Goal: Task Accomplishment & Management: Use online tool/utility

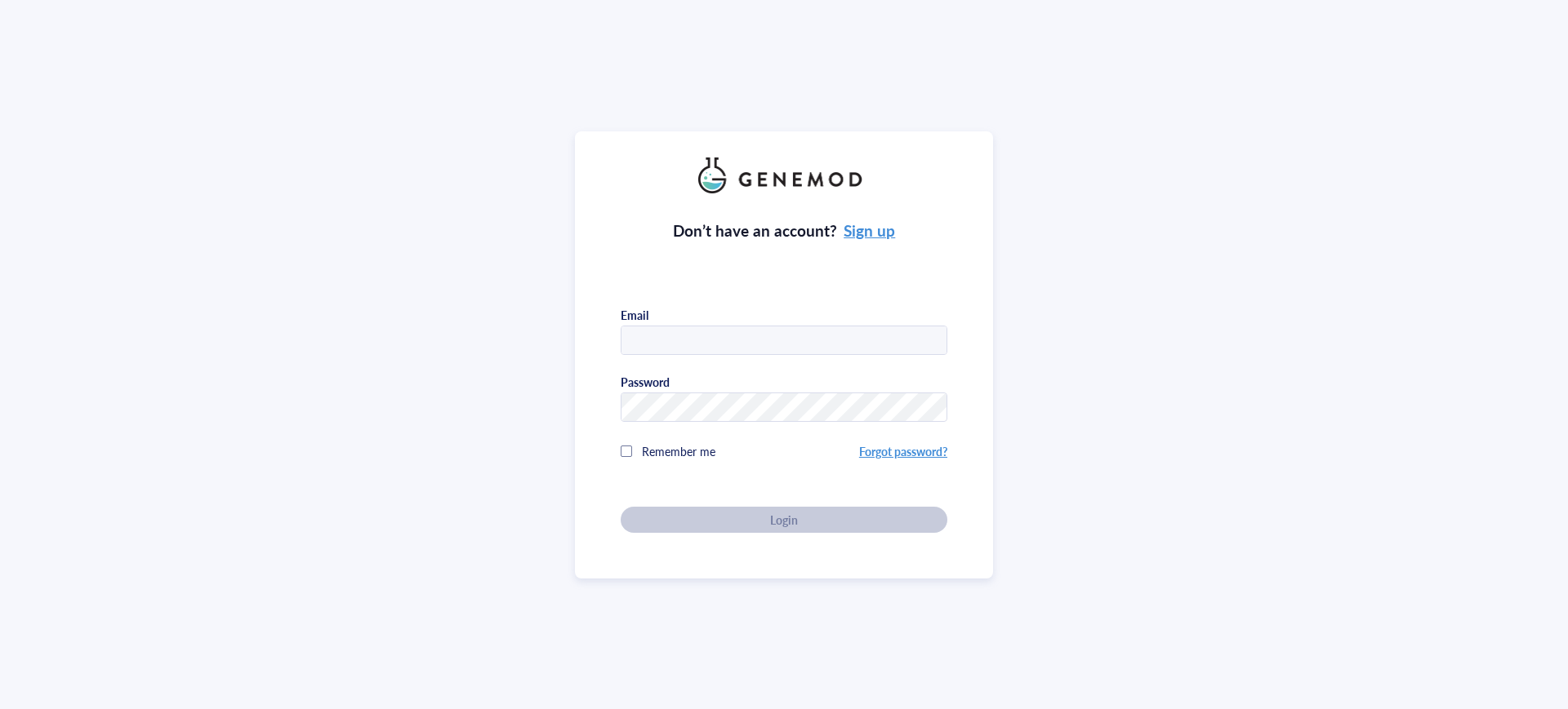
type input "mason@antharistherapeutics.com"
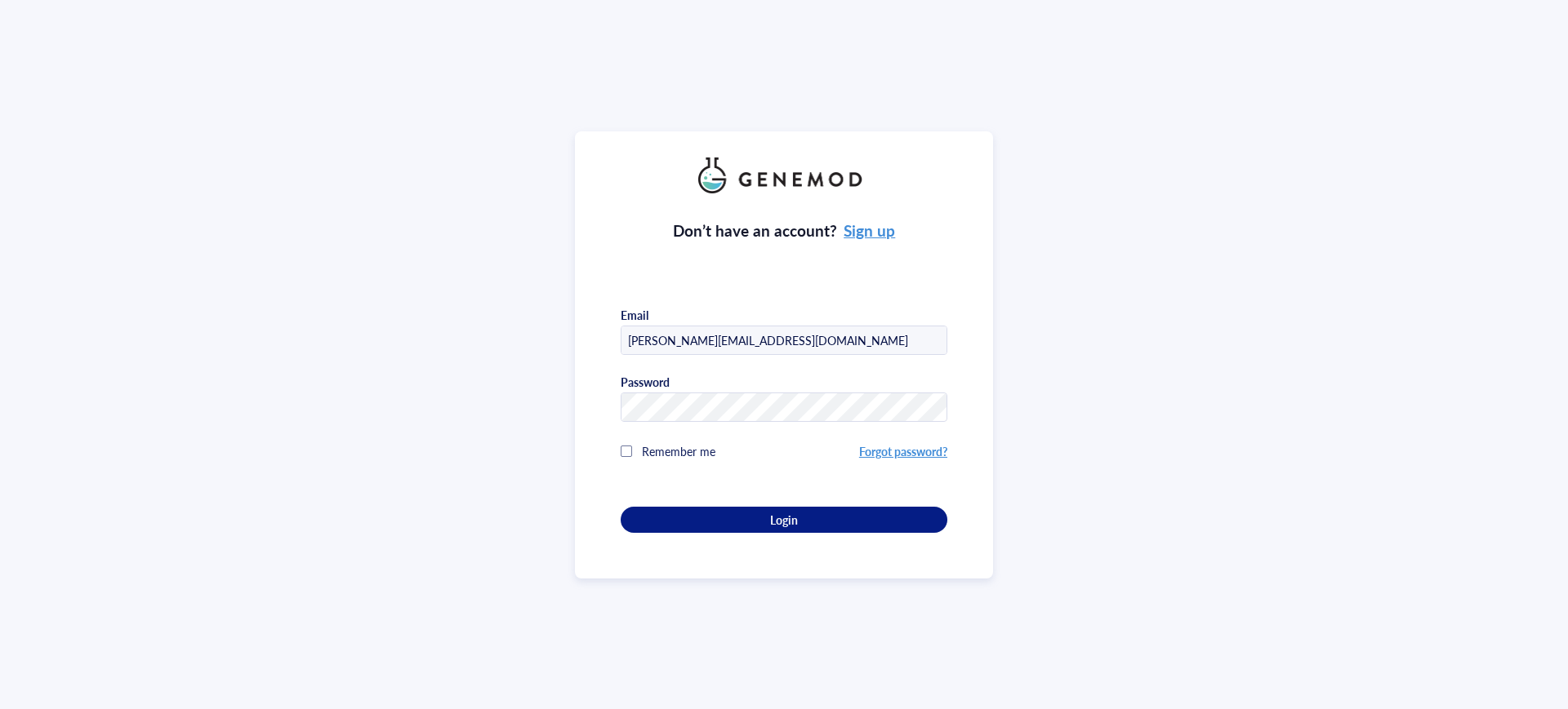
click at [742, 501] on div "Don’t have an account? Sign up Email mason@antharistherapeutics.com Password Re…" at bounding box center [784, 364] width 327 height 339
click at [745, 514] on div "Login" at bounding box center [784, 519] width 274 height 15
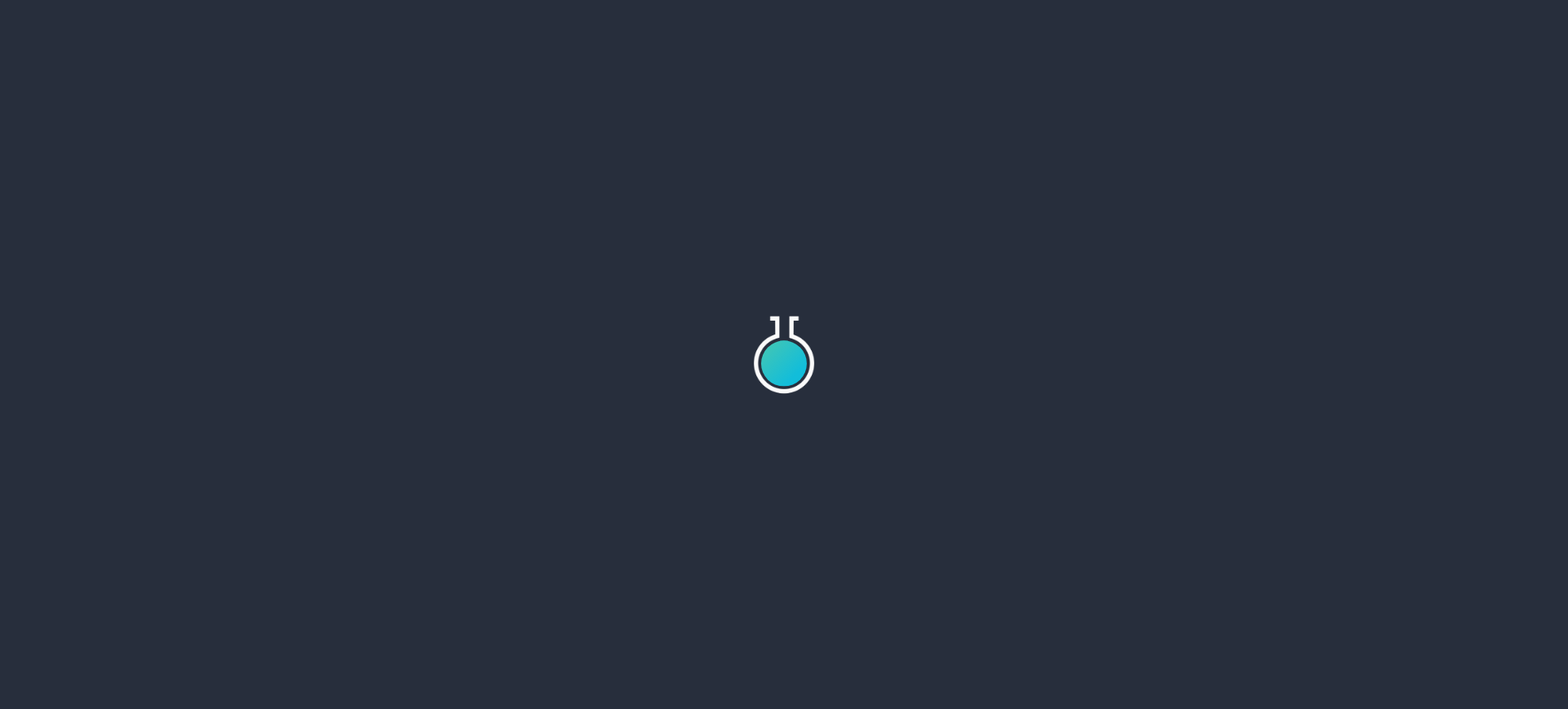
drag, startPoint x: 1123, startPoint y: 404, endPoint x: 1083, endPoint y: 423, distance: 44.3
click at [1083, 423] on div at bounding box center [784, 354] width 1568 height 709
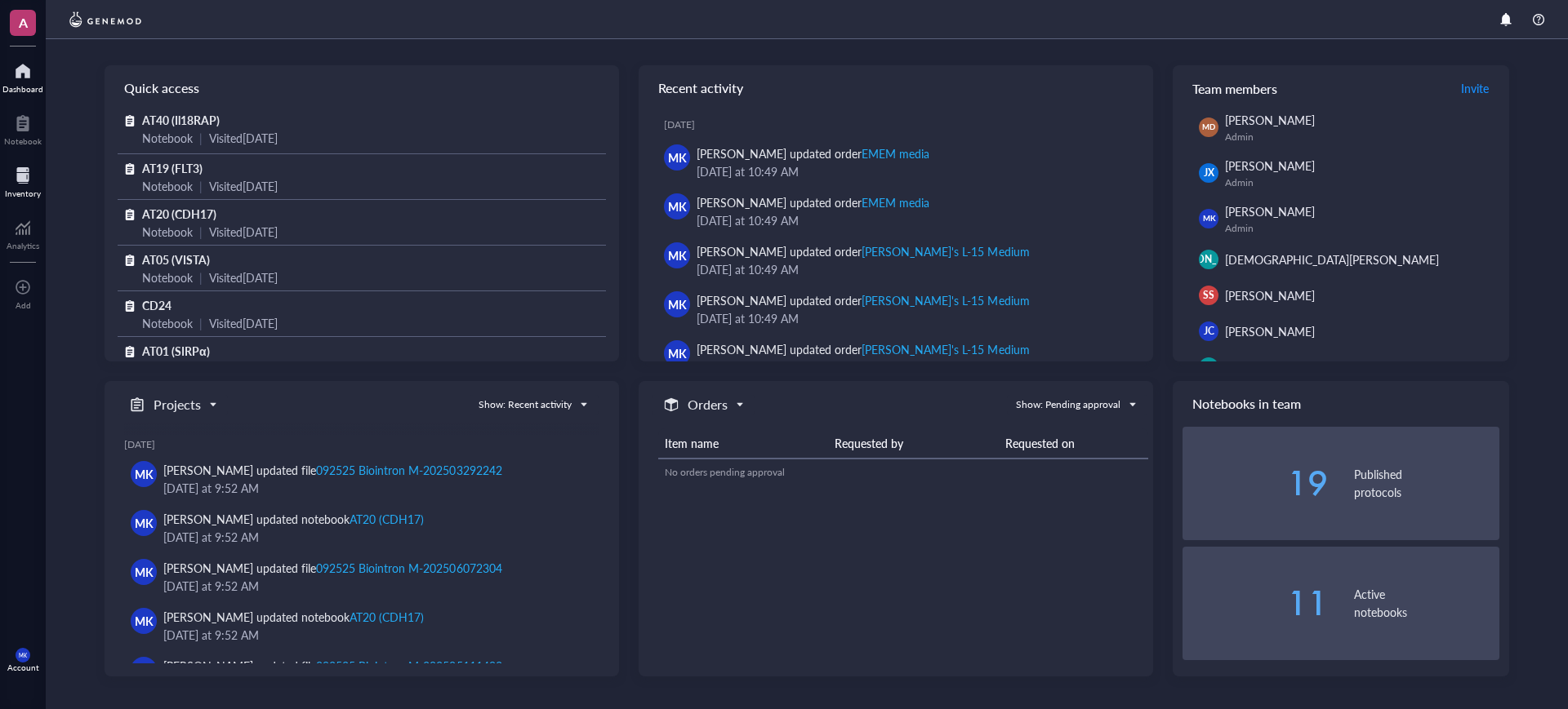
click at [30, 178] on div at bounding box center [23, 176] width 36 height 26
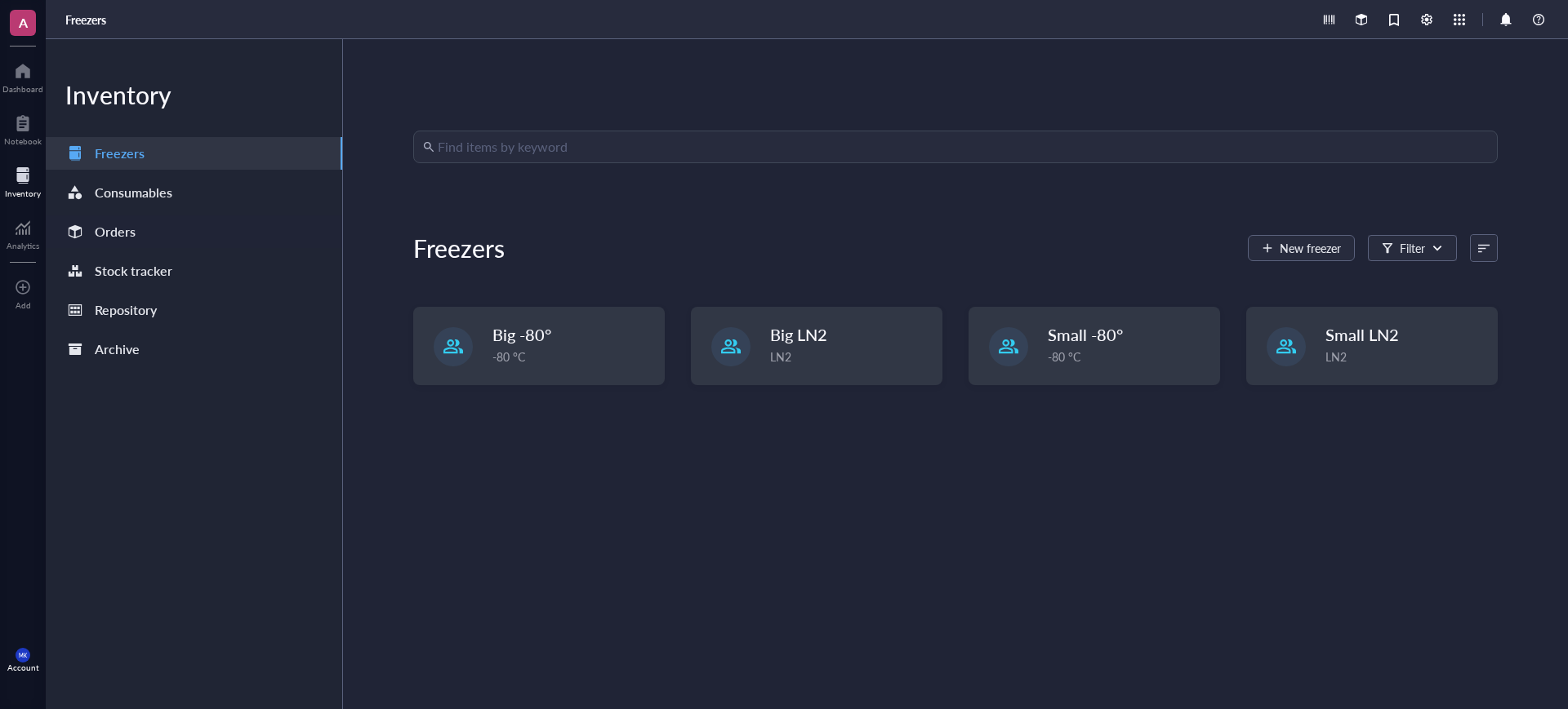
click at [257, 237] on div "Orders" at bounding box center [194, 232] width 297 height 33
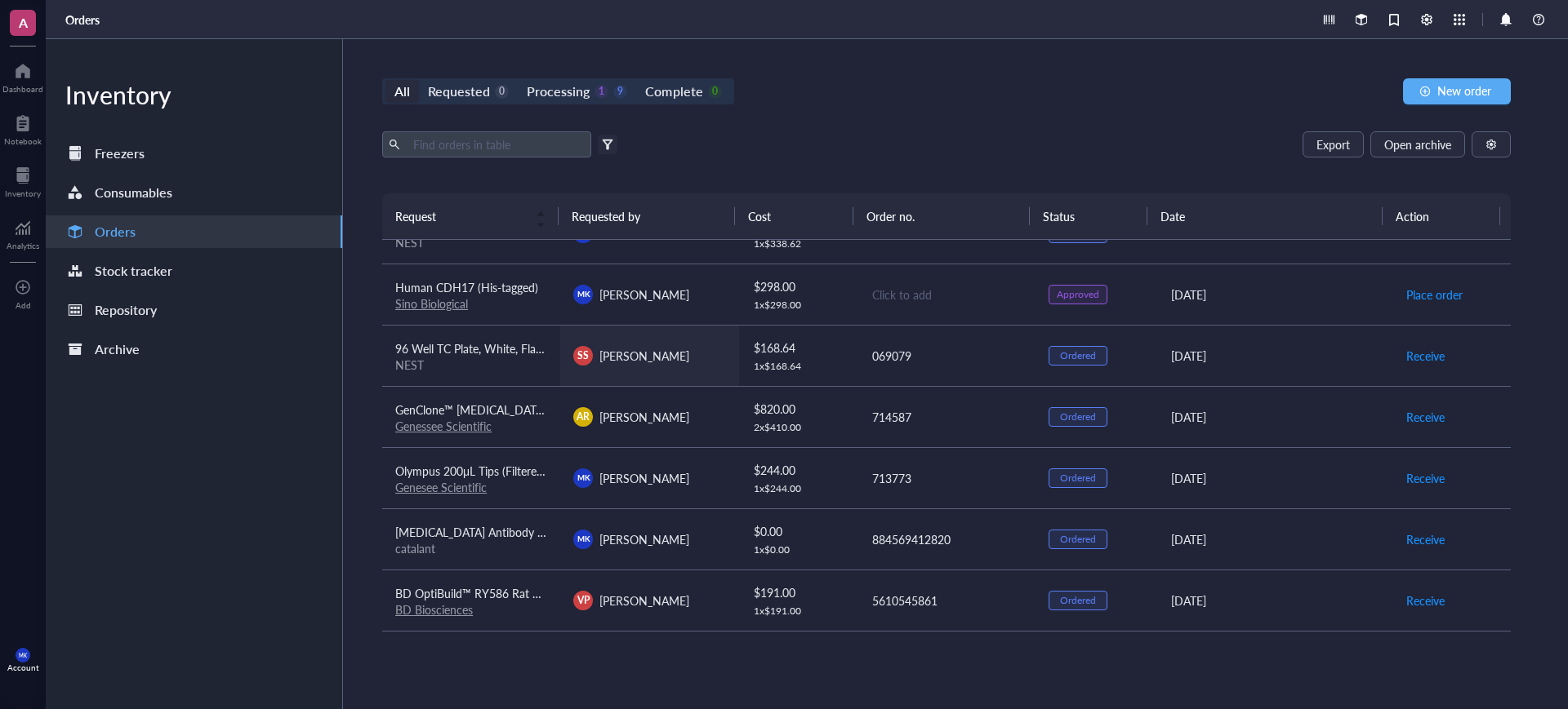
scroll to position [220, 0]
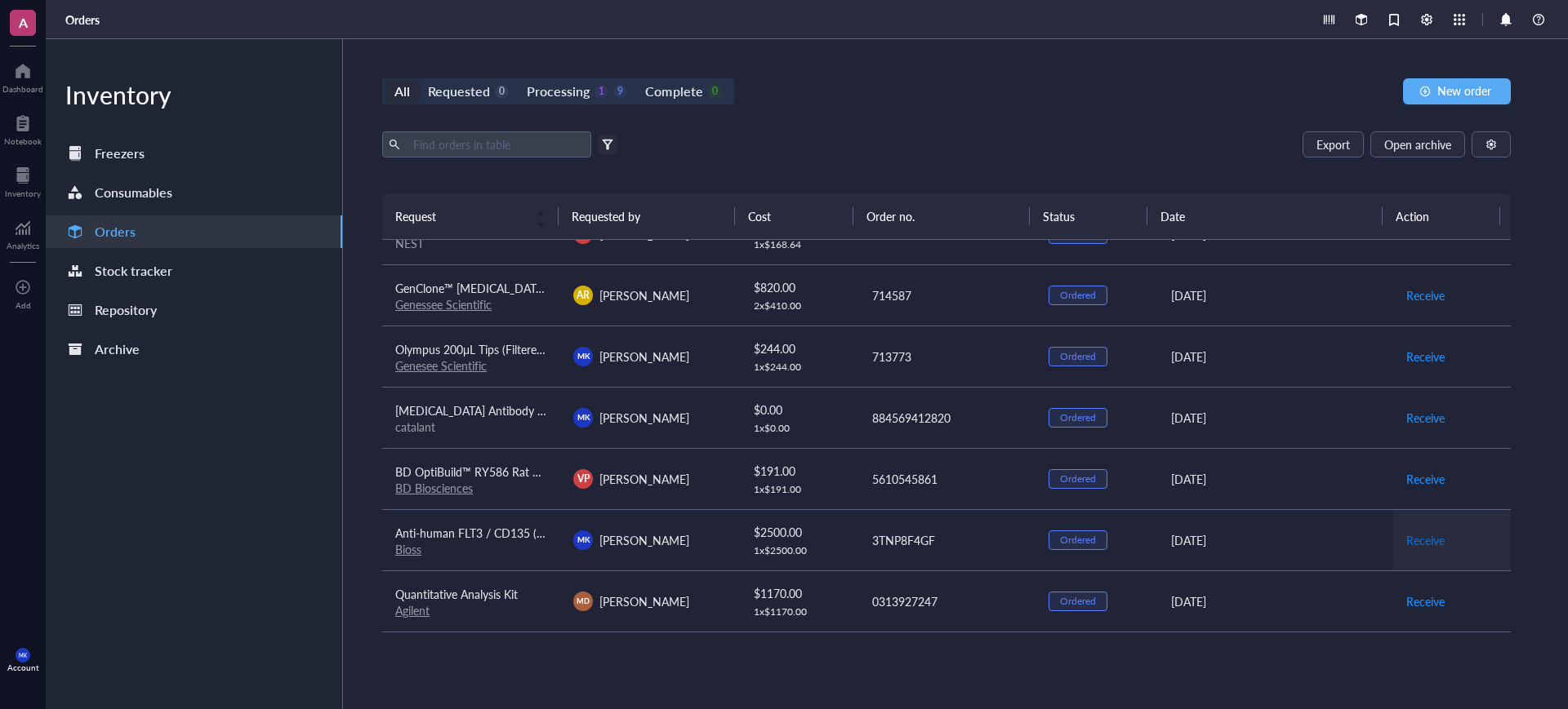
click at [1406, 537] on span "Receive" at bounding box center [1425, 540] width 39 height 18
click at [1410, 533] on span "Archive order" at bounding box center [1440, 540] width 69 height 18
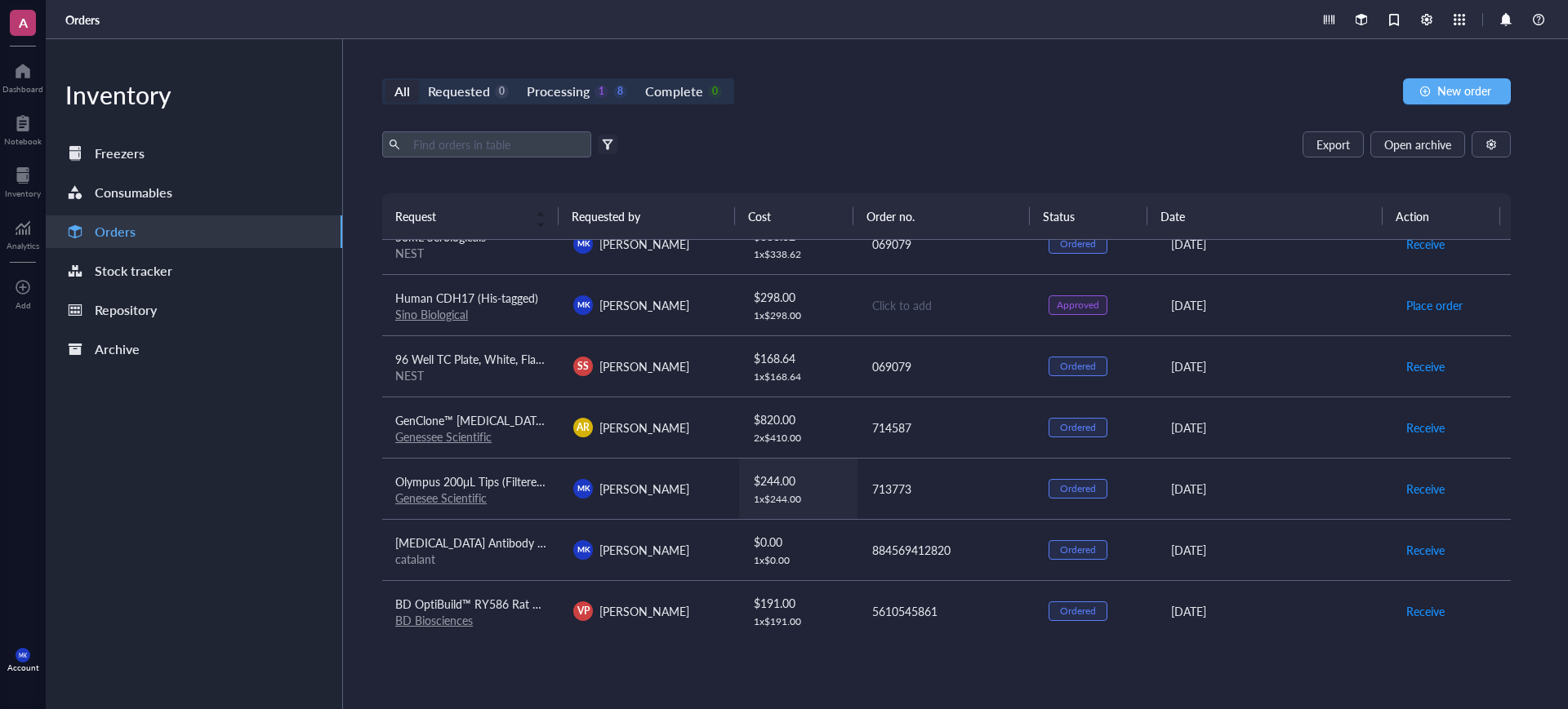
scroll to position [159, 0]
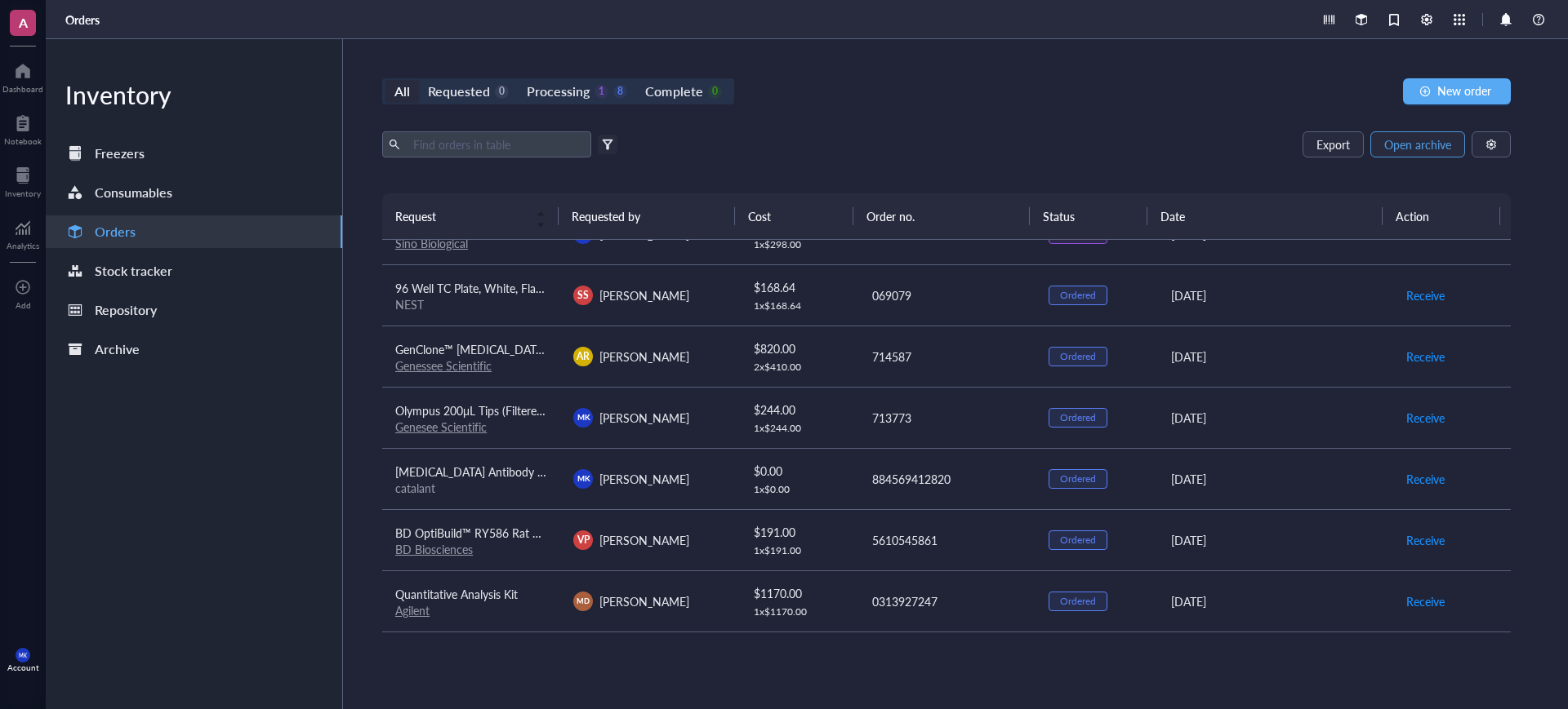
click at [1442, 148] on span "Open archive" at bounding box center [1418, 144] width 67 height 13
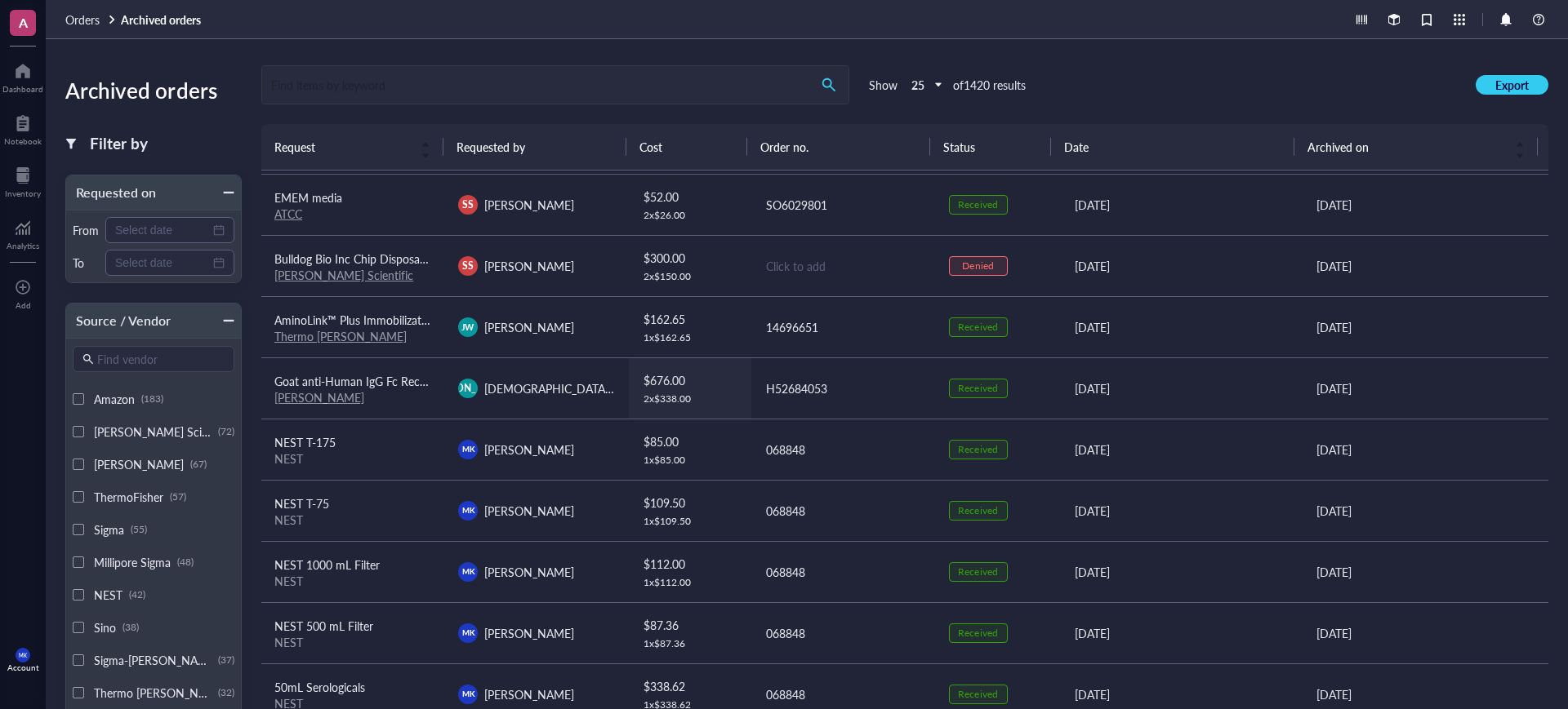
scroll to position [306, 0]
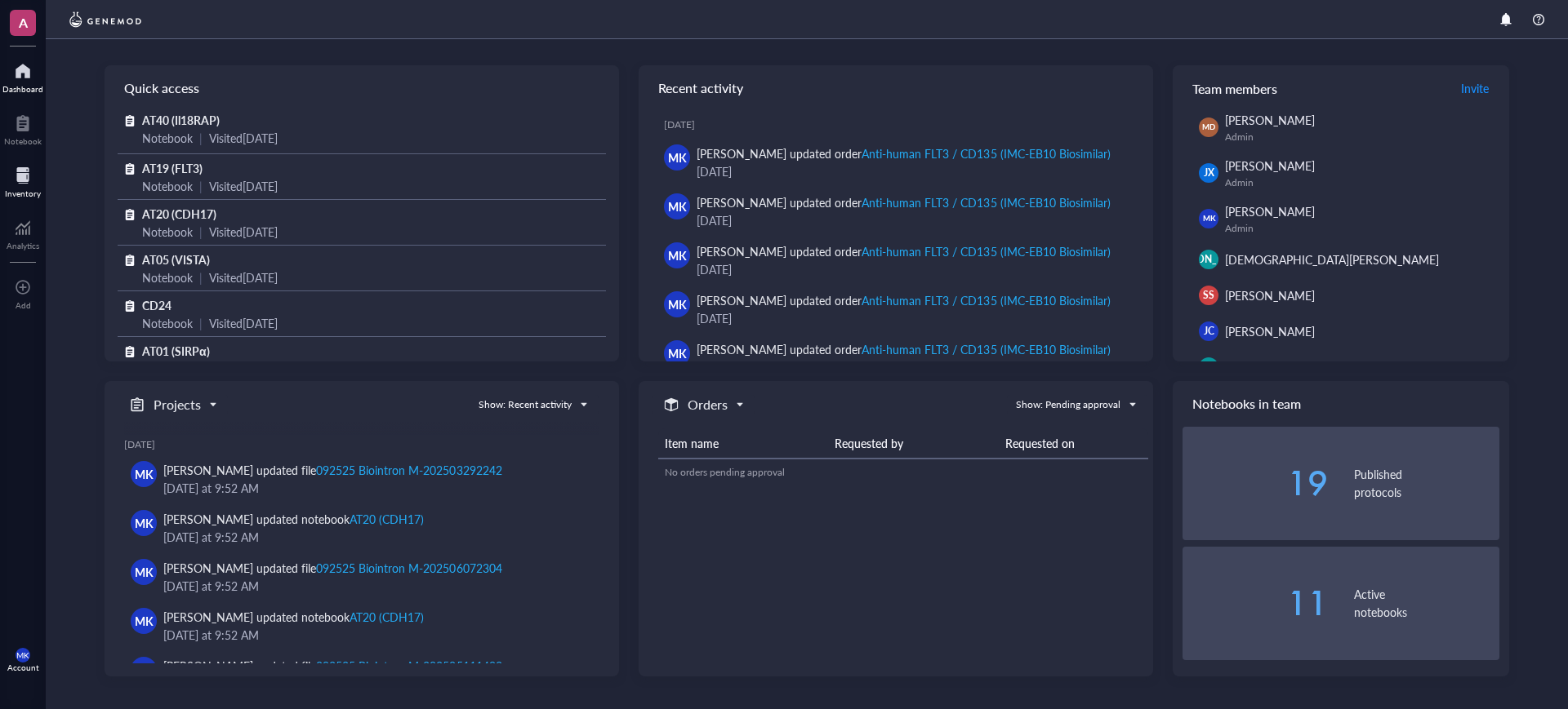
click at [30, 190] on div "Inventory" at bounding box center [23, 193] width 36 height 9
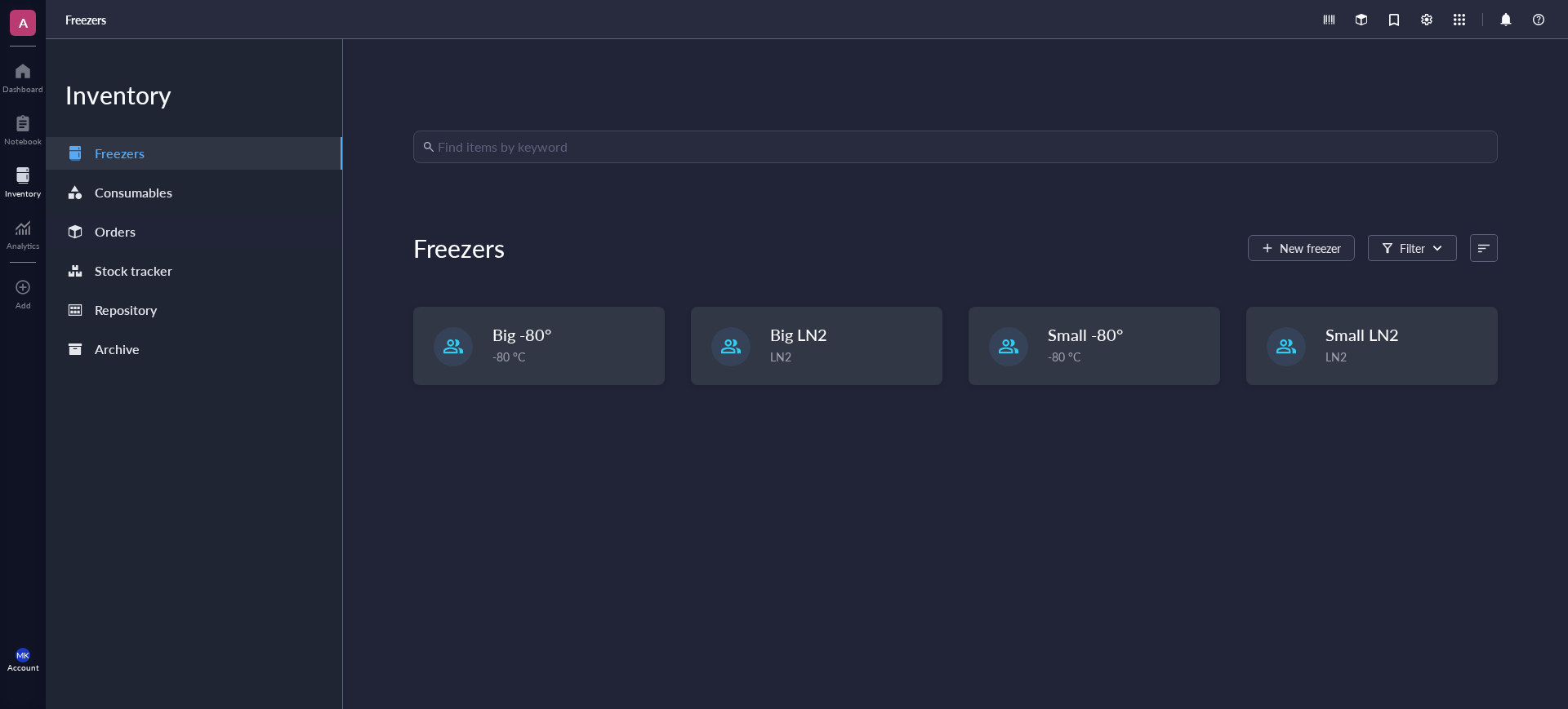
click at [118, 234] on div "Orders" at bounding box center [115, 232] width 41 height 23
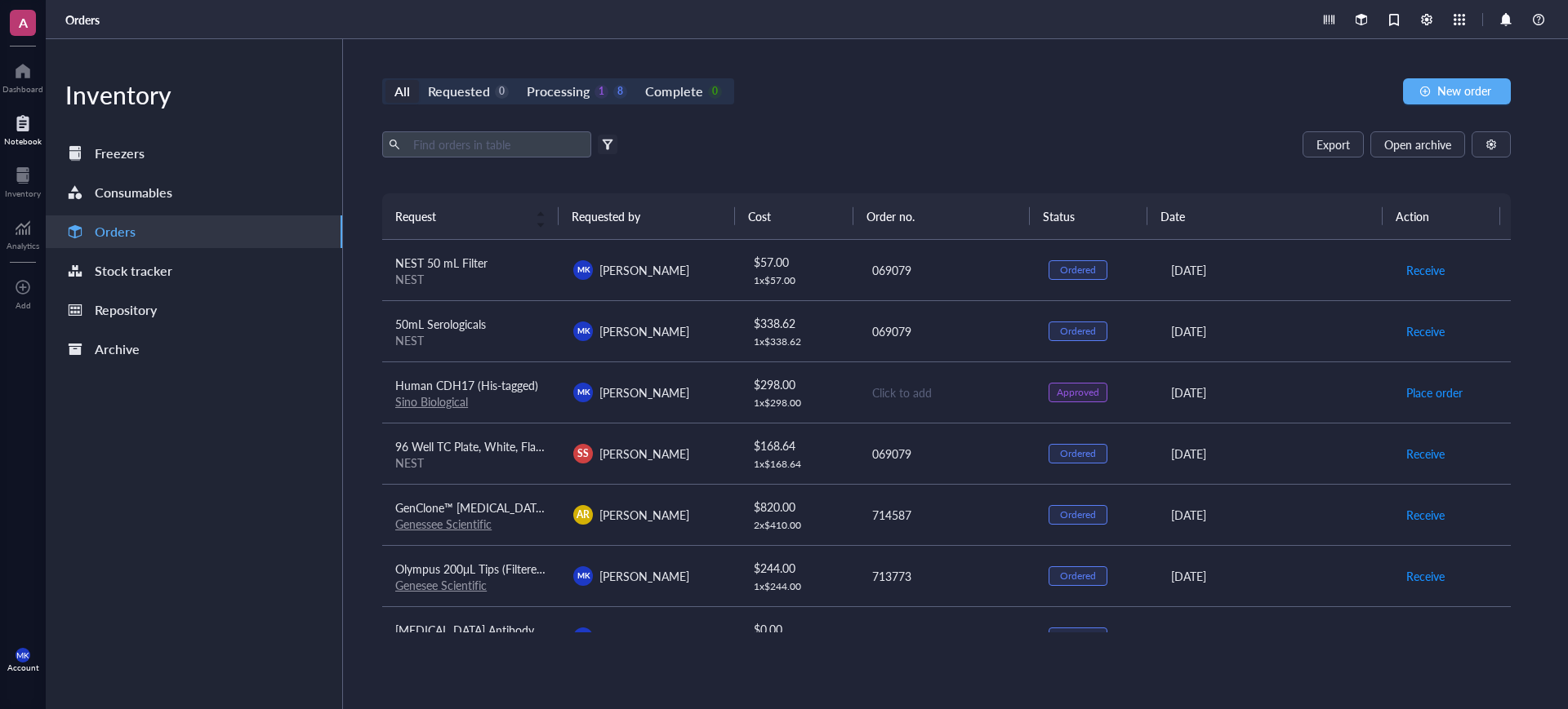
click at [30, 128] on div at bounding box center [23, 123] width 38 height 26
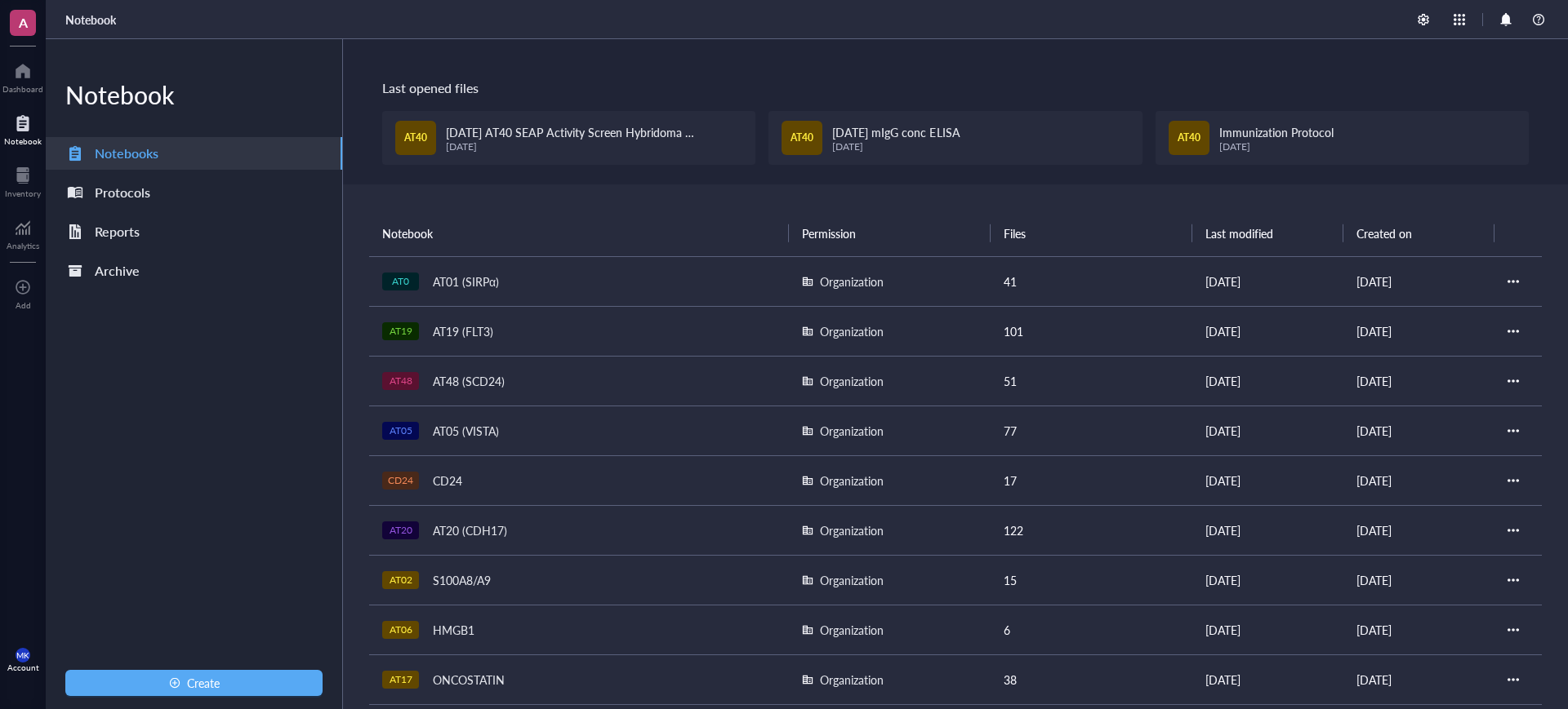
click at [496, 308] on td "AT19 AT19 (FLT3)" at bounding box center [578, 331] width 420 height 50
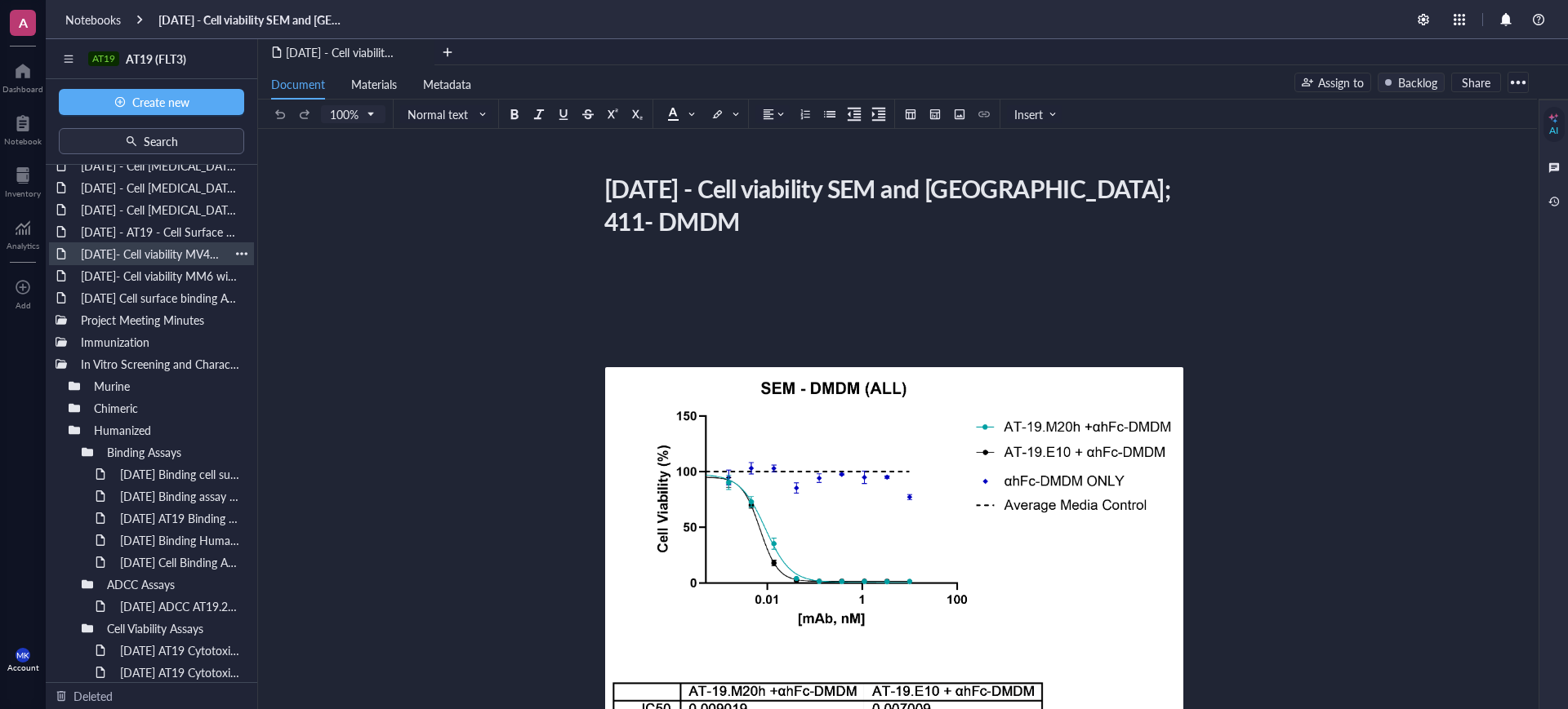
scroll to position [408, 0]
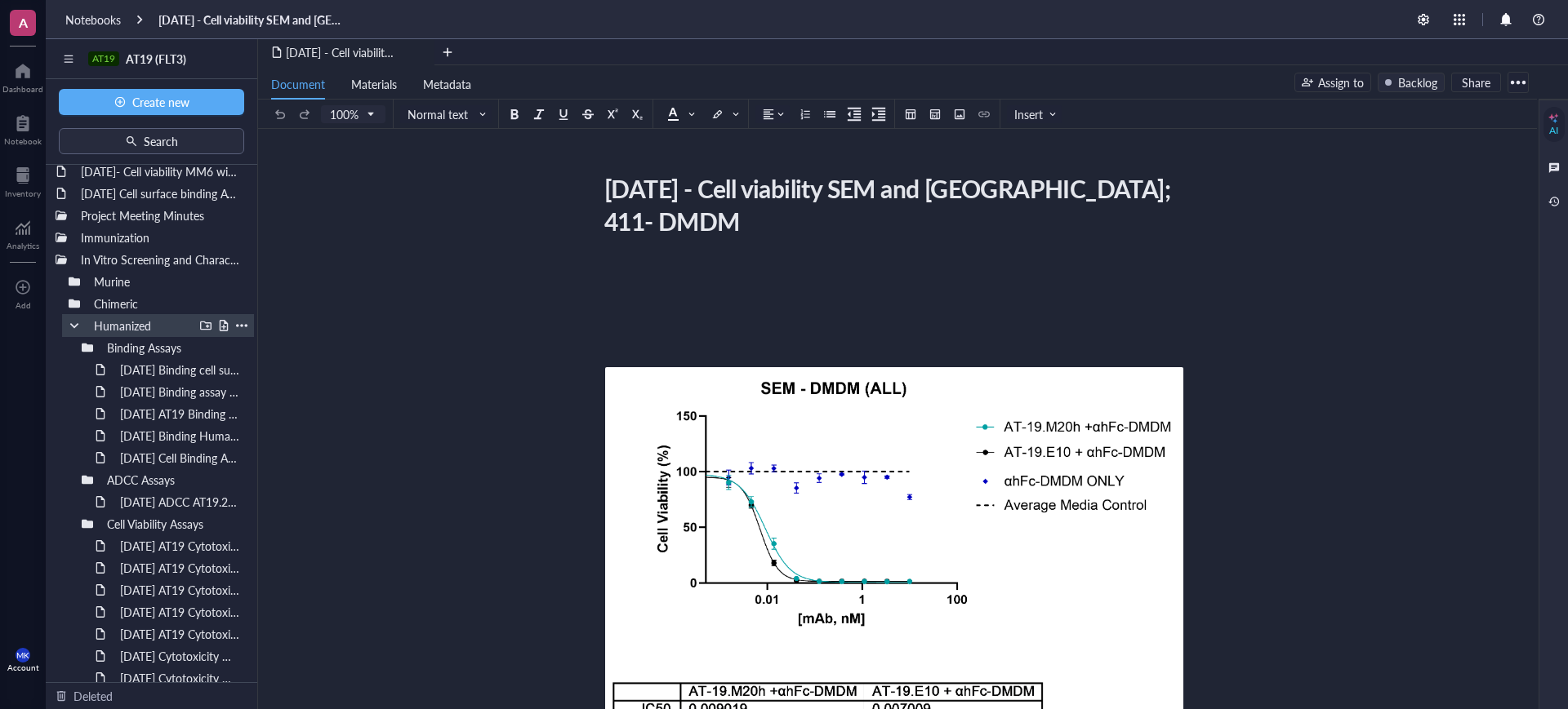
click at [73, 333] on div "Humanized" at bounding box center [158, 326] width 192 height 23
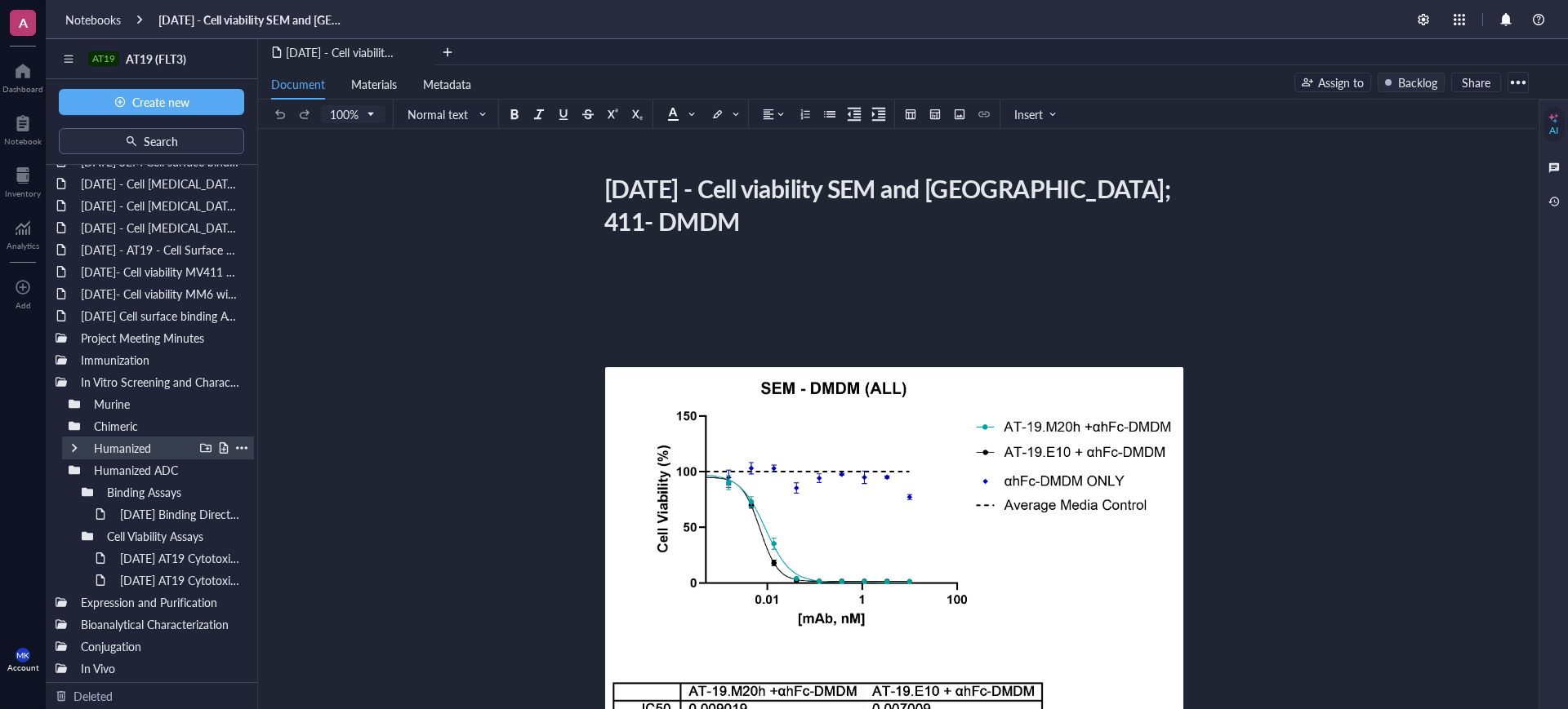
scroll to position [286, 0]
click at [74, 472] on div at bounding box center [74, 470] width 11 height 11
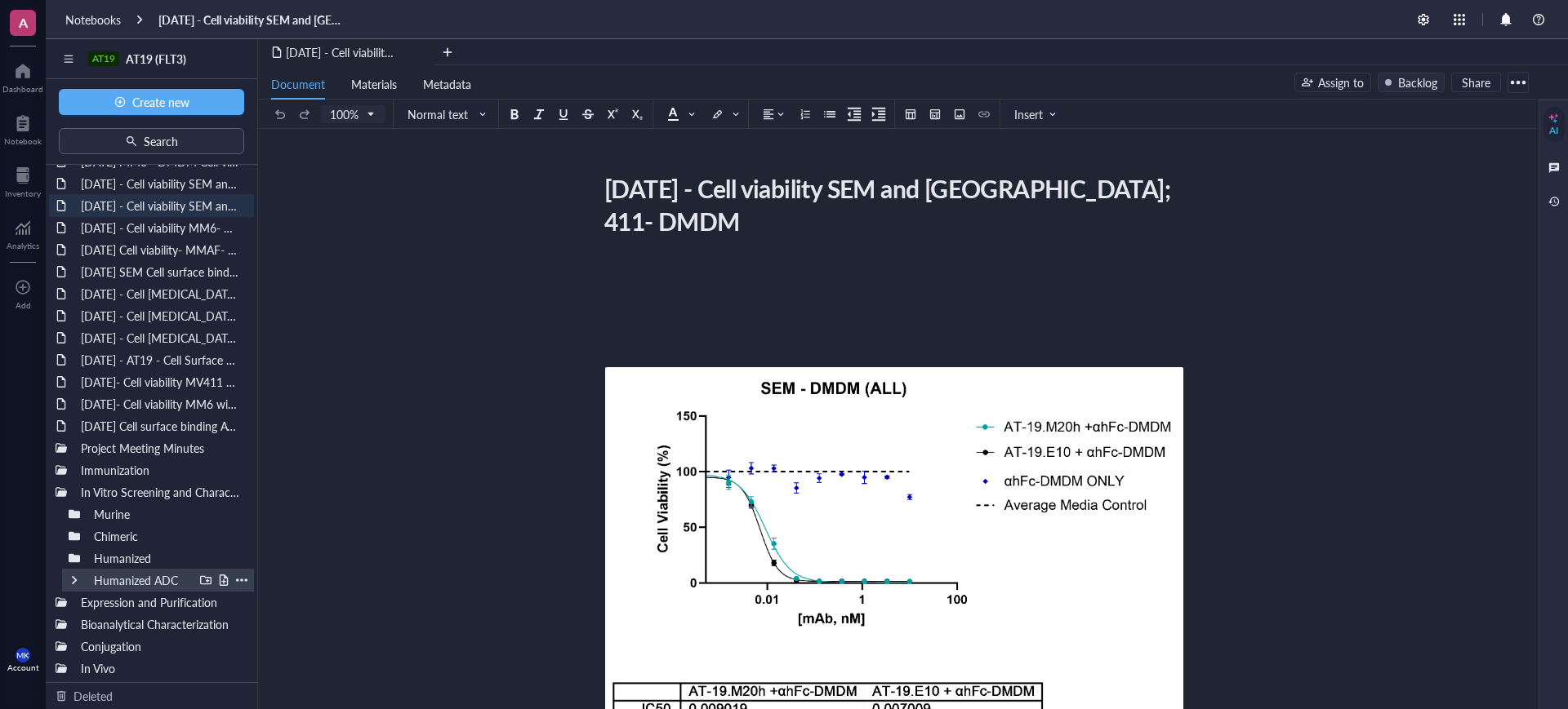
scroll to position [176, 0]
click at [62, 493] on div at bounding box center [60, 492] width 11 height 11
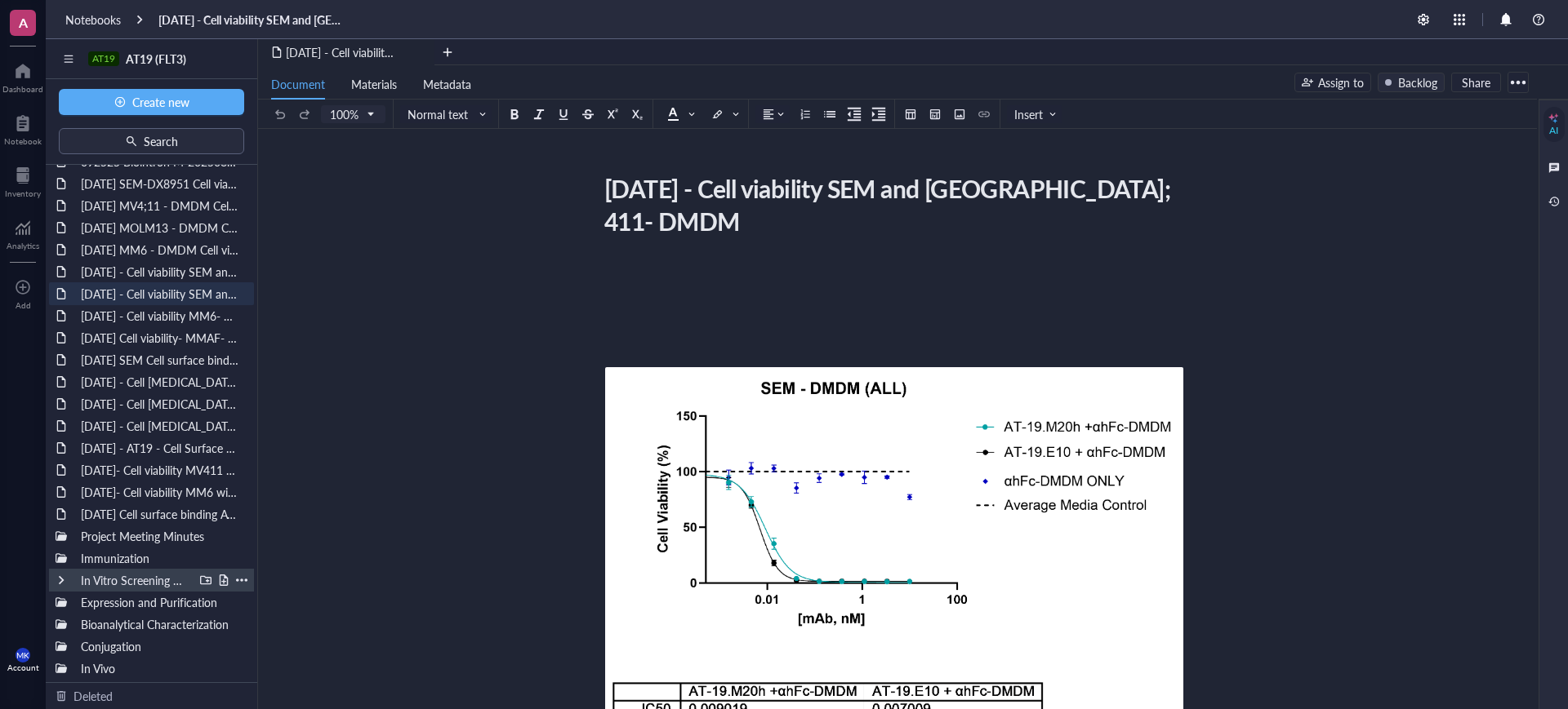
scroll to position [87, 0]
click at [59, 621] on div at bounding box center [60, 624] width 11 height 11
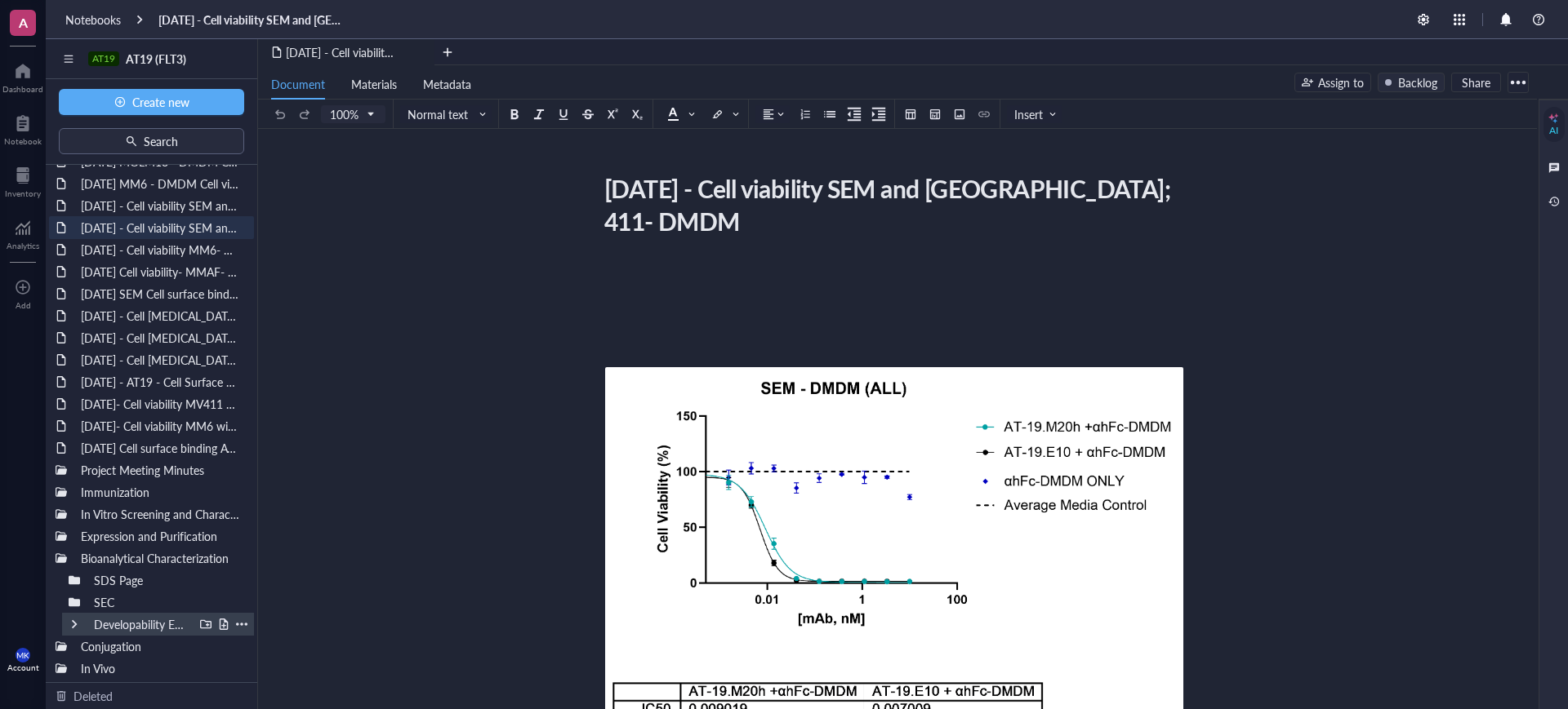
click at [76, 626] on div at bounding box center [74, 624] width 11 height 11
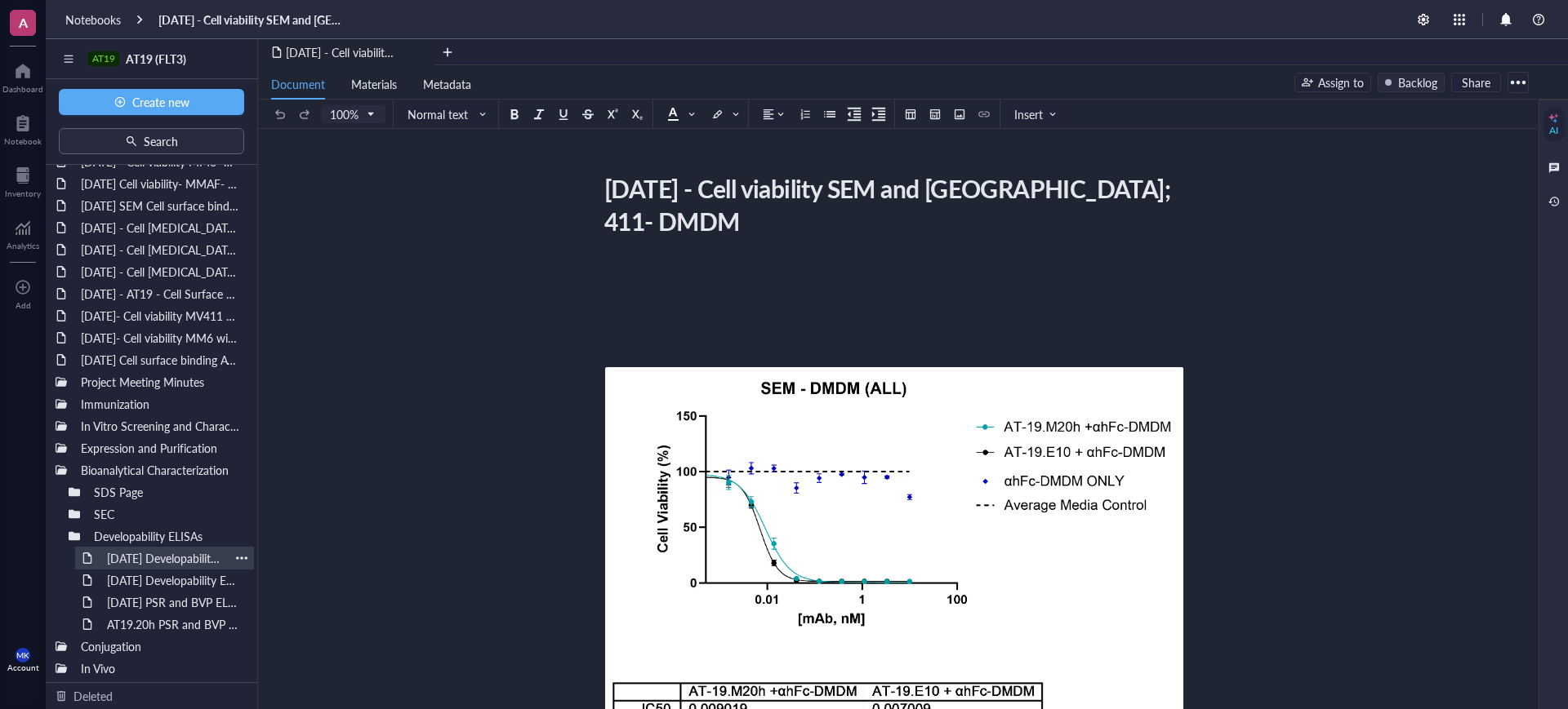
click at [166, 549] on div "[DATE] Developability ELISA (PSR & BVP)" at bounding box center [165, 558] width 130 height 23
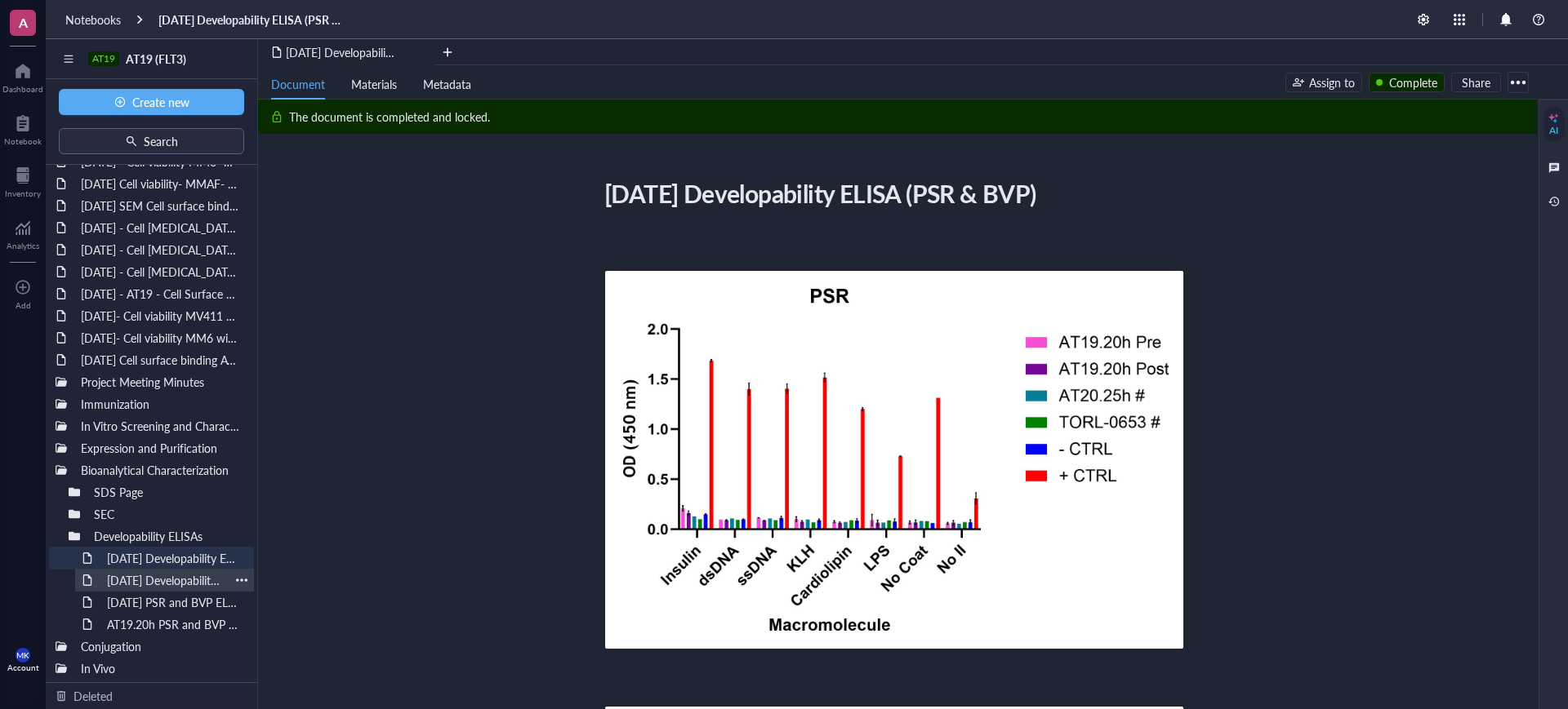
click at [163, 574] on div "[DATE] Developability ELISA (PSR & BVP)" at bounding box center [165, 580] width 130 height 23
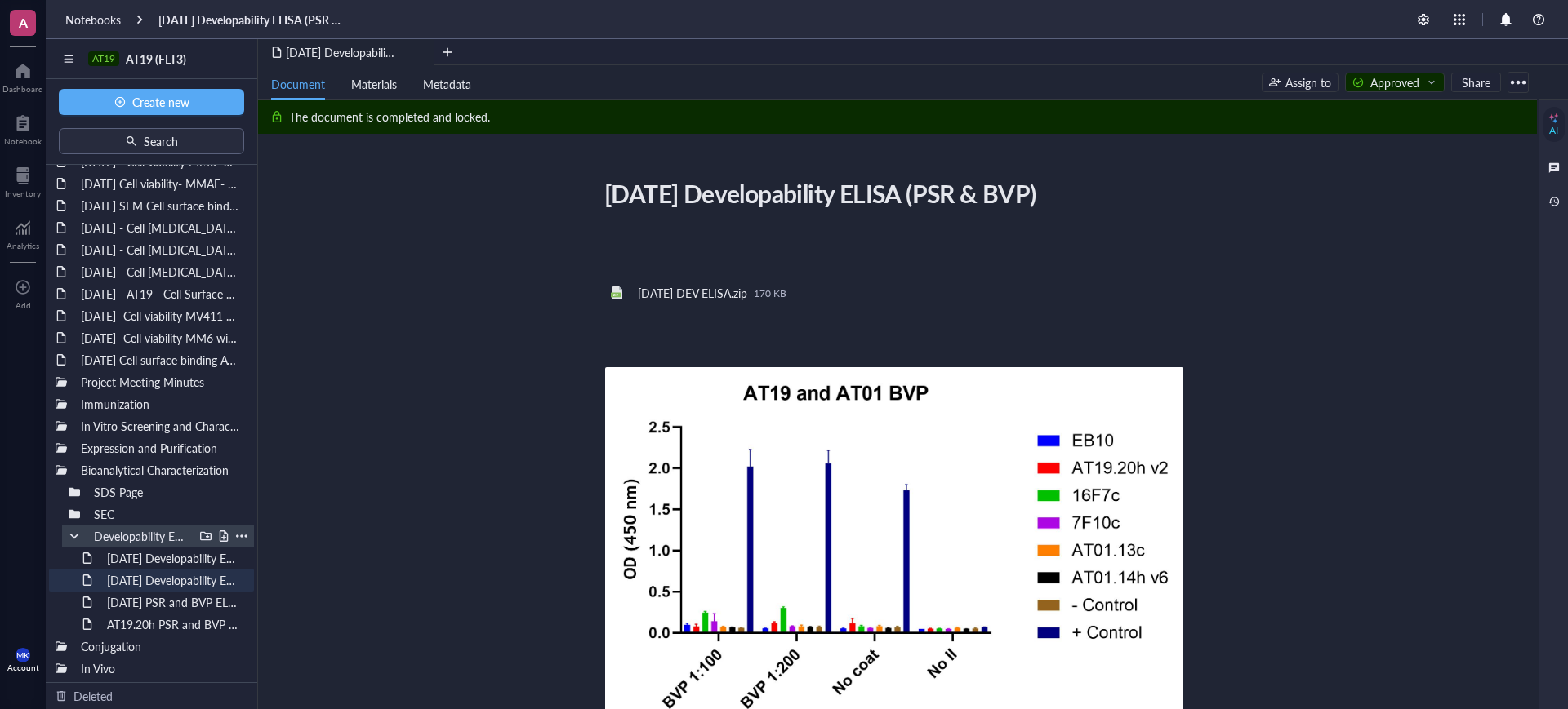
click at [72, 537] on div at bounding box center [74, 536] width 11 height 11
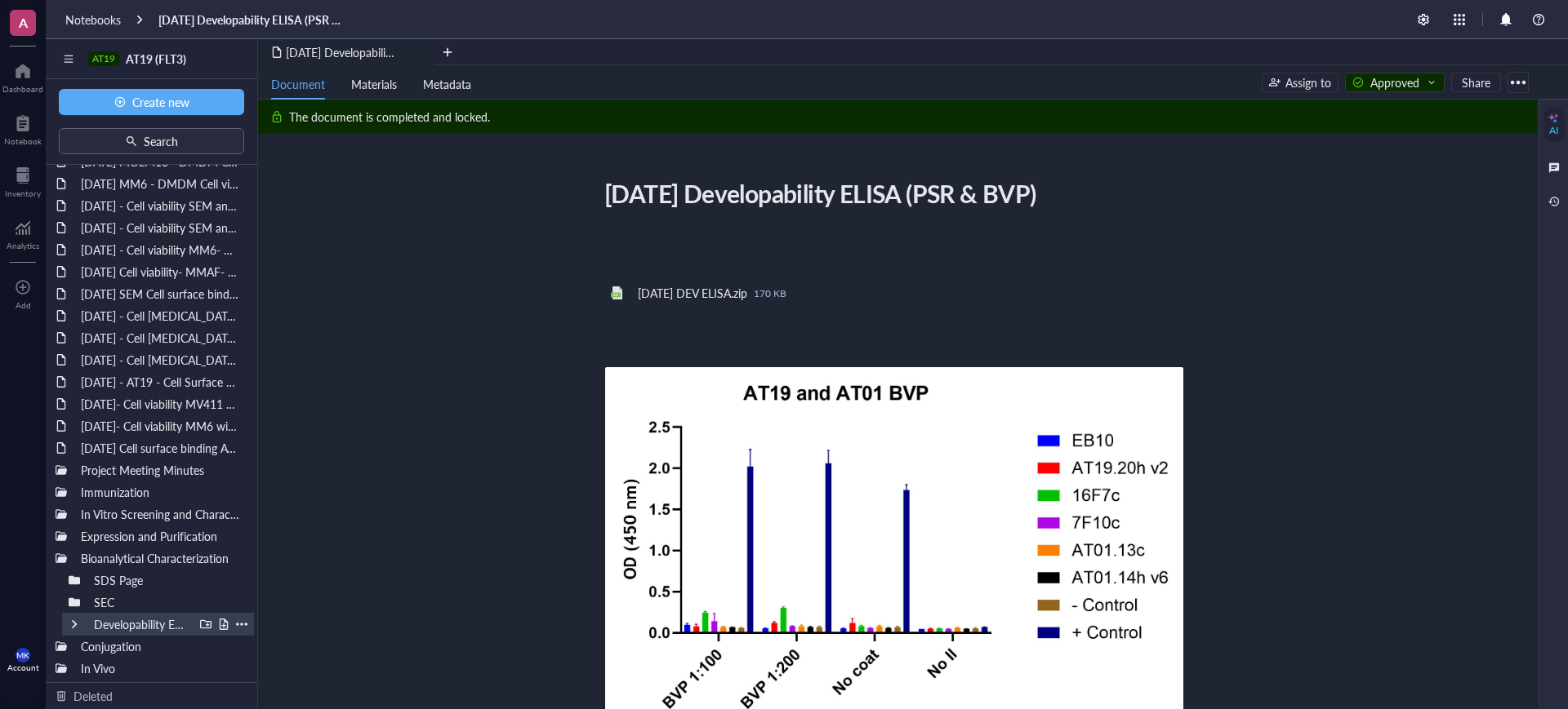
scroll to position [153, 0]
click at [59, 561] on div at bounding box center [60, 557] width 11 height 11
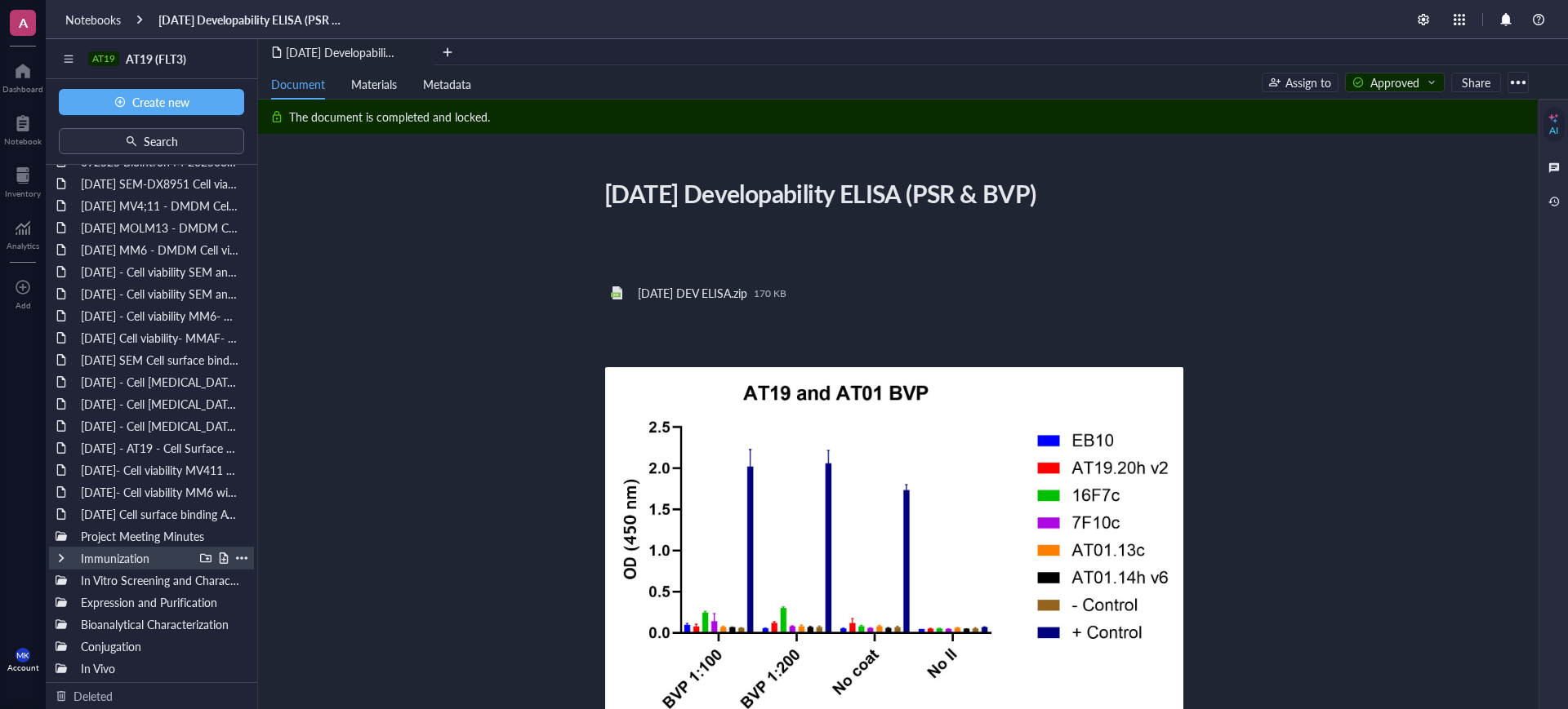
scroll to position [87, 0]
click at [58, 598] on div at bounding box center [60, 601] width 11 height 11
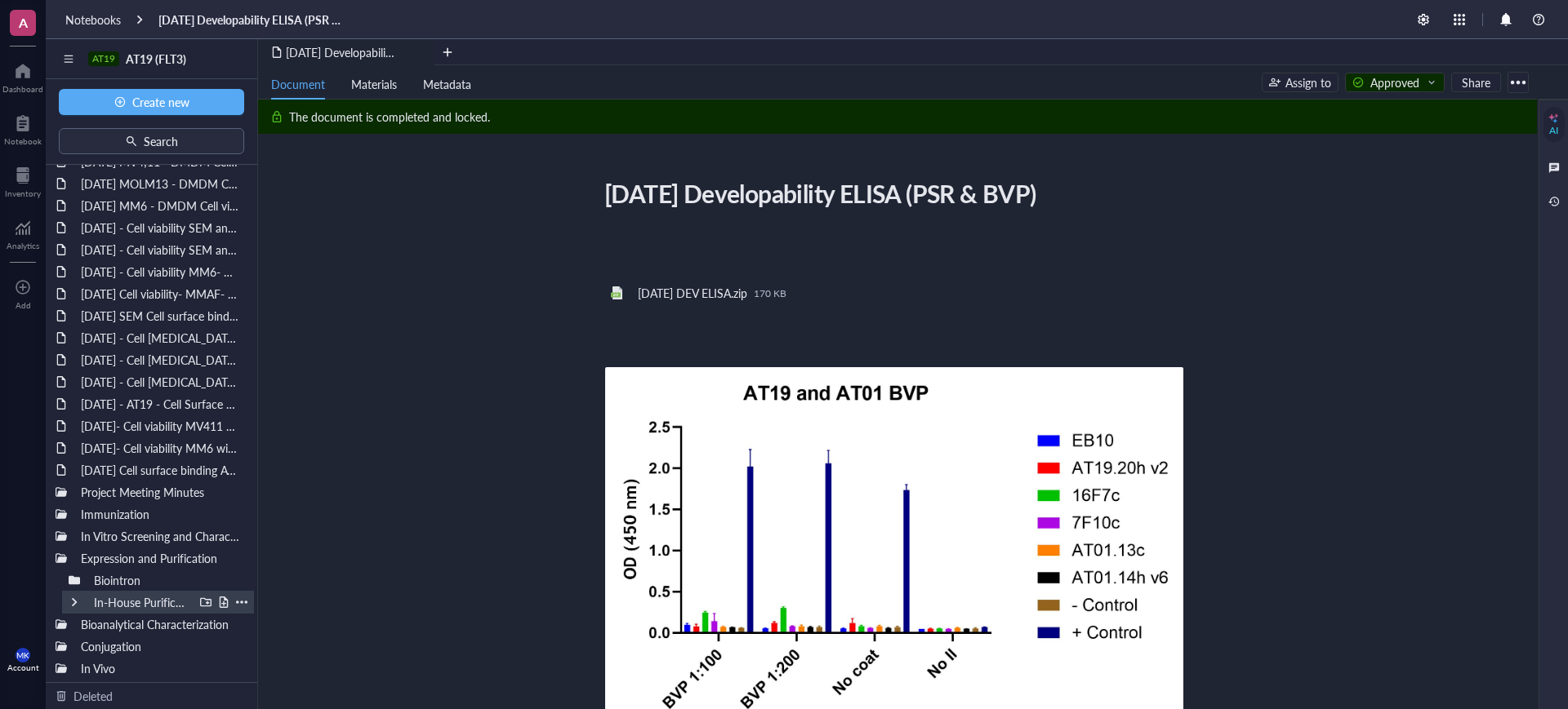
click at [71, 606] on div at bounding box center [74, 601] width 11 height 11
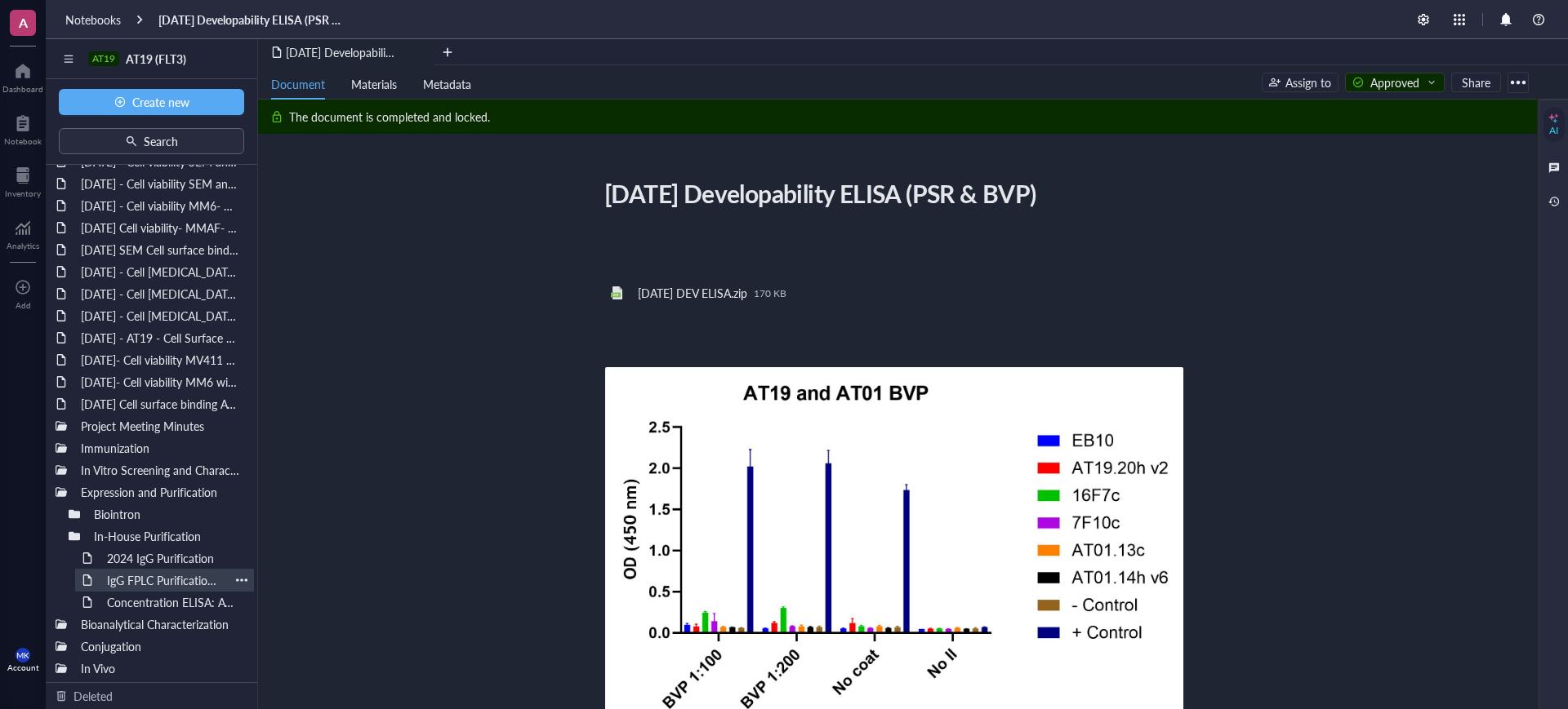
click at [143, 580] on div "IgG FPLC Purification: AT19 Batch #050825" at bounding box center [165, 580] width 130 height 23
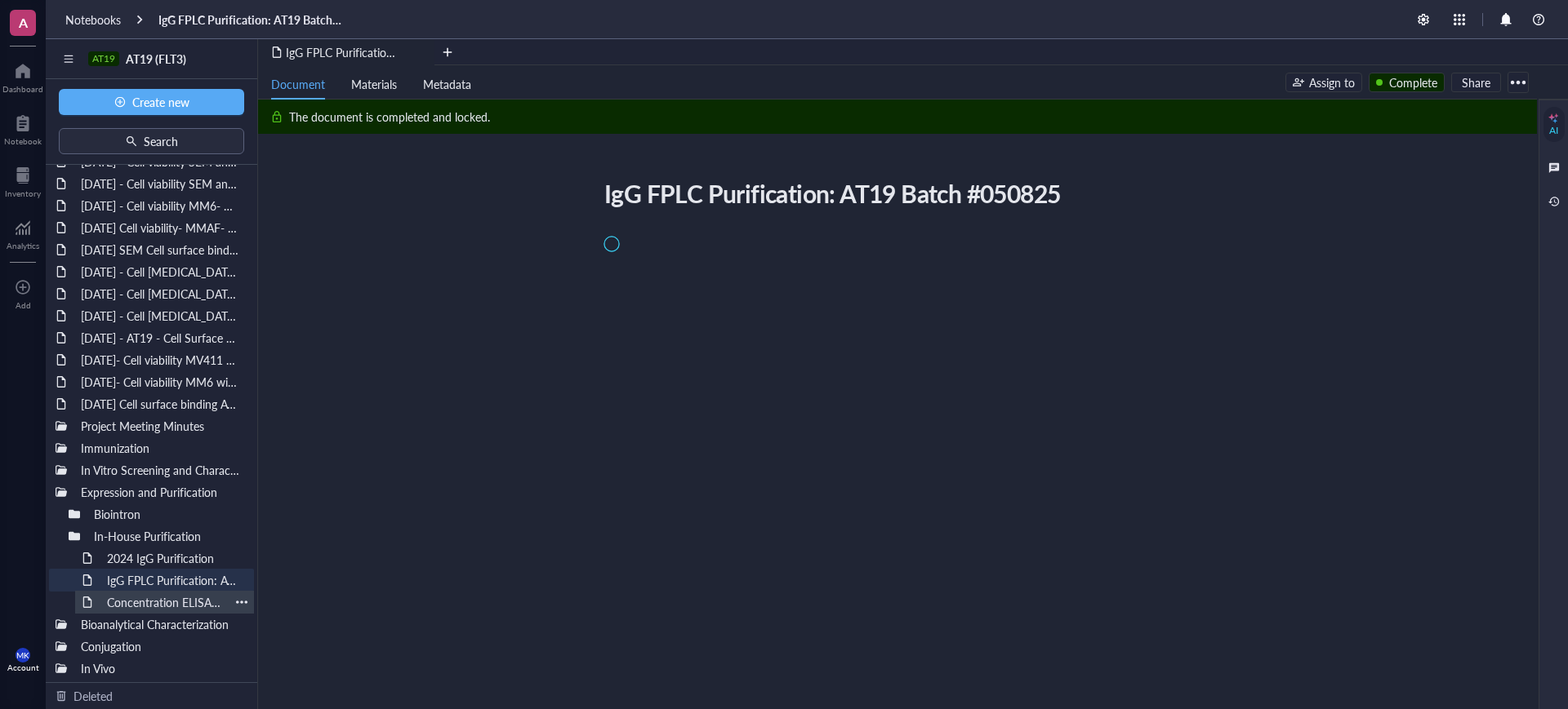
click at [141, 609] on div "Concentration ELISA: AT19 Batch #050825" at bounding box center [165, 602] width 130 height 23
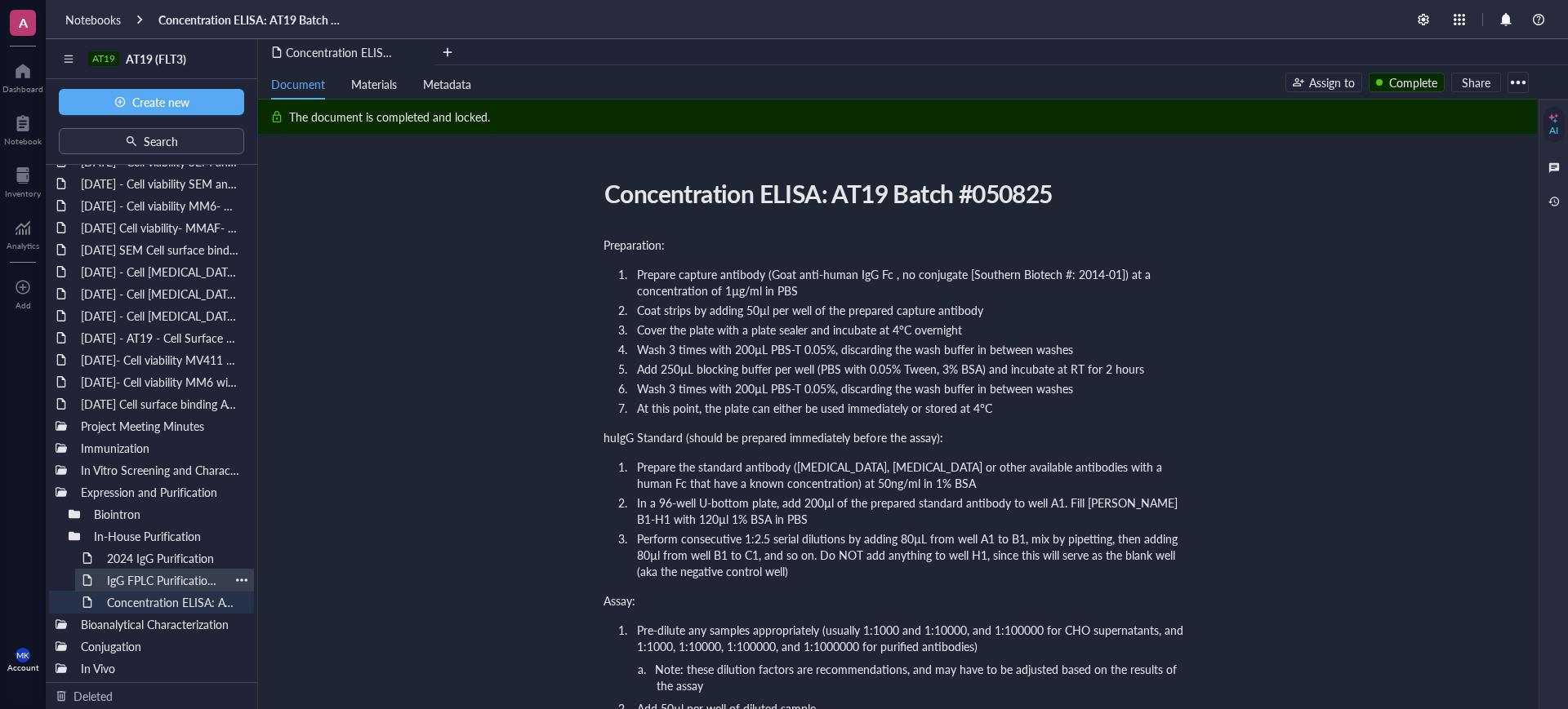
click at [147, 581] on div "IgG FPLC Purification: AT19 Batch #050825" at bounding box center [165, 580] width 130 height 23
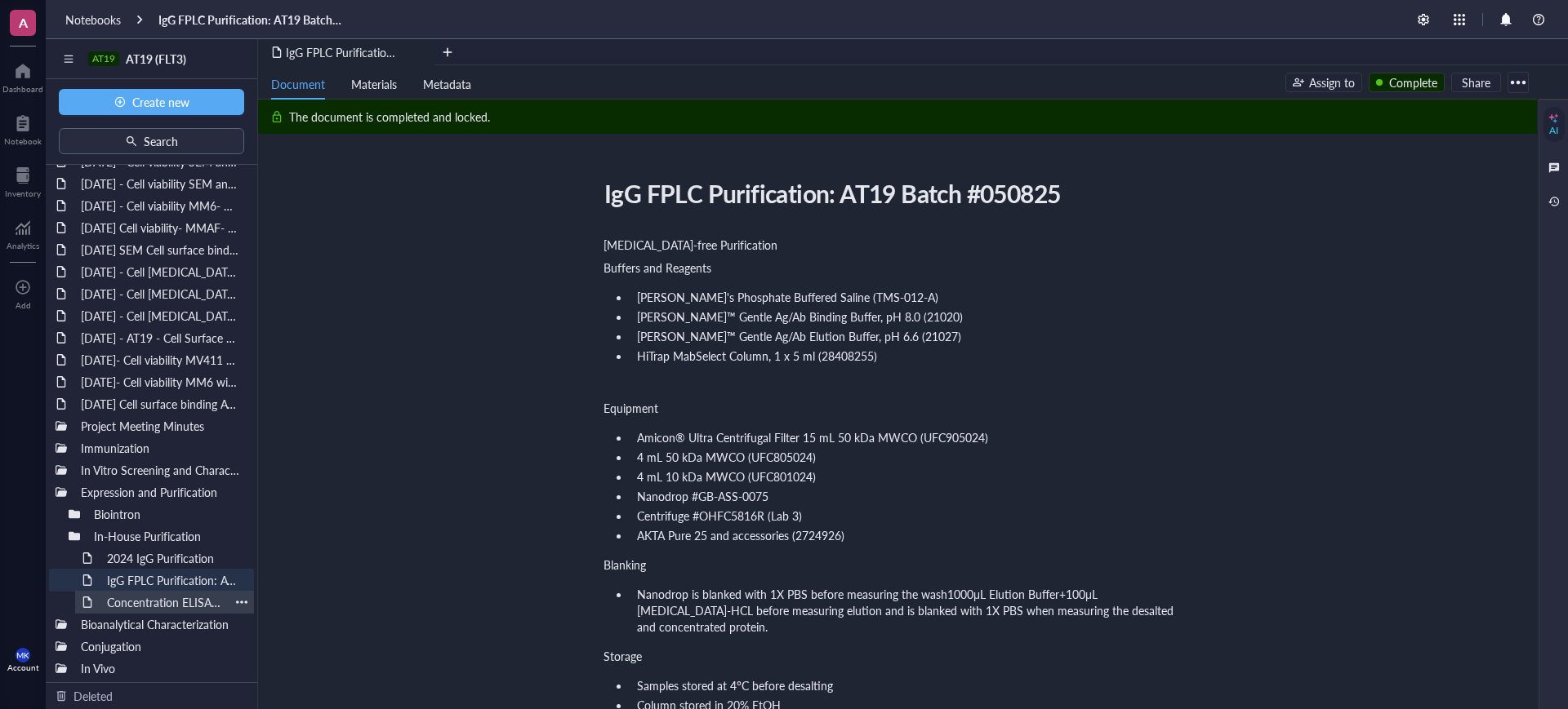
click at [145, 594] on div "Concentration ELISA: AT19 Batch #050825" at bounding box center [165, 602] width 130 height 23
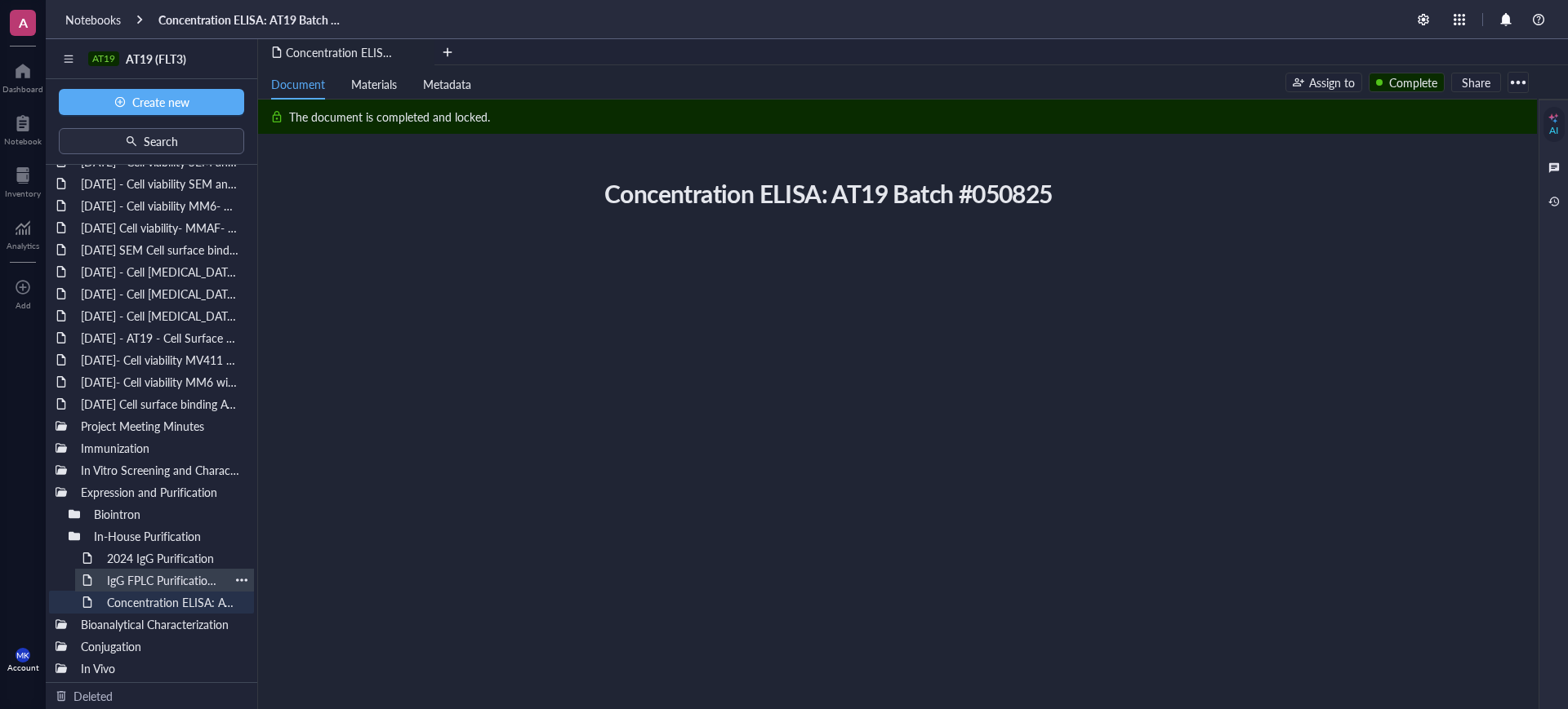
click at [147, 584] on div "IgG FPLC Purification: AT19 Batch #050825" at bounding box center [165, 580] width 130 height 23
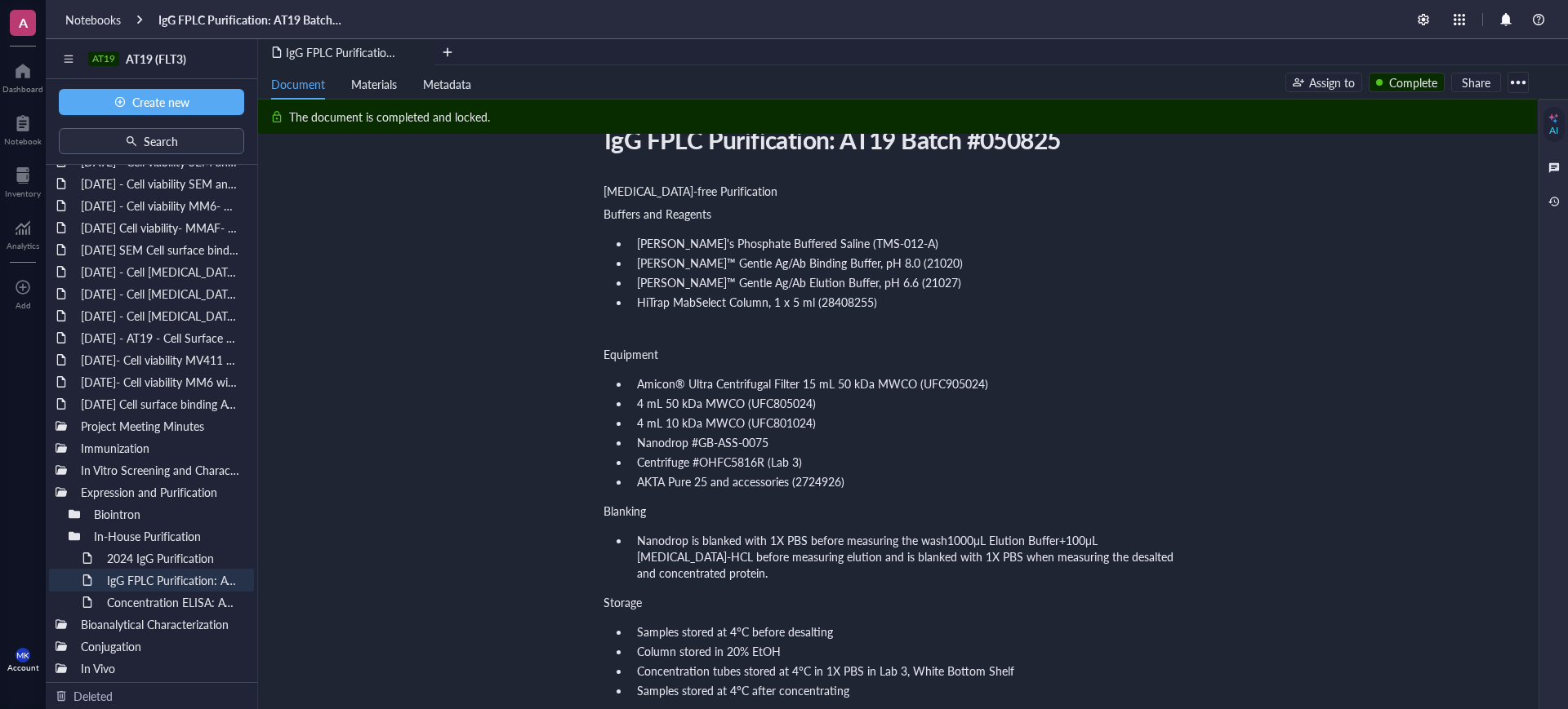
scroll to position [102, 0]
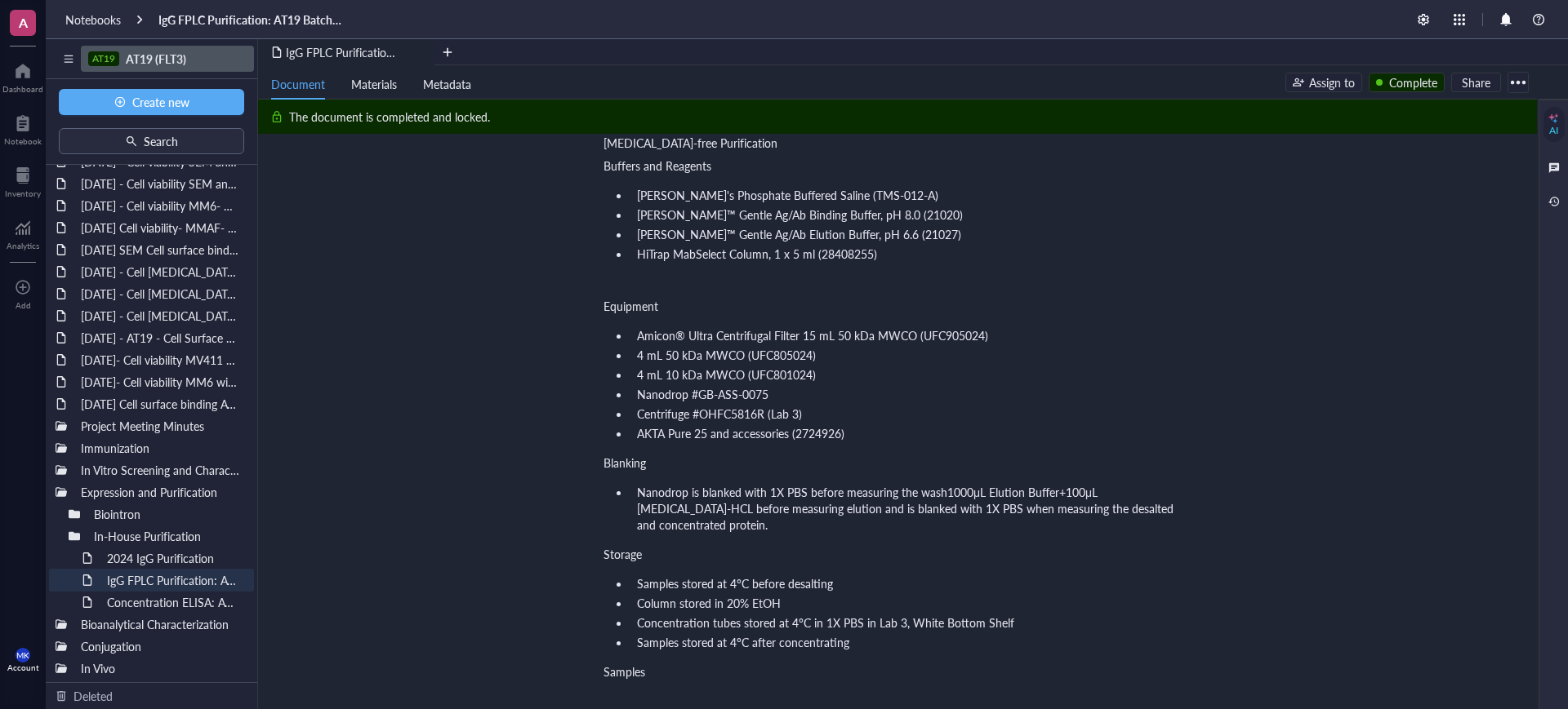
click at [141, 54] on span "AT19 (FLT3)" at bounding box center [156, 59] width 60 height 16
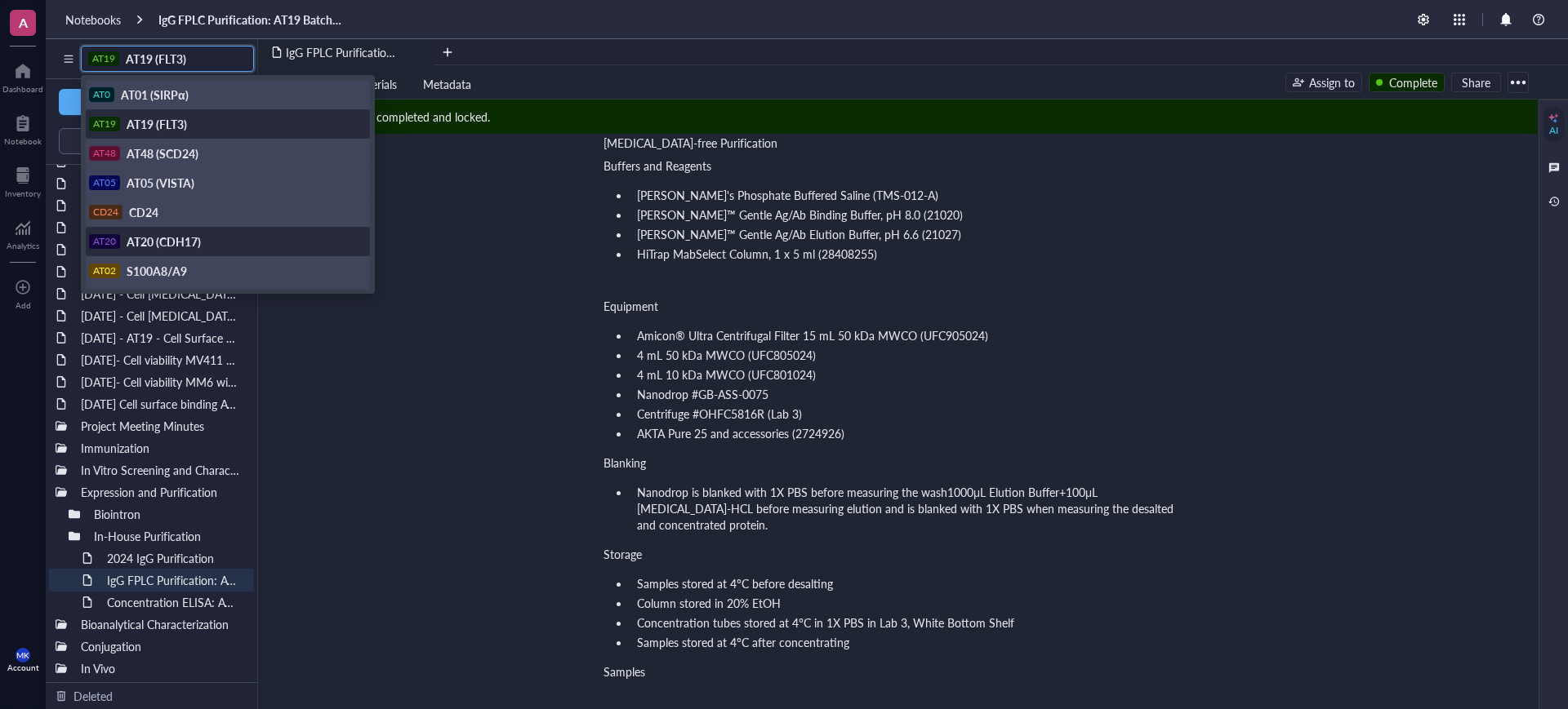
click at [199, 249] on div "AT20 AT20 (CDH17)" at bounding box center [228, 241] width 284 height 29
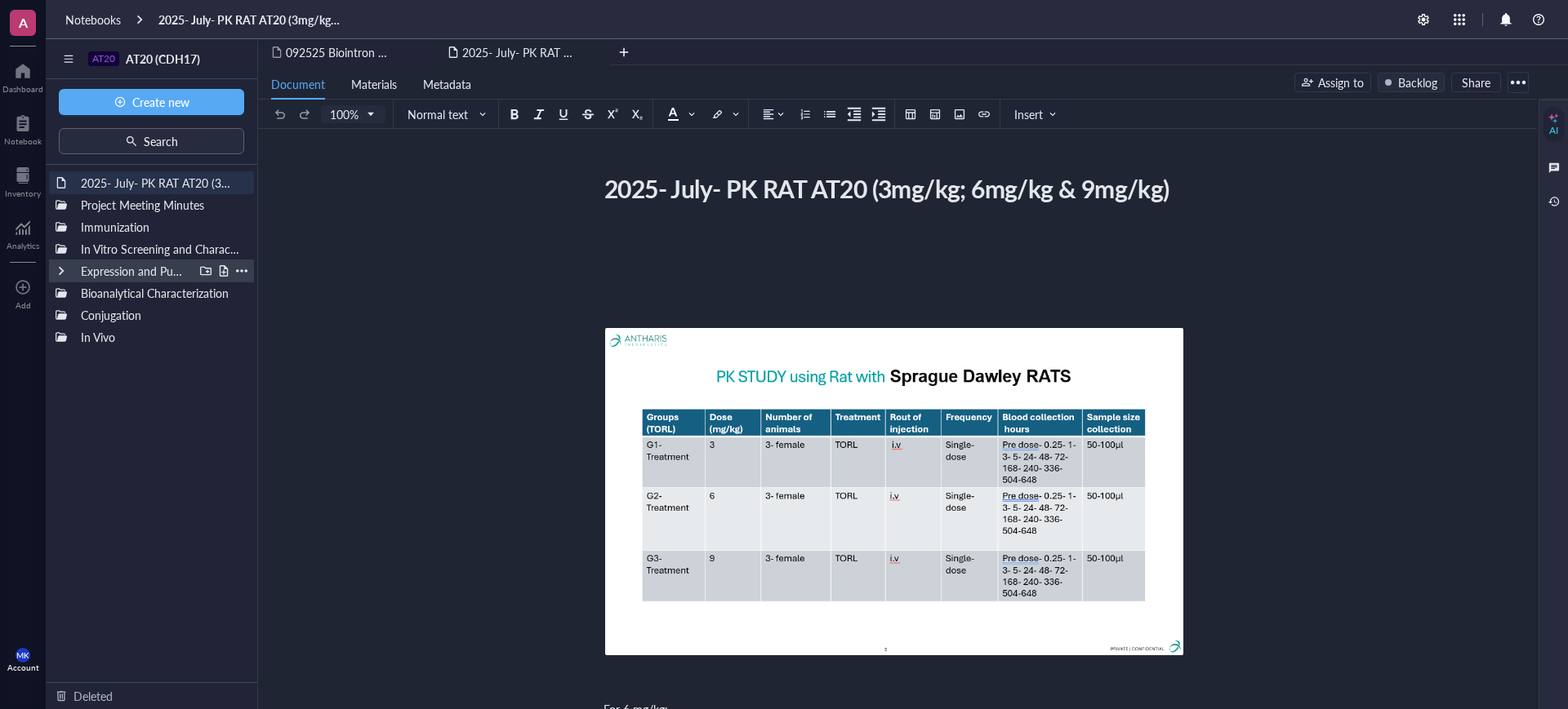
click at [59, 271] on div at bounding box center [60, 271] width 11 height 11
click at [75, 297] on div at bounding box center [74, 292] width 11 height 11
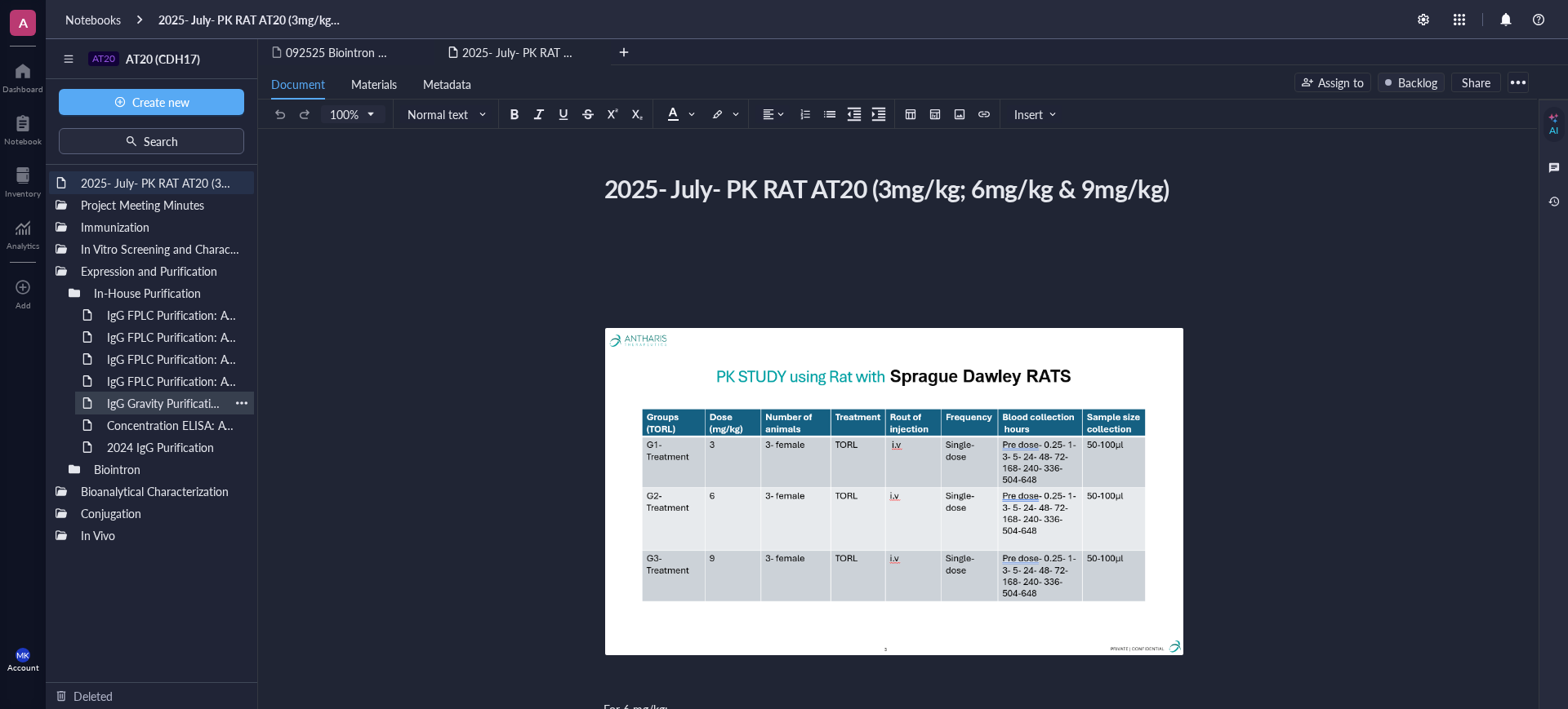
click at [189, 403] on div "IgG Gravity Purification: AT20 Batch #04082025" at bounding box center [165, 403] width 130 height 23
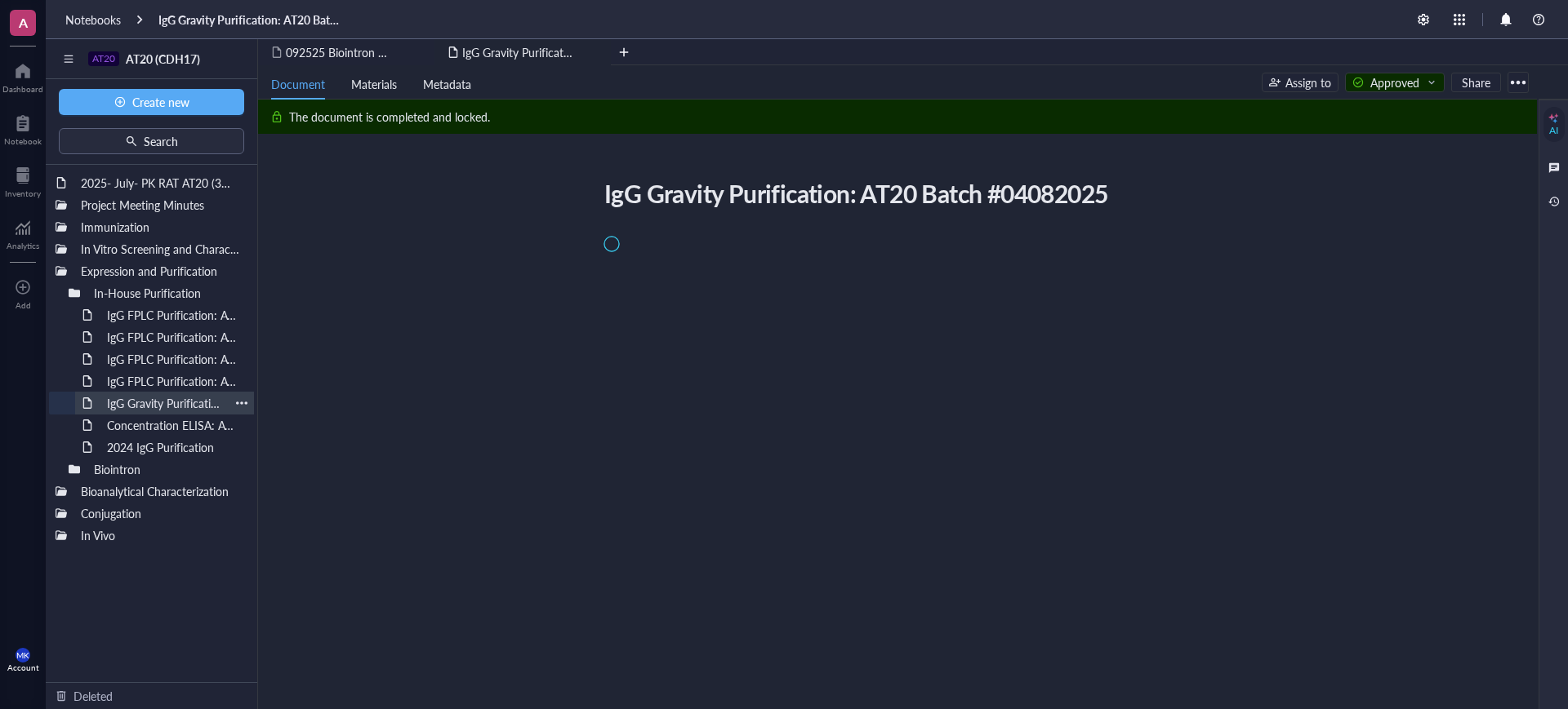
click at [240, 403] on div at bounding box center [241, 402] width 11 height 11
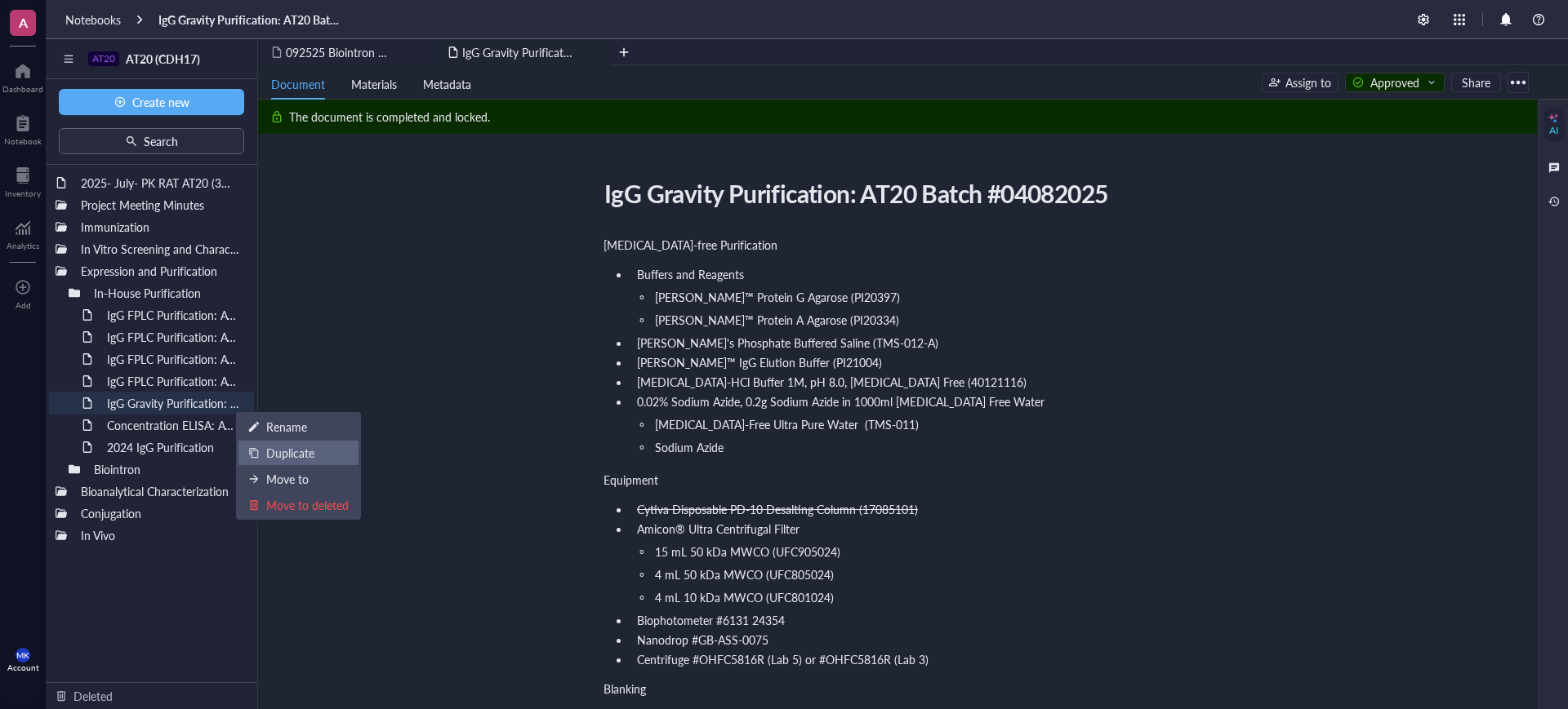
click at [296, 454] on div "Duplicate" at bounding box center [290, 452] width 48 height 18
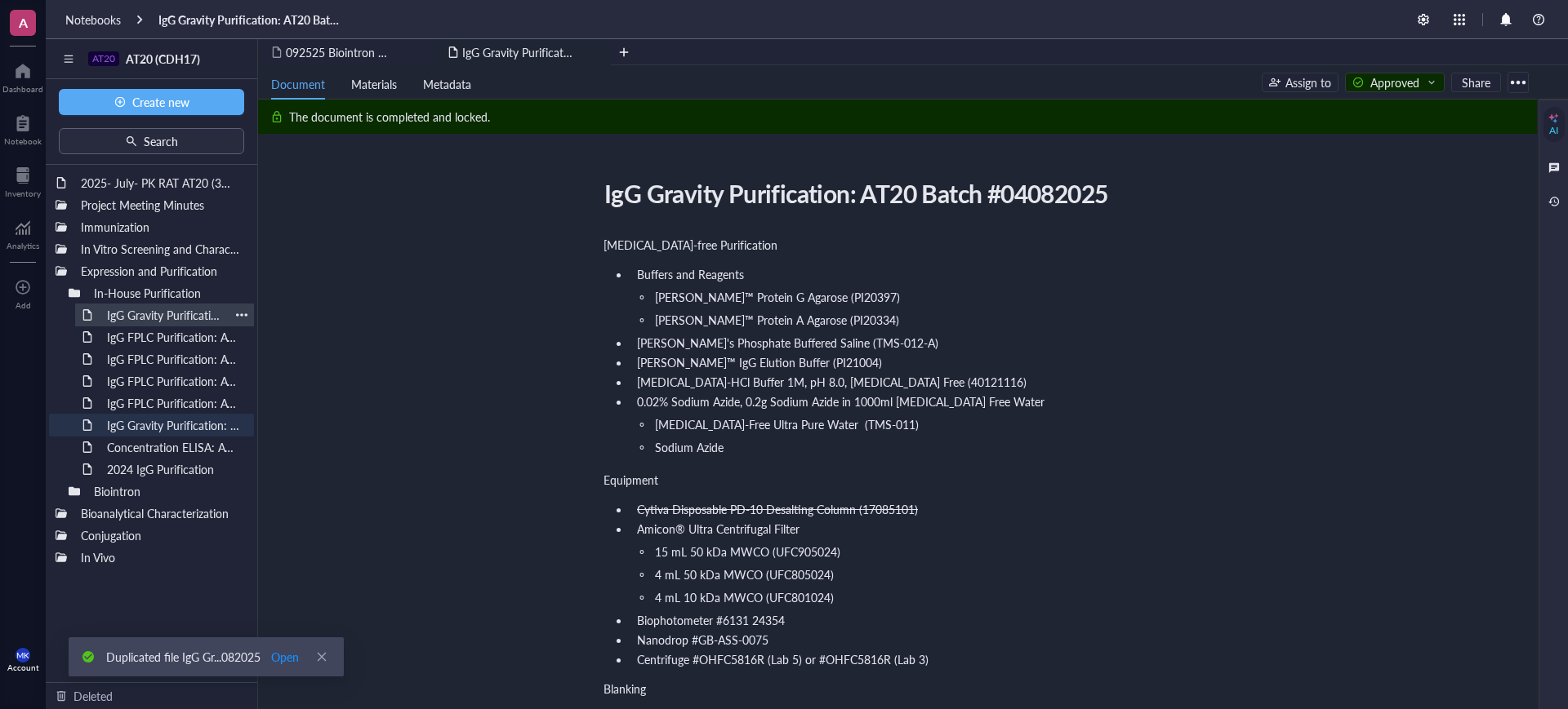
click at [176, 317] on div "IgG Gravity Purification: AT20 Batch #04082025 (Copy)" at bounding box center [165, 314] width 130 height 23
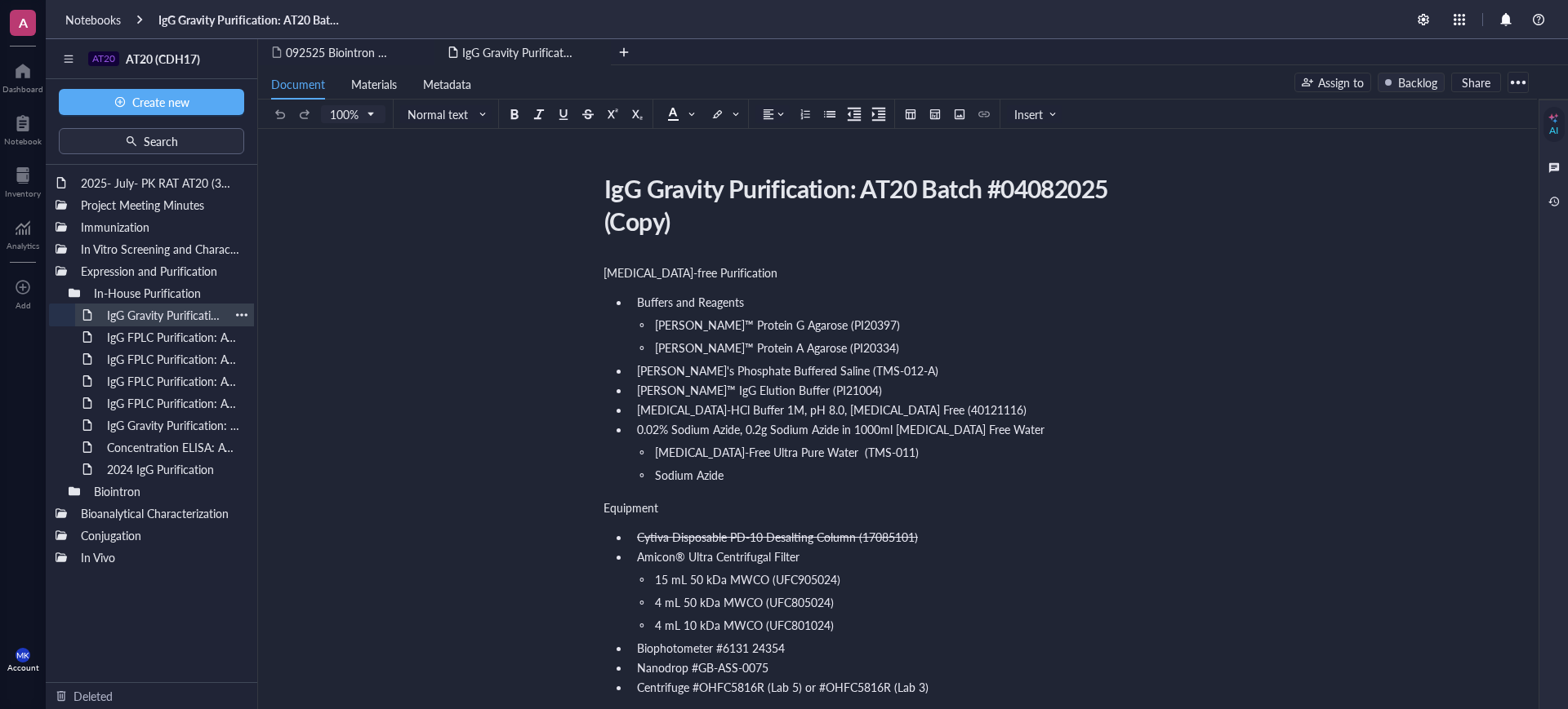
click at [242, 313] on div at bounding box center [241, 314] width 11 height 11
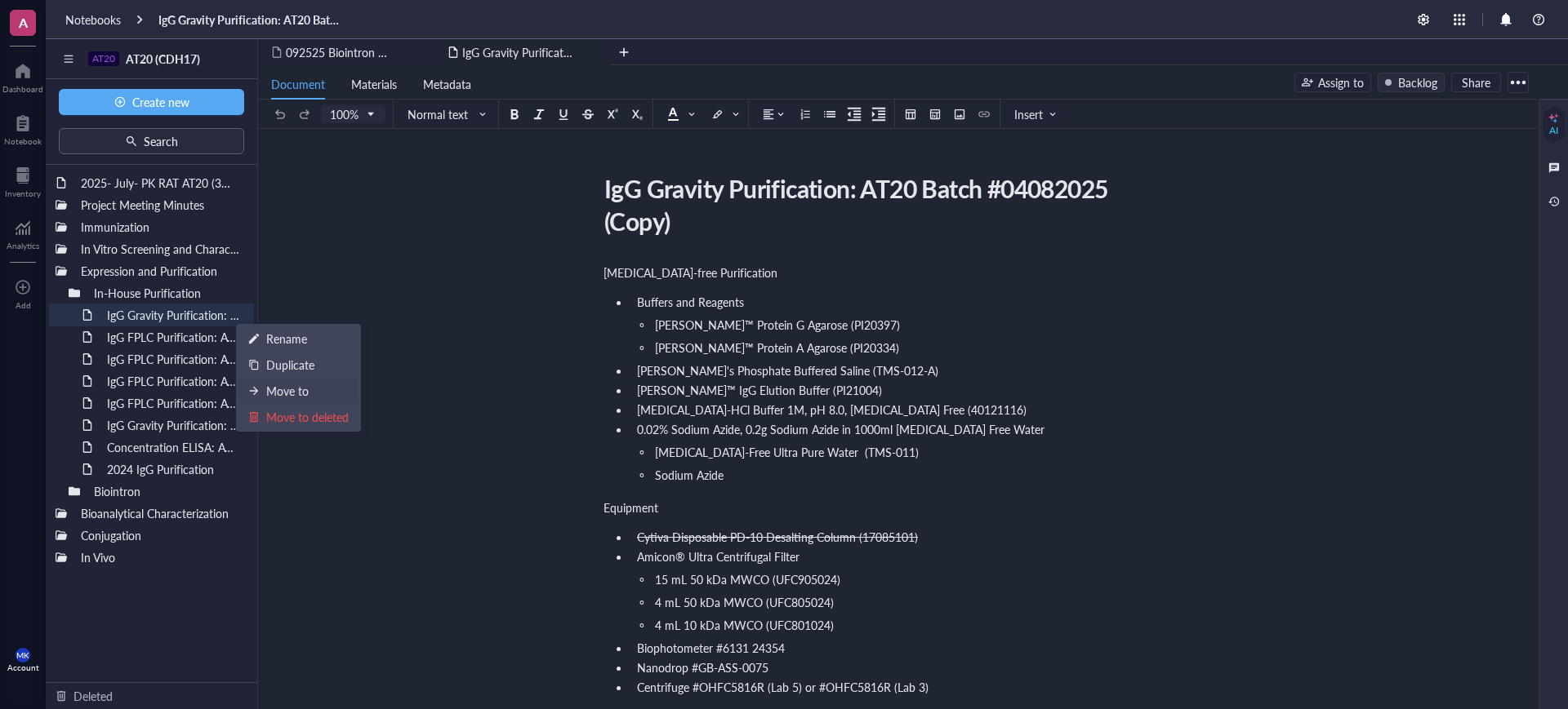
click at [279, 383] on div "Move to" at bounding box center [287, 390] width 42 height 18
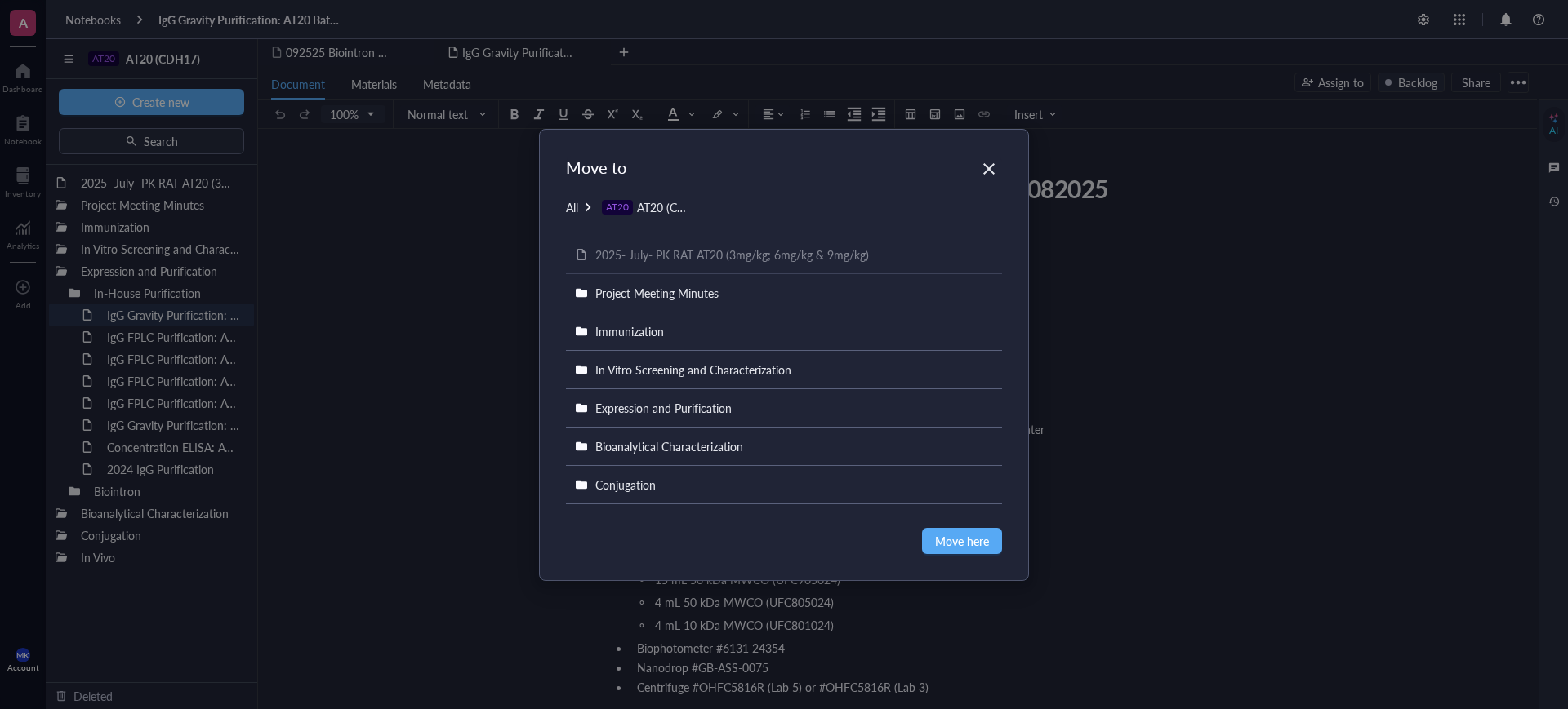
click at [566, 200] on span "All" at bounding box center [572, 207] width 12 height 16
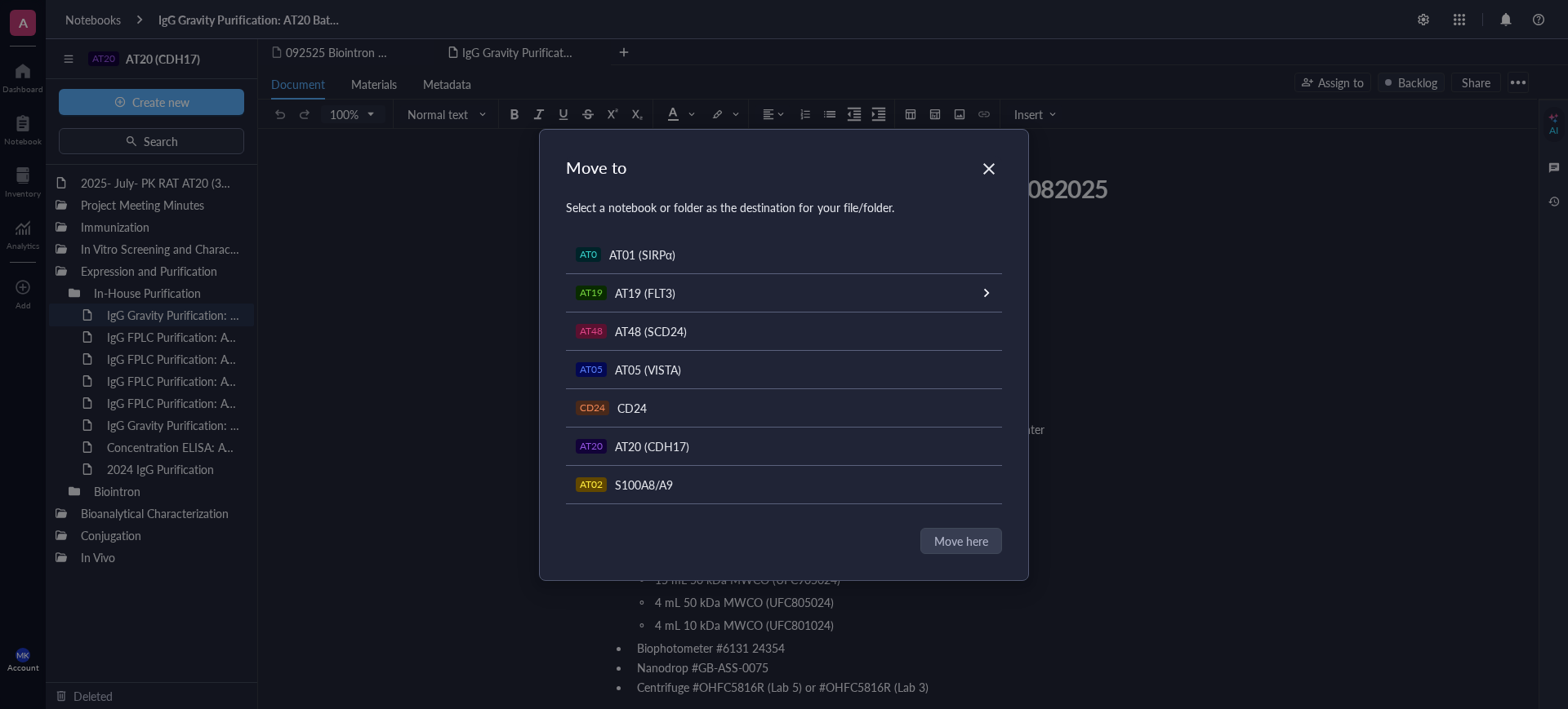
click at [623, 286] on span "AT19 (FLT3)" at bounding box center [645, 293] width 60 height 16
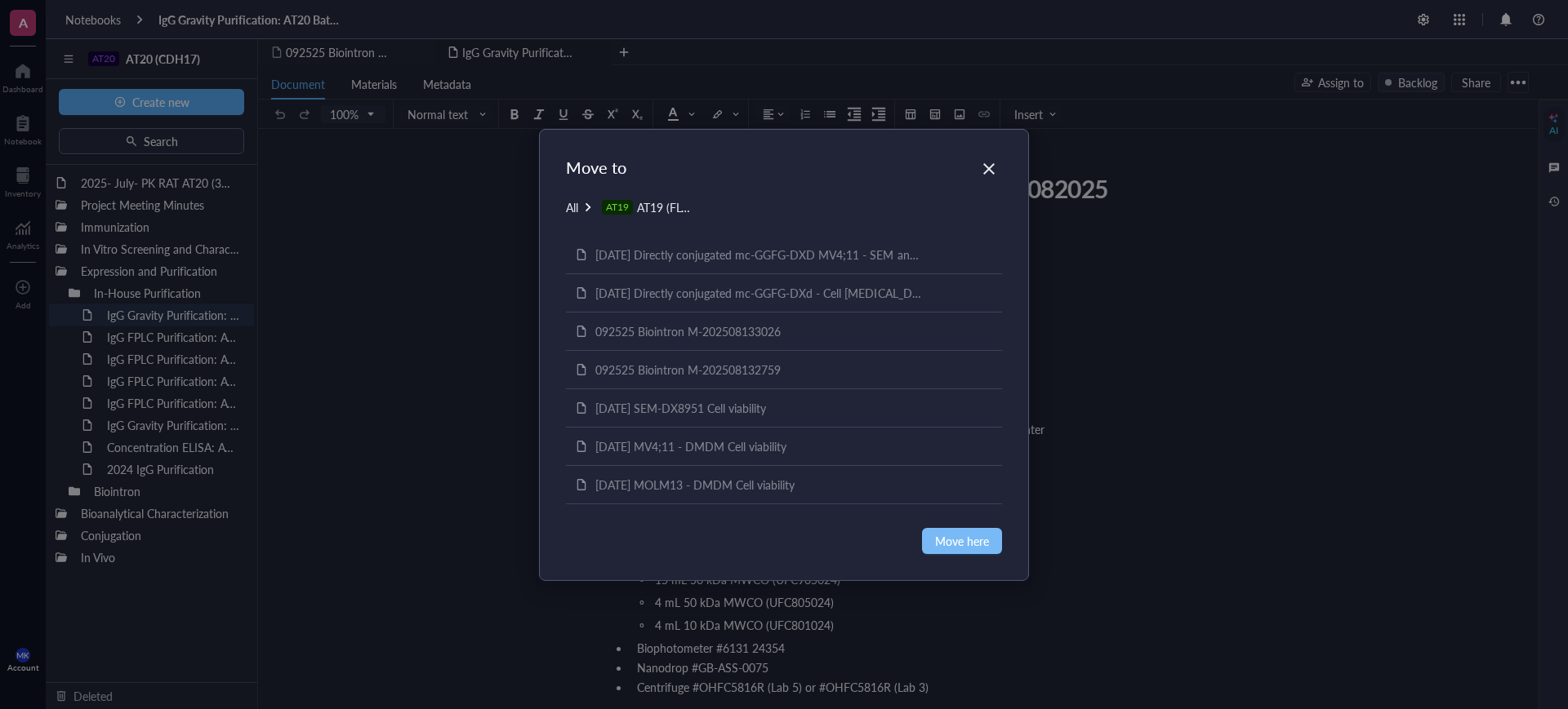
click at [965, 548] on span "Move here" at bounding box center [962, 541] width 54 height 18
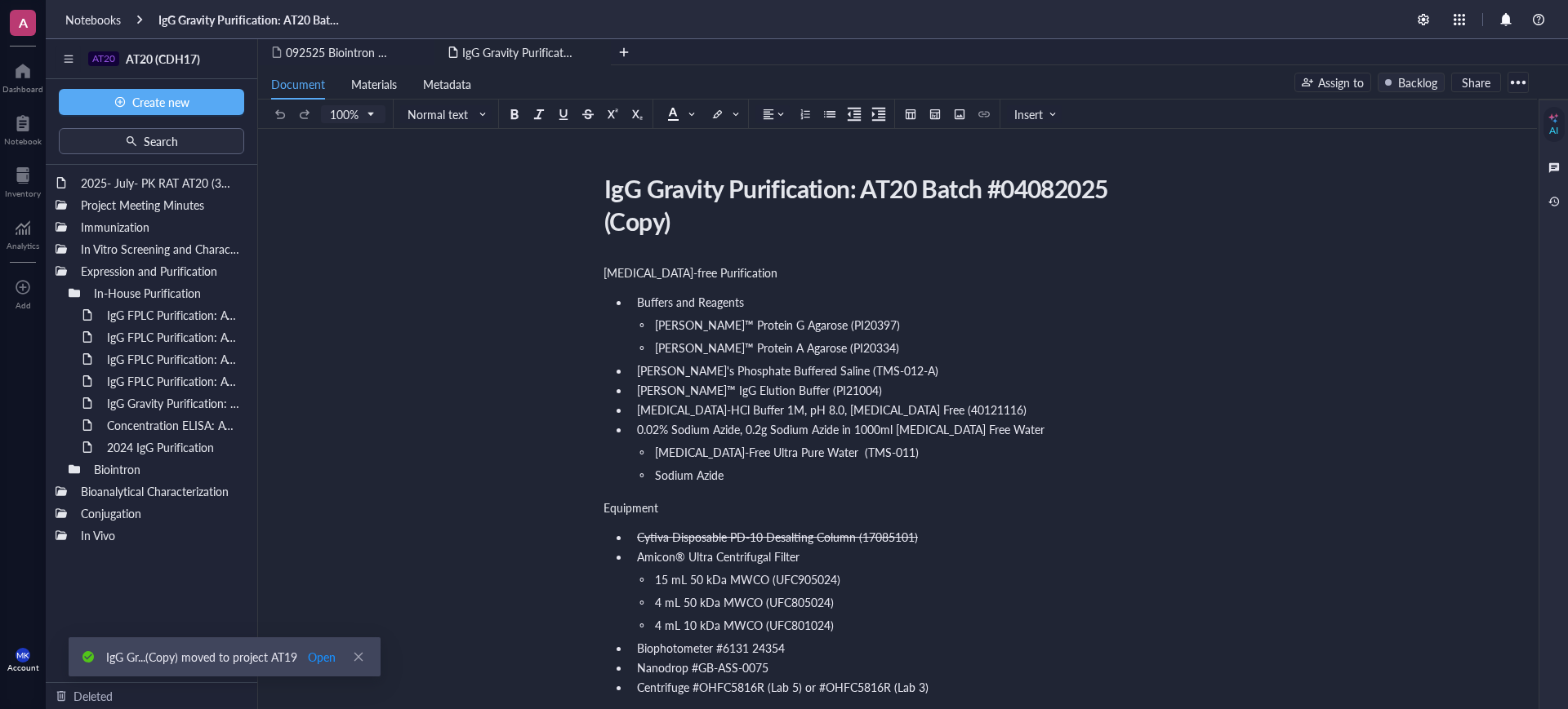
click at [70, 59] on div at bounding box center [67, 59] width 25 height 26
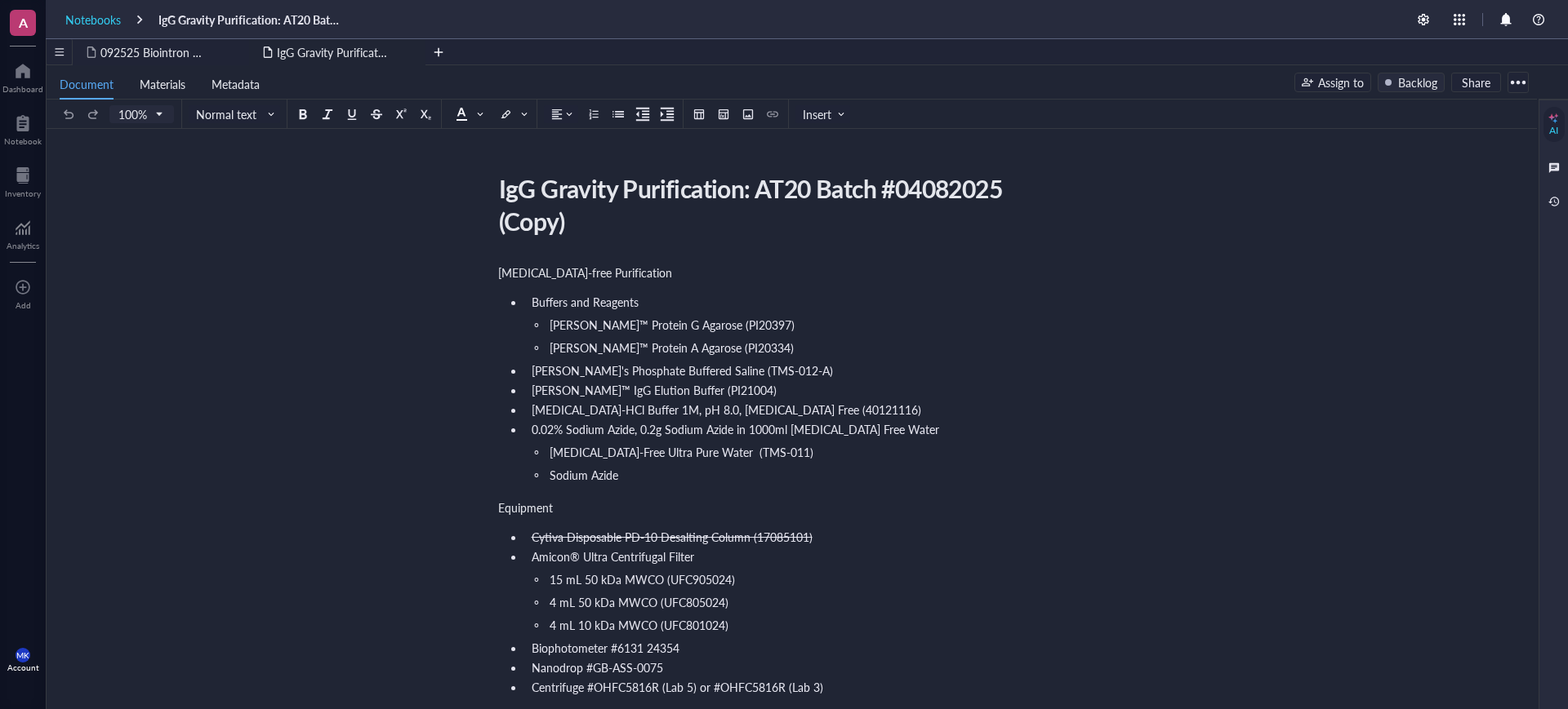
click at [114, 21] on div "Notebooks" at bounding box center [93, 19] width 55 height 15
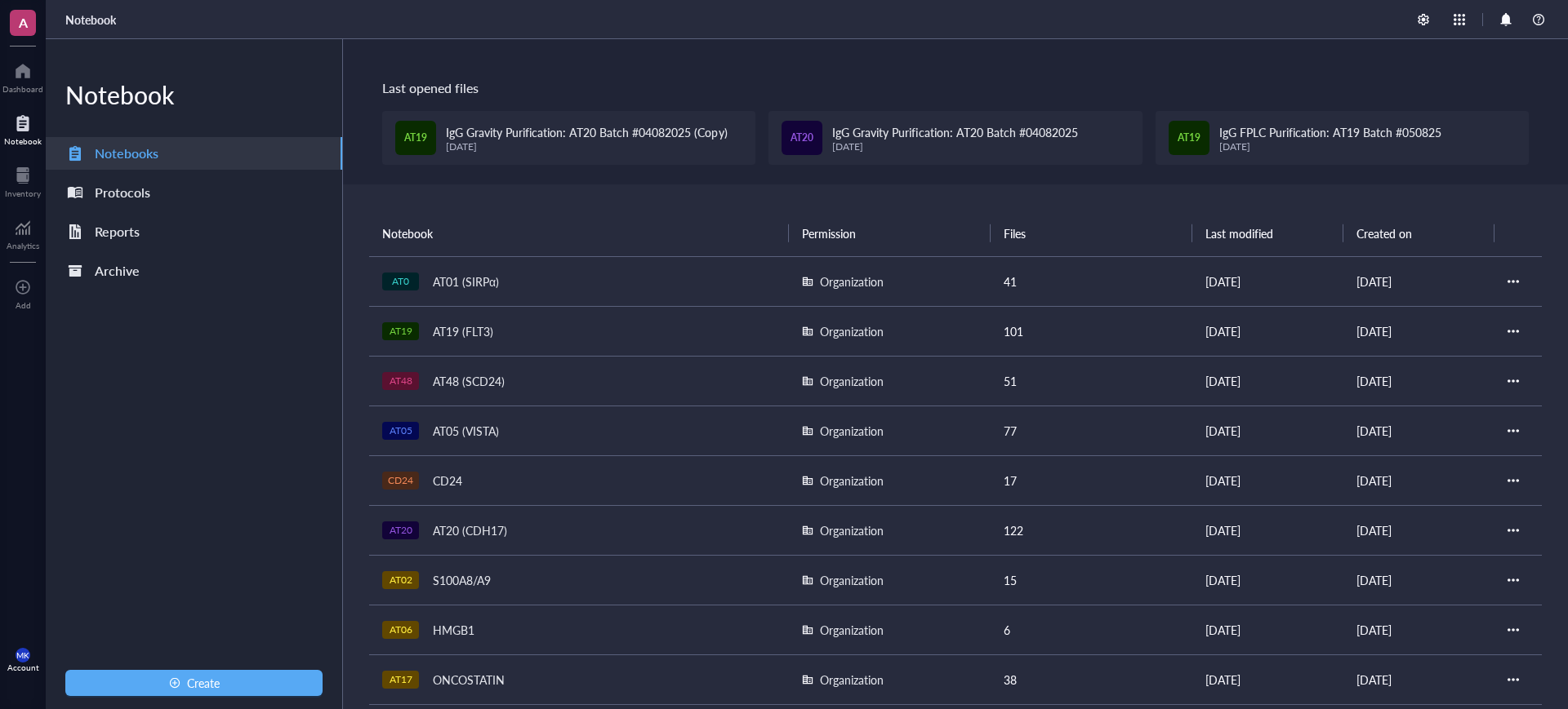
click at [524, 344] on td "AT19 AT19 (FLT3)" at bounding box center [578, 331] width 420 height 50
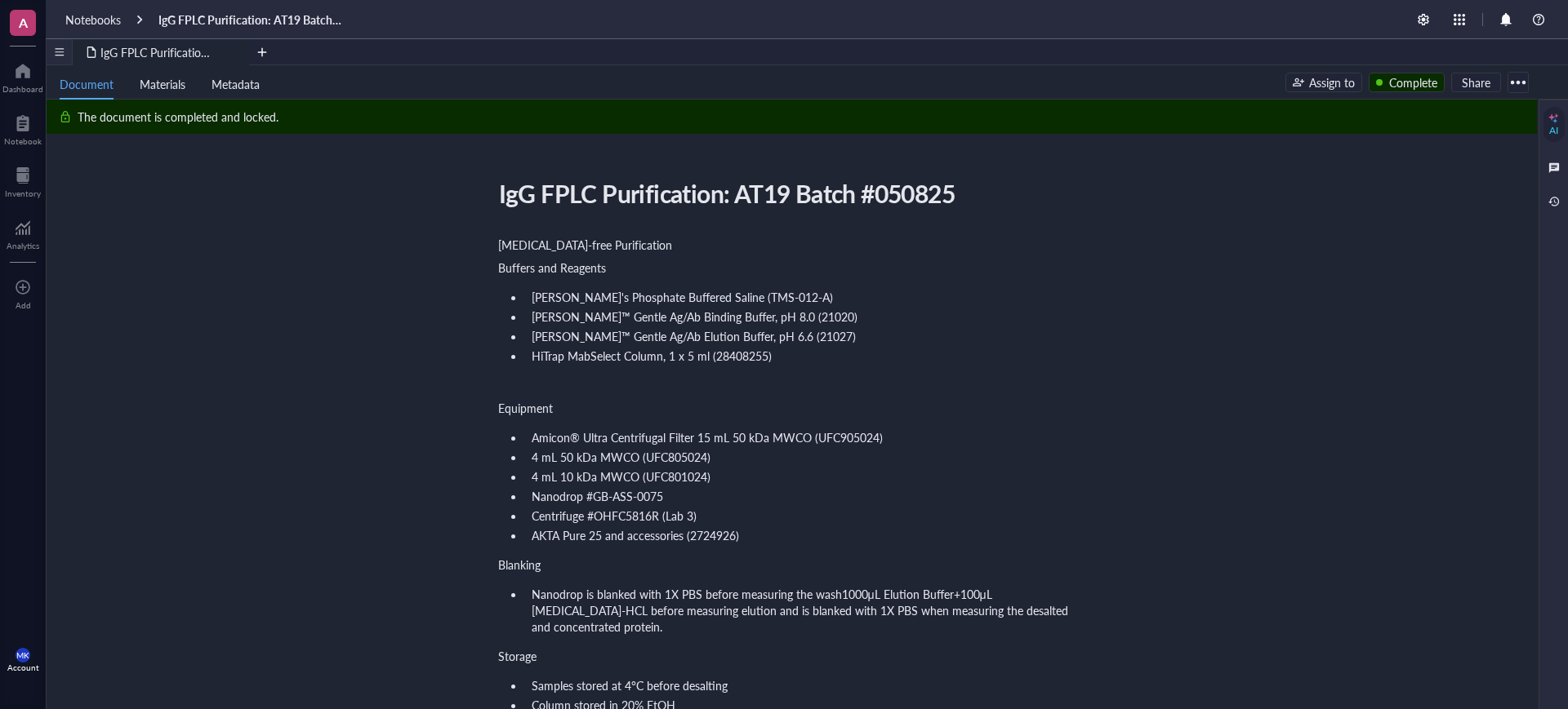
click at [61, 52] on div at bounding box center [59, 51] width 25 height 25
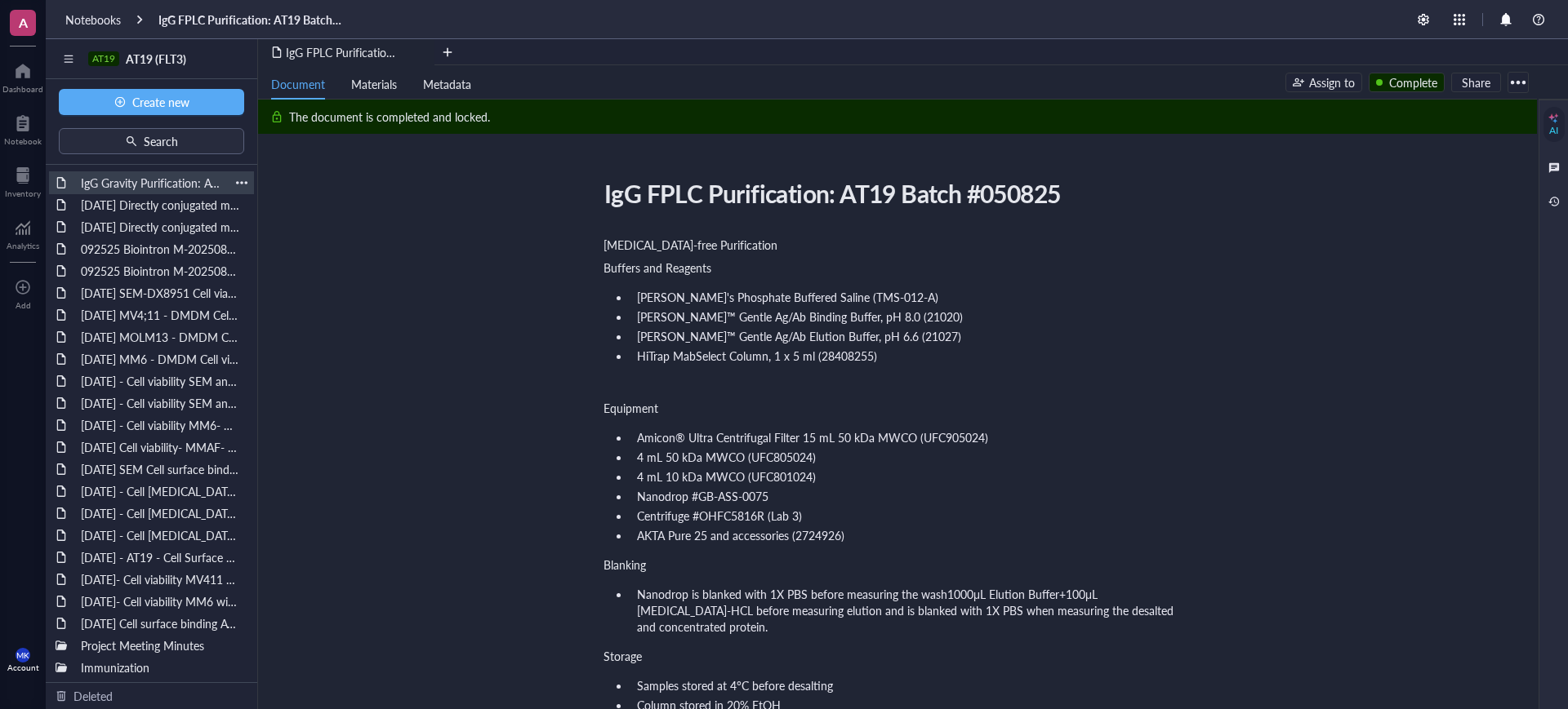
click at [171, 181] on div "IgG Gravity Purification: AT20 Batch #04082025 (Copy)" at bounding box center [151, 183] width 156 height 23
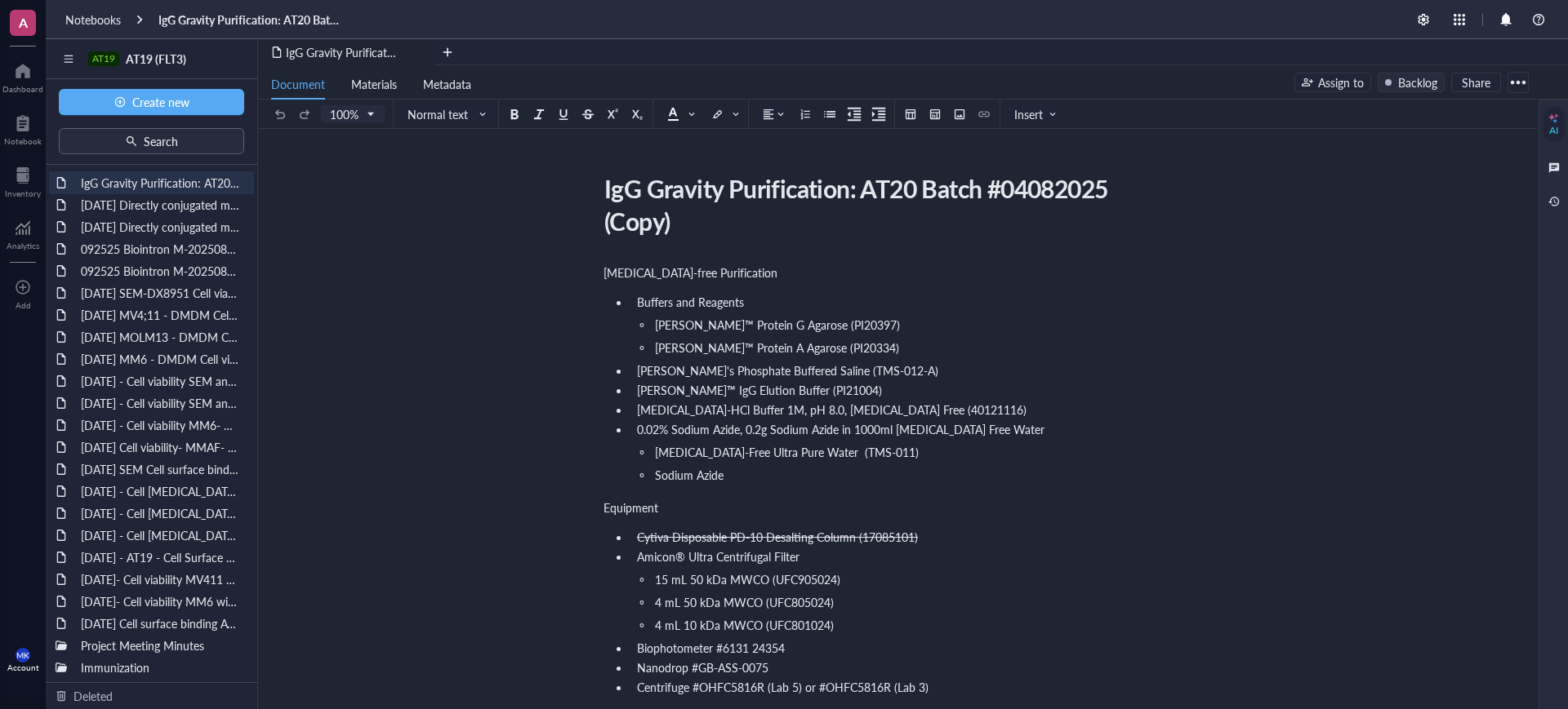
click at [859, 193] on div "IgG Gravity Purification: AT20 Batch #04082025 (Copy)" at bounding box center [887, 204] width 581 height 73
drag, startPoint x: 916, startPoint y: 187, endPoint x: 890, endPoint y: 193, distance: 26.7
click at [890, 193] on textarea "IgG Gravity Purification: AT20 Batch #04082025 (Copy)" at bounding box center [887, 204] width 580 height 72
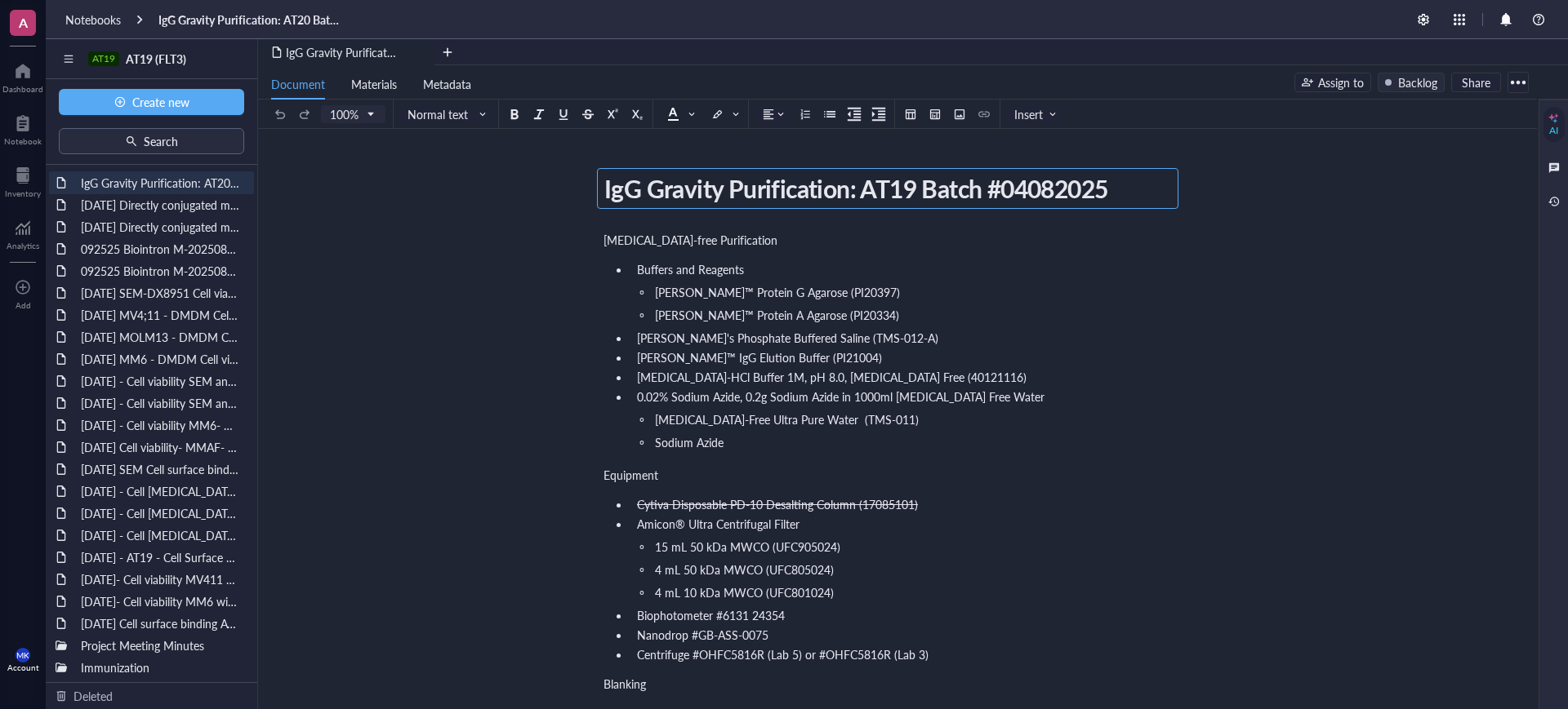
drag, startPoint x: 1108, startPoint y: 185, endPoint x: 1001, endPoint y: 198, distance: 107.8
click at [1001, 198] on textarea "IgG Gravity Purification: AT19 Batch #04082025 (Copy)" at bounding box center [887, 188] width 580 height 39
drag, startPoint x: 1154, startPoint y: 177, endPoint x: 1077, endPoint y: 178, distance: 77.0
click at [1077, 178] on textarea "IgG Gravity Purification: AT19 Batch #092725 (Copy)" at bounding box center [887, 188] width 580 height 39
type textarea "IgG Gravity Purification: AT19 Batch #092725"
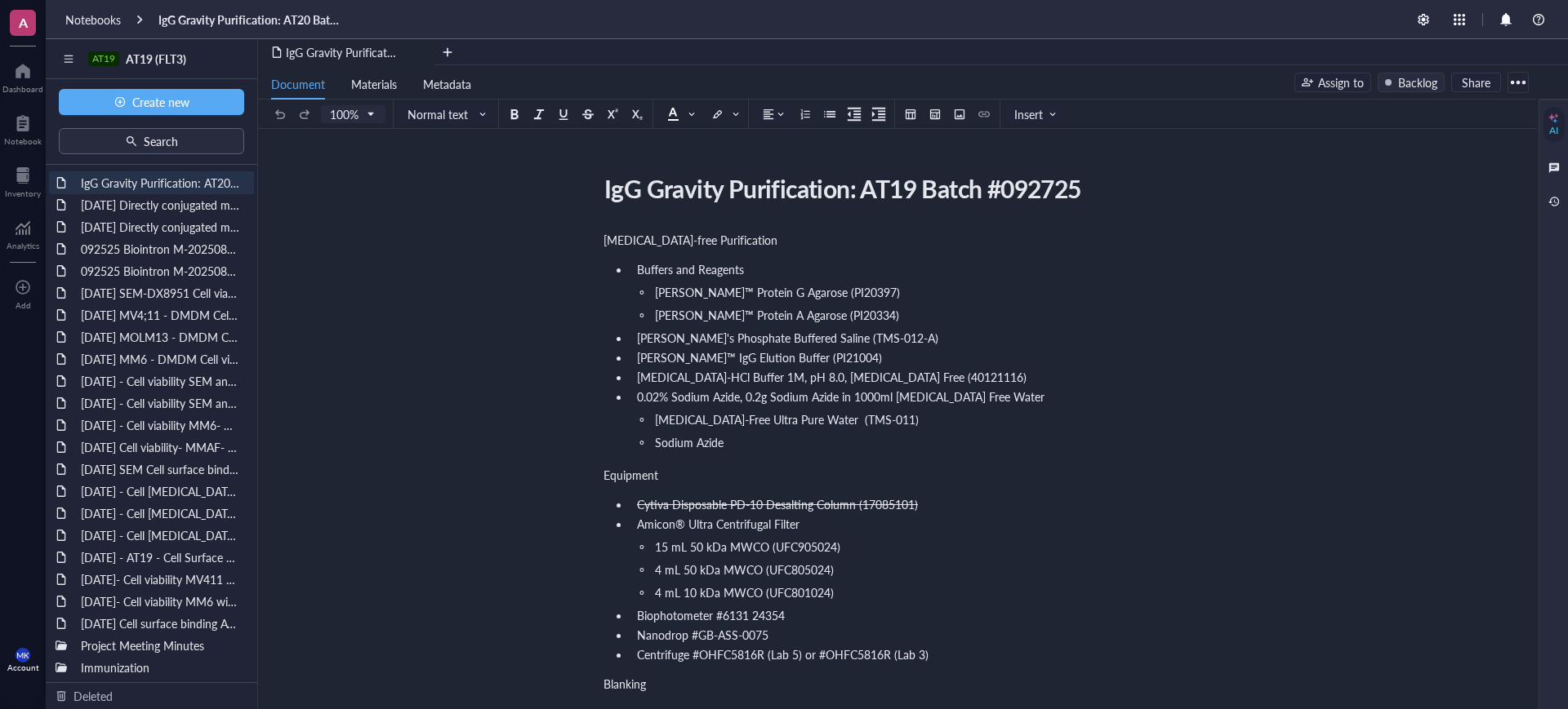
click at [966, 357] on li "[PERSON_NAME]™ IgG Elution Buffer (PI21004)" at bounding box center [907, 357] width 554 height 16
click at [917, 342] on li "[PERSON_NAME]'s Phosphate Buffered Saline (TMS-012-A)" at bounding box center [907, 338] width 554 height 16
click at [898, 339] on li "[PERSON_NAME]'s Phosphate Buffered Saline (TMS-012-A)" at bounding box center [907, 338] width 554 height 16
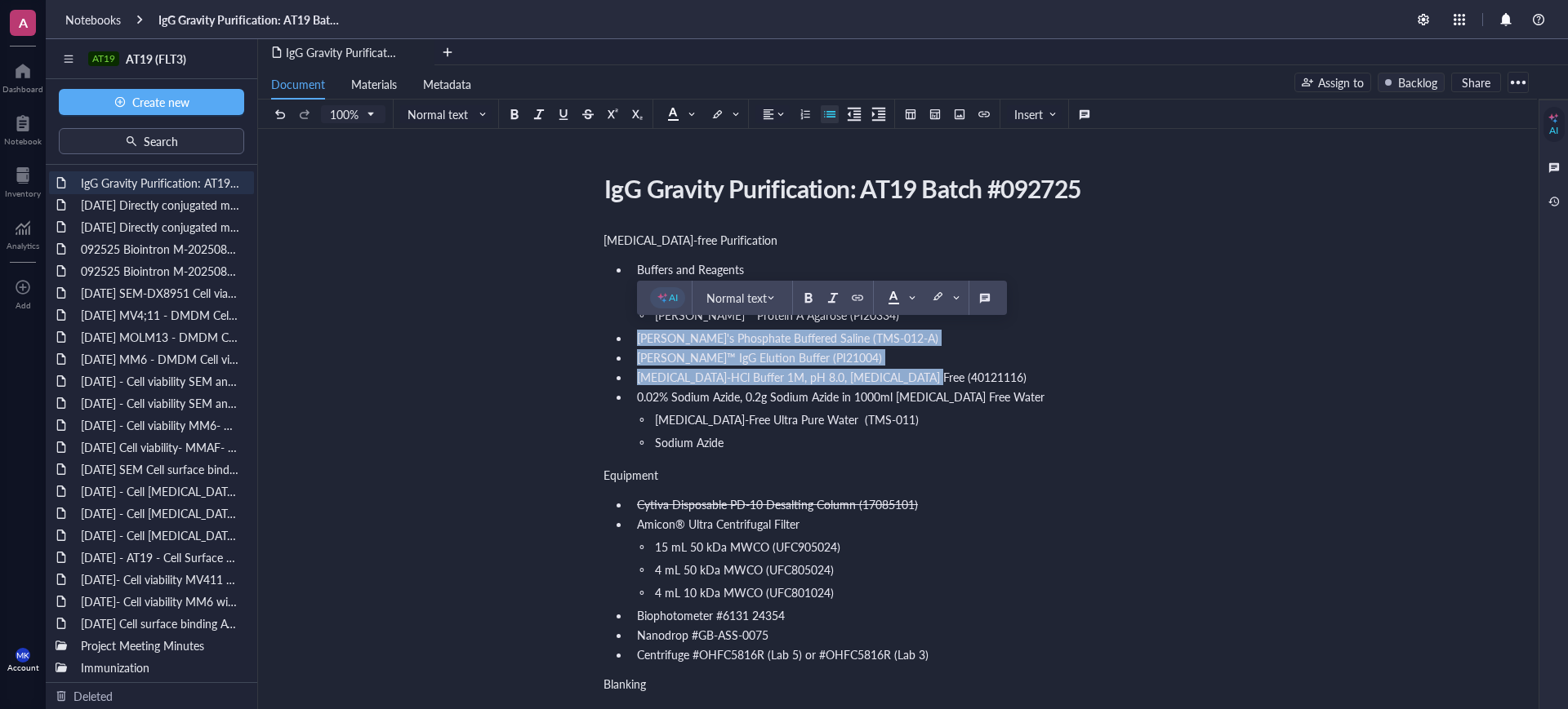
drag, startPoint x: 925, startPoint y: 377, endPoint x: 637, endPoint y: 340, distance: 290.4
click at [637, 340] on ul "Buffers and Reagents [PERSON_NAME]™ Protein G Agarose (PI20397) [PERSON_NAME]™ …" at bounding box center [894, 357] width 581 height 199
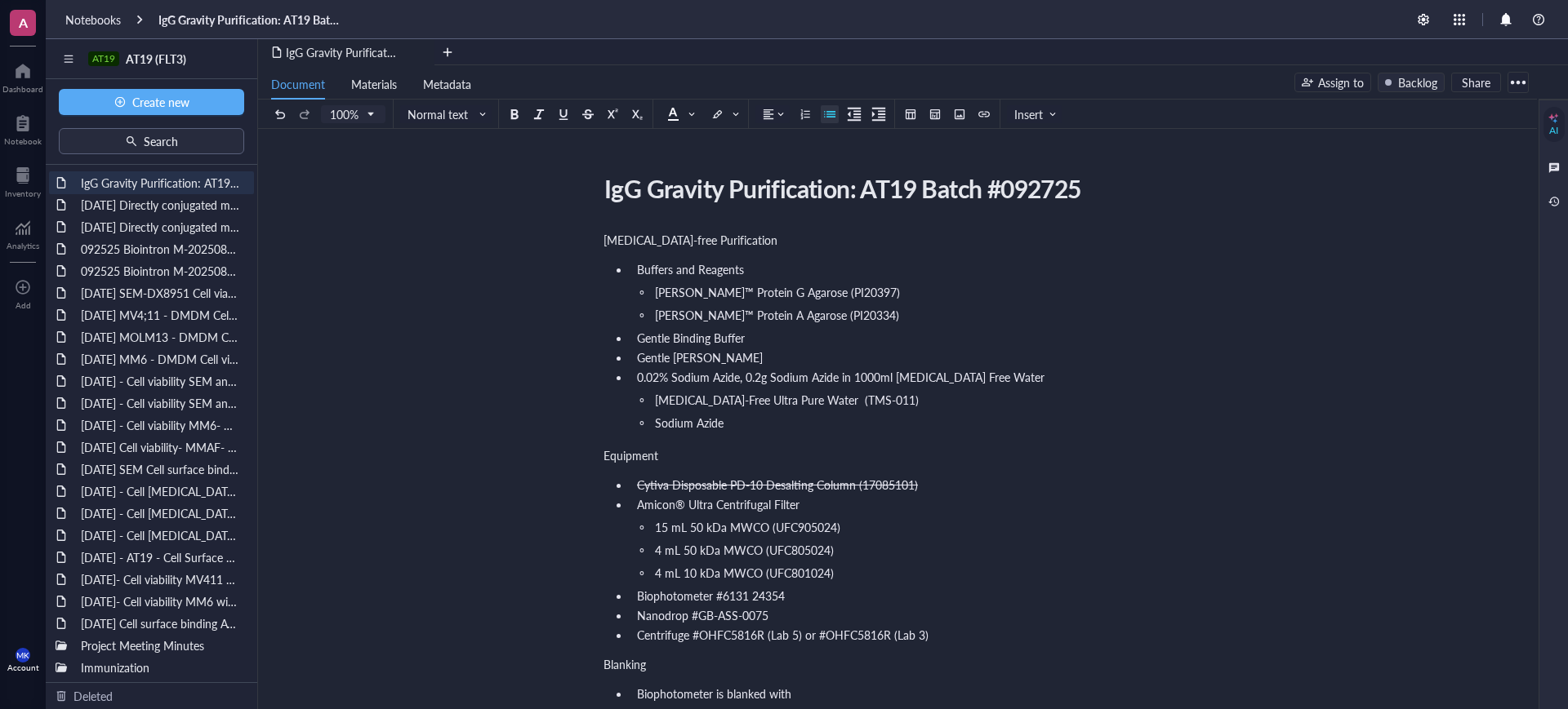
click at [990, 307] on li "[PERSON_NAME]™ Protein A Agarose (PI20334)" at bounding box center [921, 314] width 528 height 16
drag, startPoint x: 677, startPoint y: 382, endPoint x: 686, endPoint y: 363, distance: 21.0
click at [678, 377] on span "0.02% Sodium Azide, 0.2g Sodium Azide in 1000ml [MEDICAL_DATA] Free Water" at bounding box center [840, 376] width 408 height 16
click at [686, 362] on span "Gentle [PERSON_NAME]" at bounding box center [700, 357] width 126 height 16
click at [1184, 396] on li "[MEDICAL_DATA]-Free Ultra Pure Water (TMS-011)" at bounding box center [921, 400] width 528 height 16
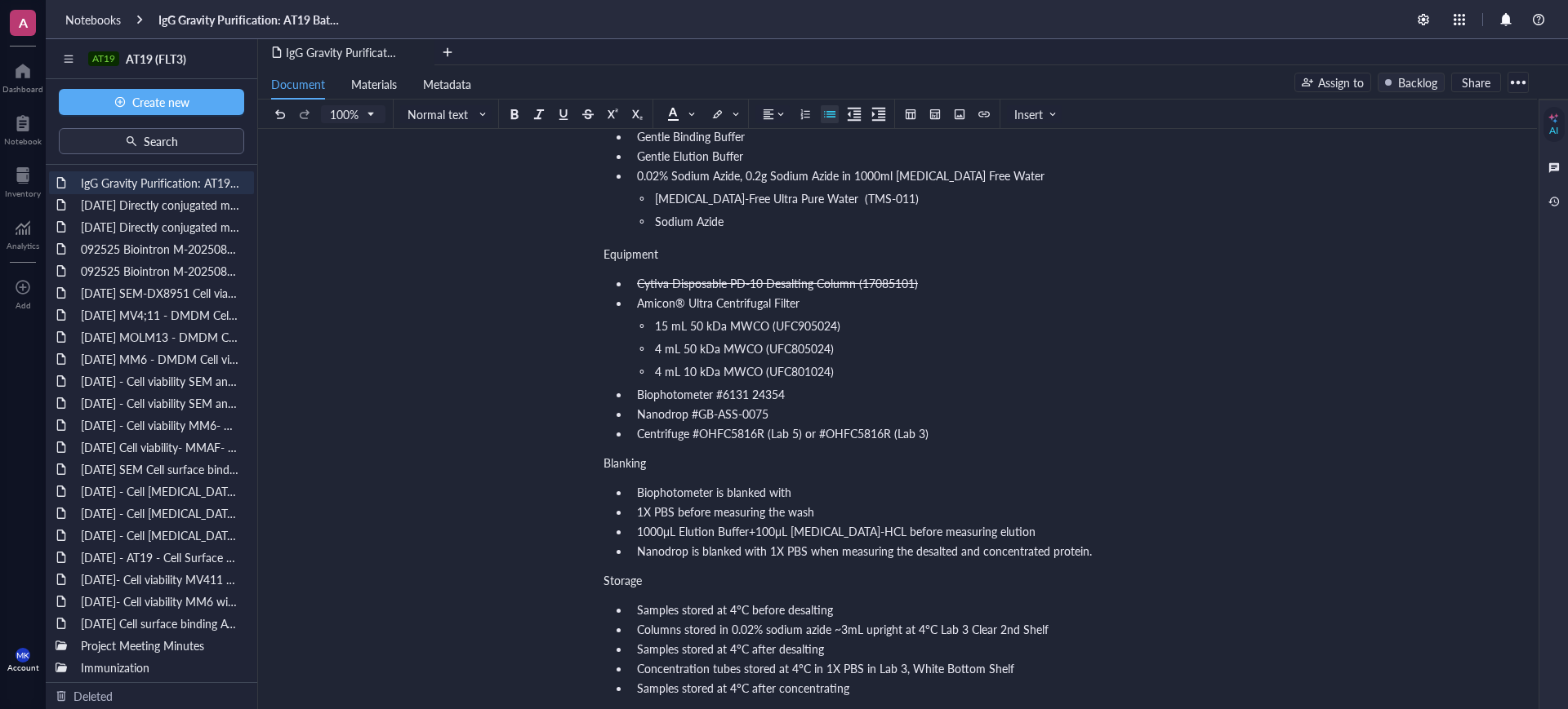
scroll to position [204, 0]
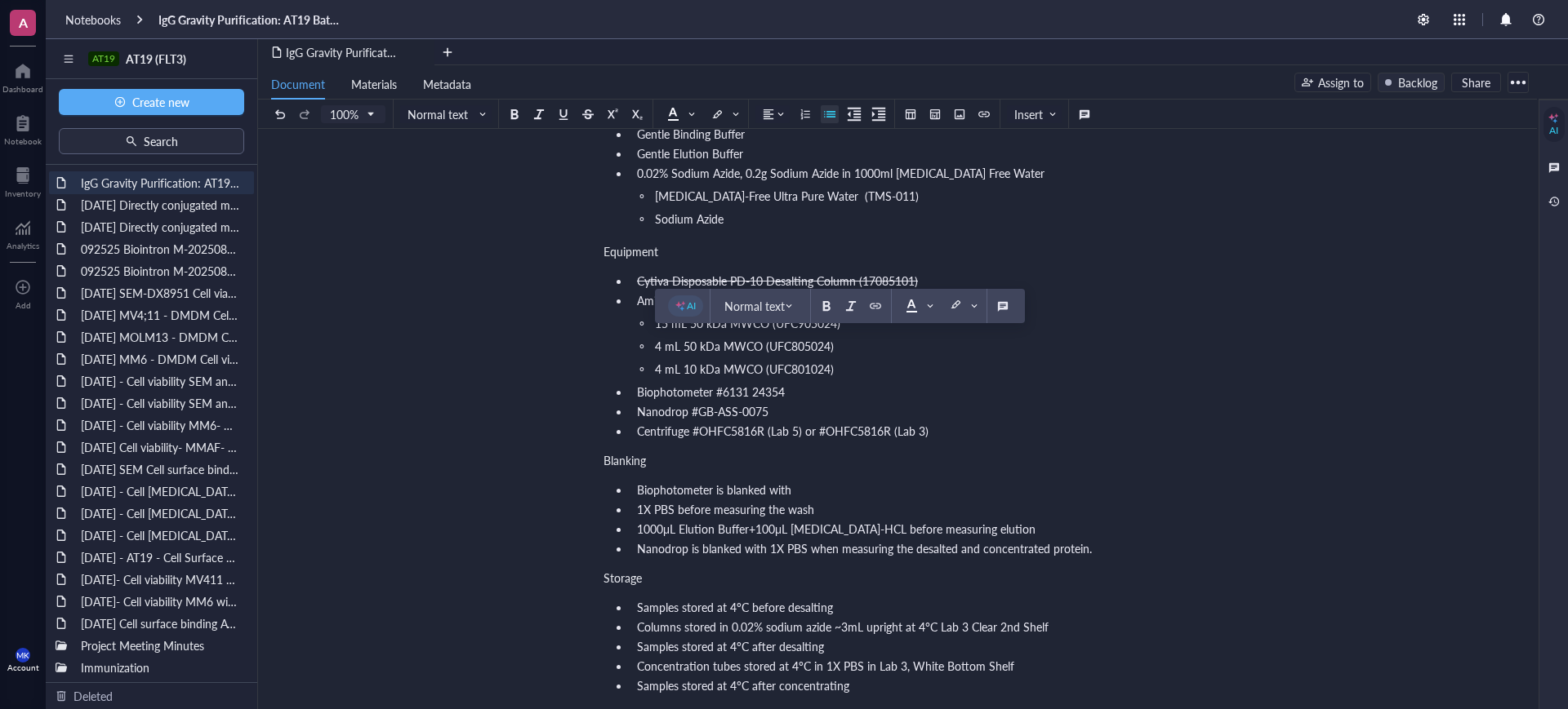
drag, startPoint x: 859, startPoint y: 345, endPoint x: 654, endPoint y: 348, distance: 205.0
click at [654, 348] on ul "4 mL 50 kDa MWCO (UFC805024)" at bounding box center [894, 345] width 581 height 16
click at [721, 109] on div at bounding box center [716, 115] width 11 height 11
click at [742, 136] on div at bounding box center [742, 139] width 11 height 11
click at [1260, 392] on div "IgG Gravity Purification: AT19 Batch #092725 IgG Gravity Purification: AT19 Bat…" at bounding box center [894, 591] width 1272 height 1255
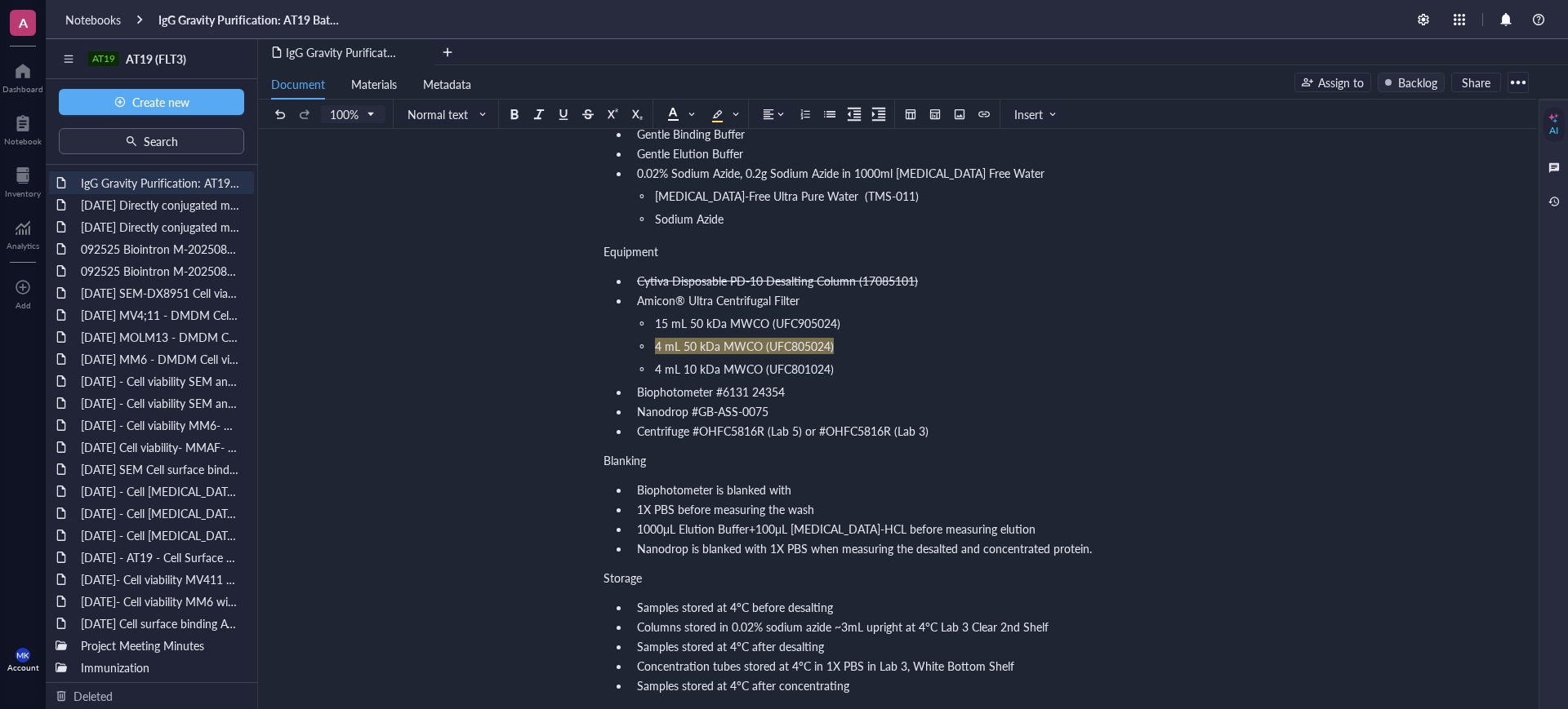
click at [1021, 463] on div "Blanking" at bounding box center [894, 460] width 581 height 16
drag, startPoint x: 787, startPoint y: 389, endPoint x: 621, endPoint y: 396, distance: 166.1
click at [630, 396] on li "Biophotometer #6131 24354" at bounding box center [907, 391] width 554 height 16
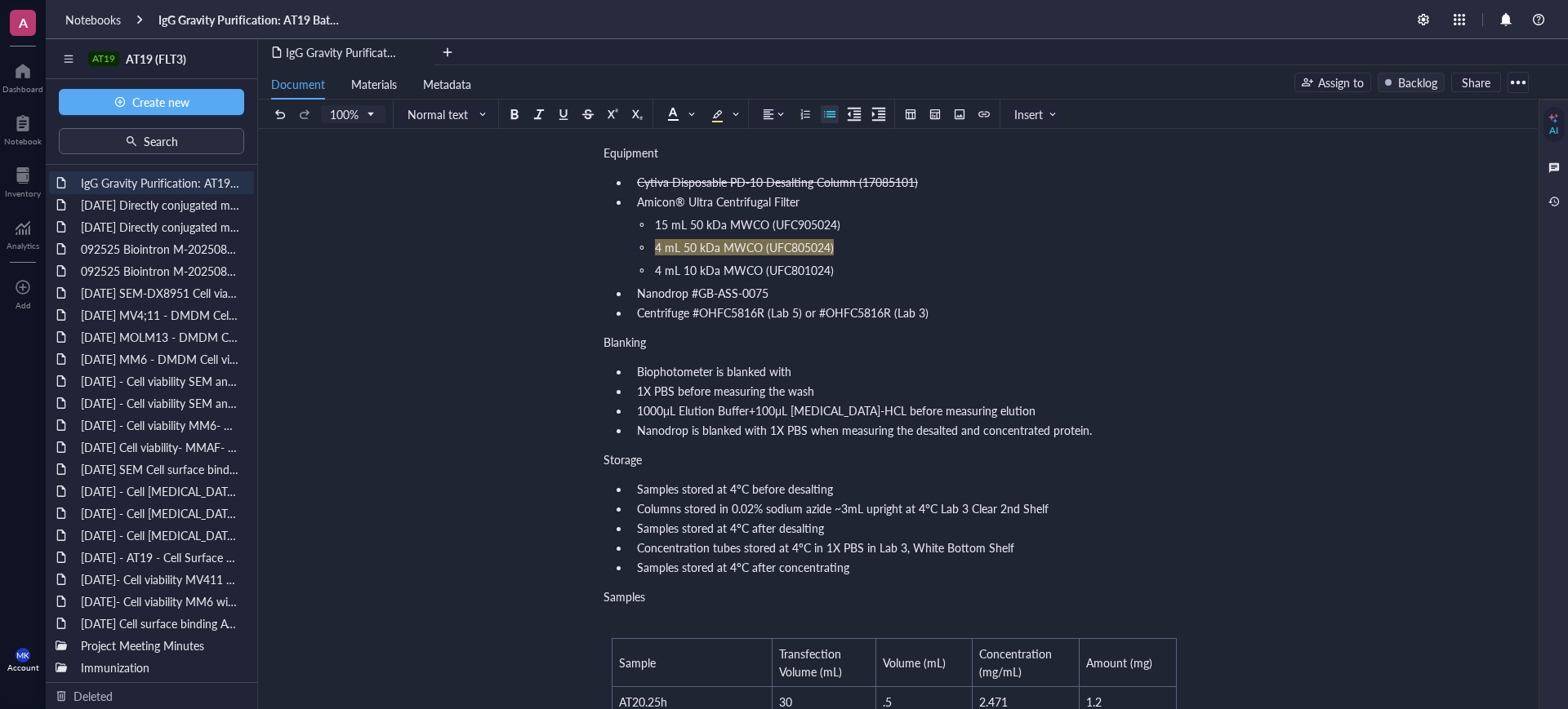
scroll to position [408, 0]
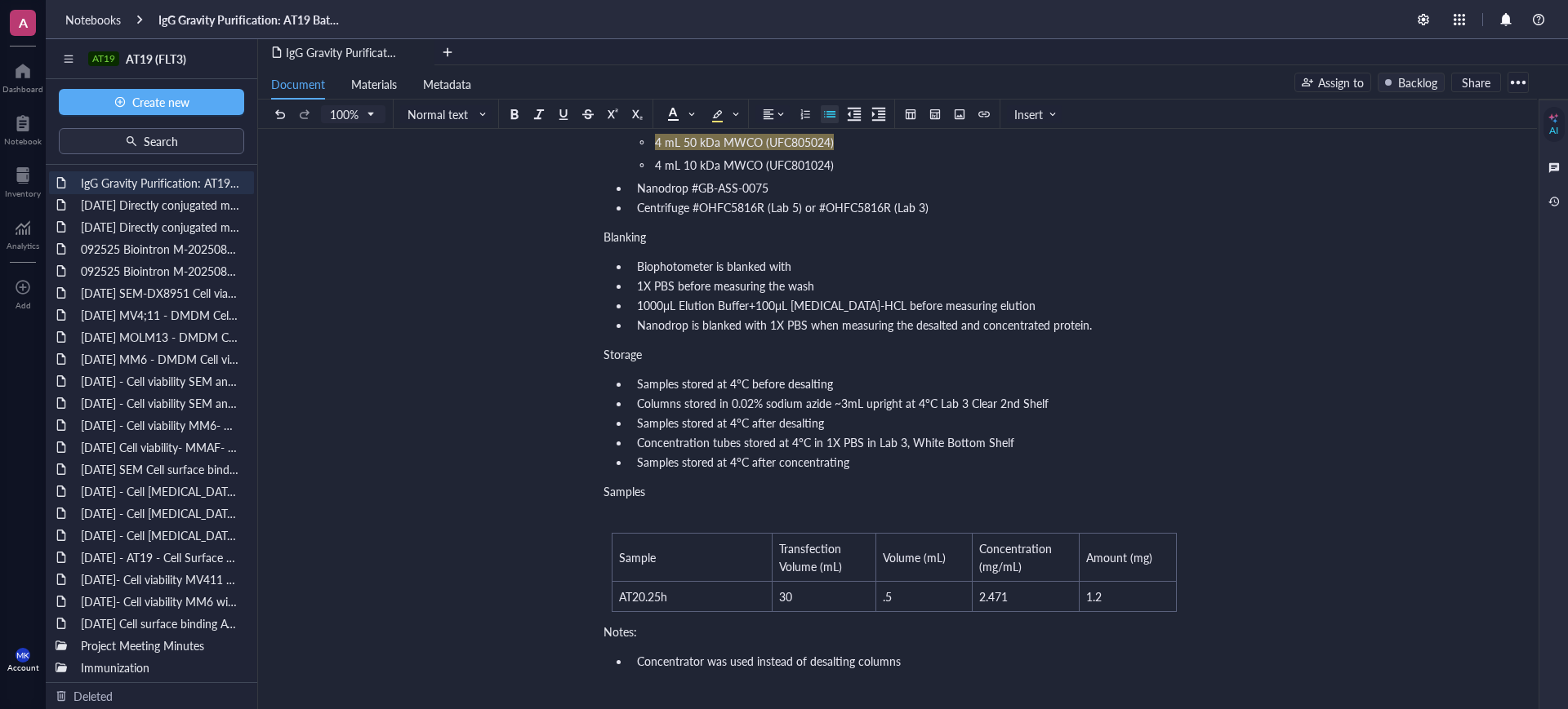
click at [811, 270] on li "Biophotometer is blanked with" at bounding box center [907, 265] width 554 height 16
click at [978, 271] on li "Biophotometer is blanked with:" at bounding box center [907, 265] width 554 height 16
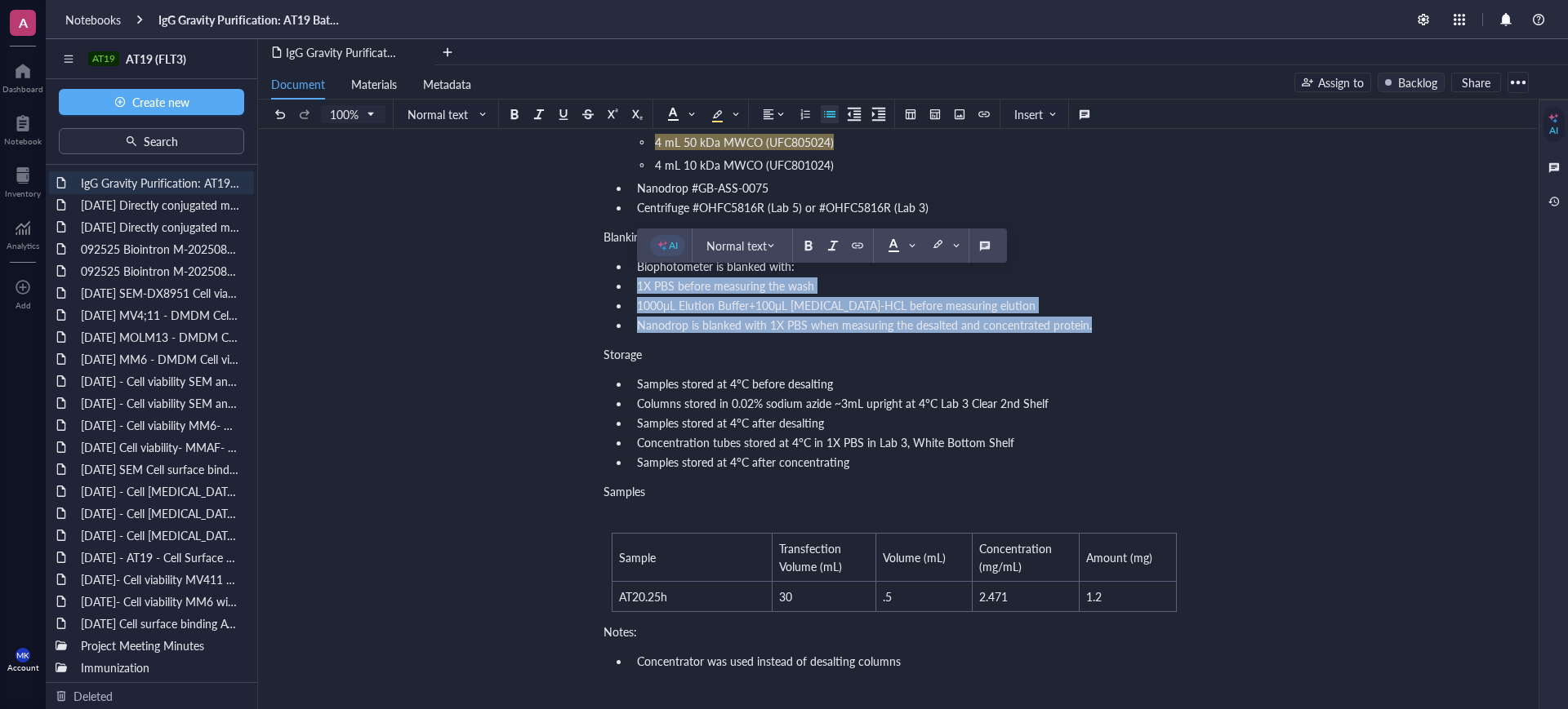
drag, startPoint x: 655, startPoint y: 291, endPoint x: 1090, endPoint y: 333, distance: 437.0
click at [1090, 333] on ul "Biophotometer is blanked with: 1X PBS before measuring the wash 1000μL Elution …" at bounding box center [894, 295] width 581 height 82
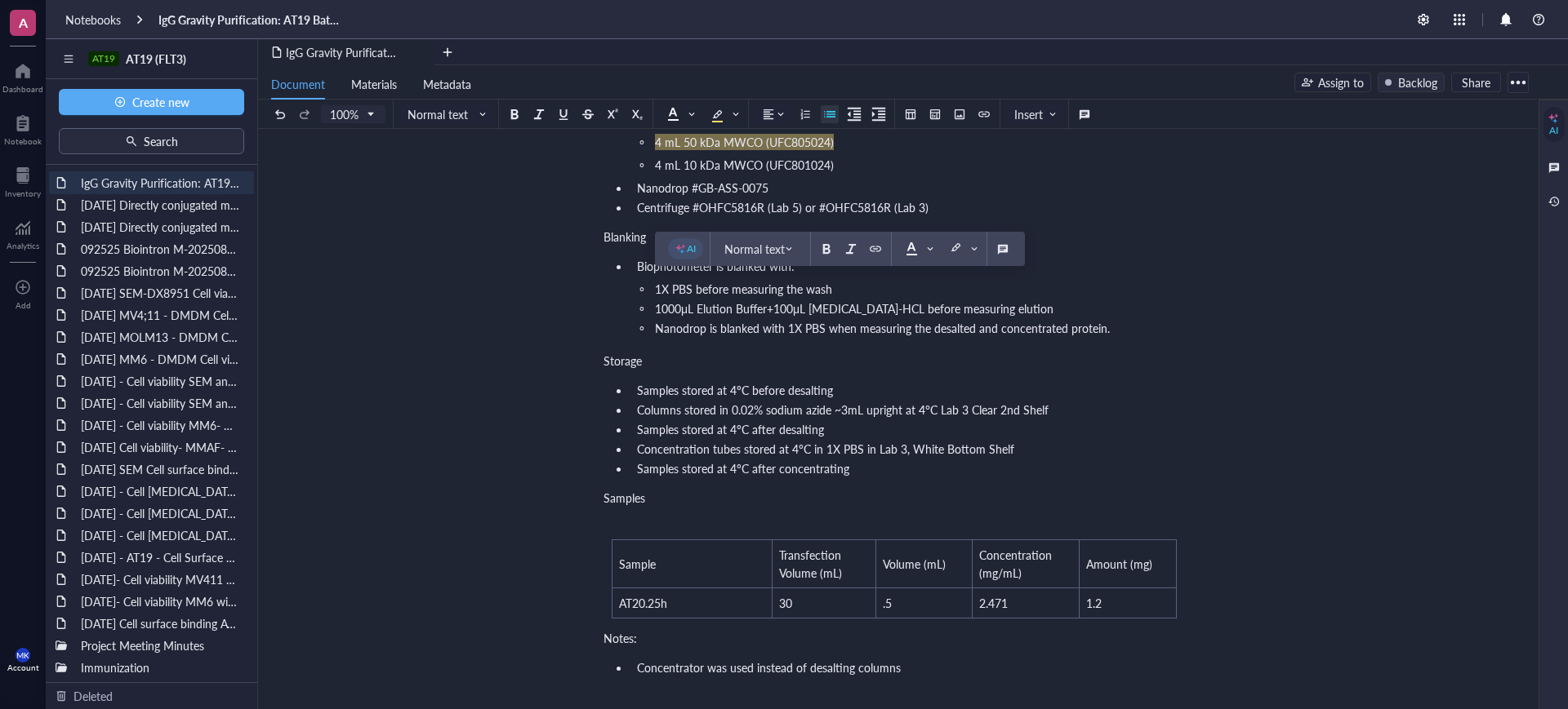
click at [1144, 335] on li "Nanodrop is blanked with 1X PBS when measuring the desalted and concentrated pr…" at bounding box center [921, 327] width 528 height 16
click at [1054, 334] on span "Nanodrop is blanked with 1X PBS when measuring the desalted and concentrated pr…" at bounding box center [883, 327] width 455 height 16
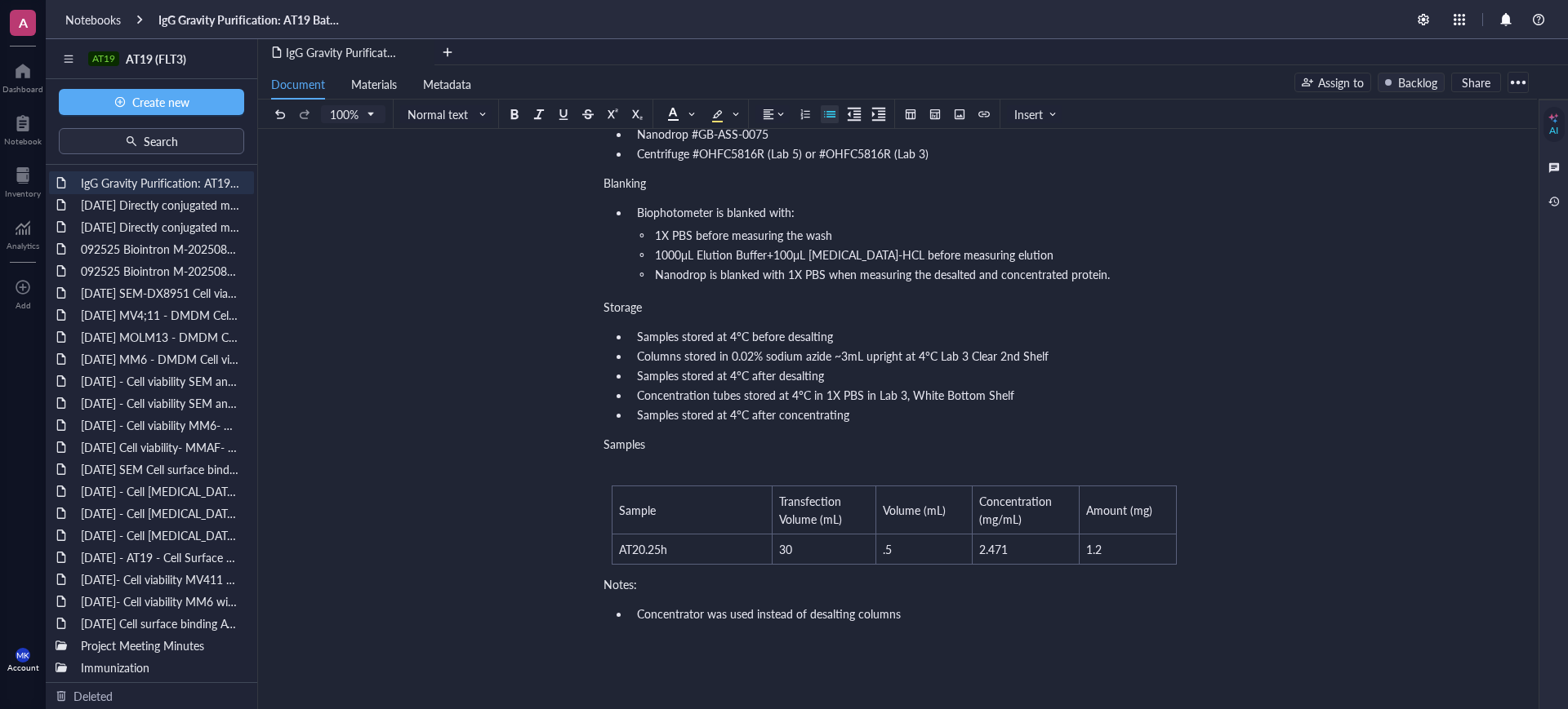
scroll to position [510, 0]
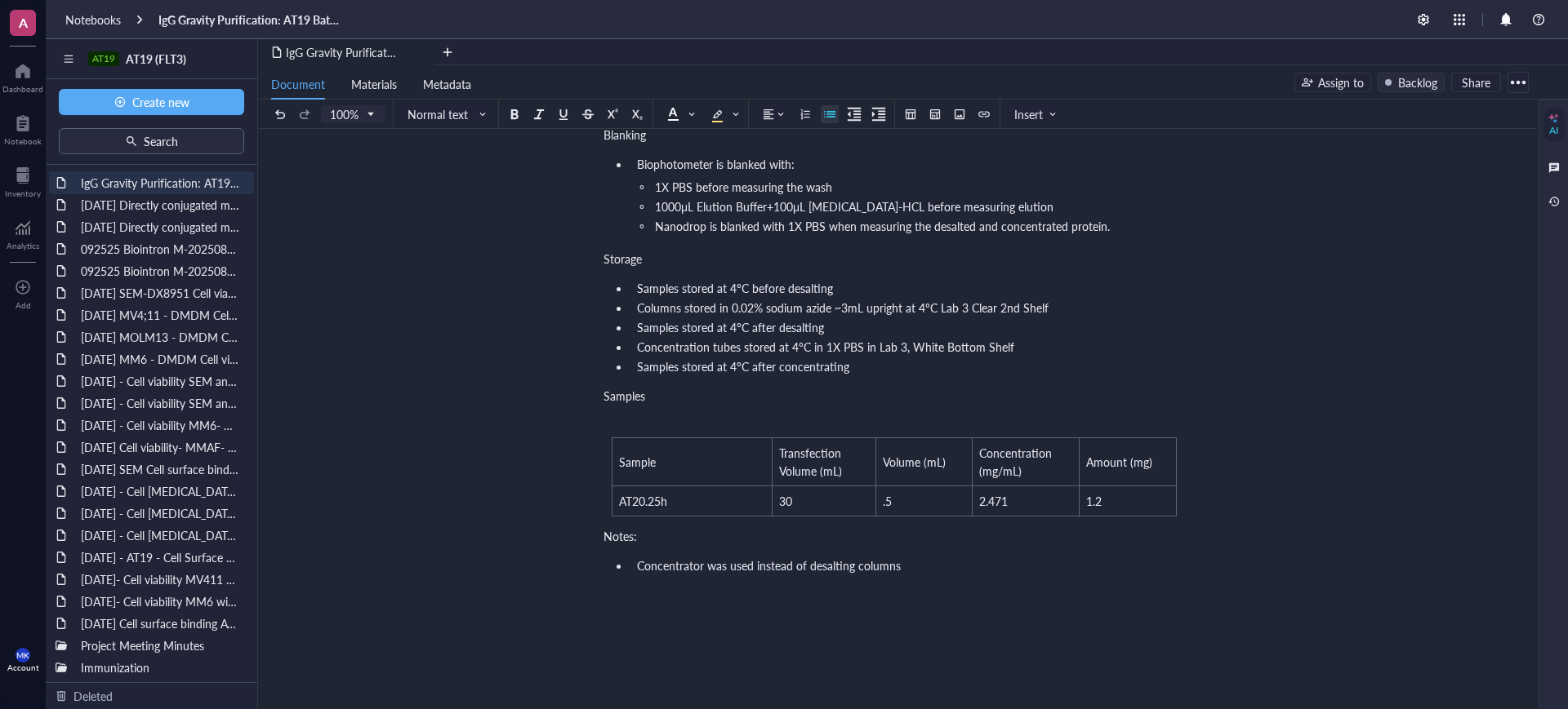
click at [1036, 346] on li "Concentration tubes stored at 4°C in 1X PBS in Lab 3, White Bottom Shelf" at bounding box center [907, 346] width 554 height 16
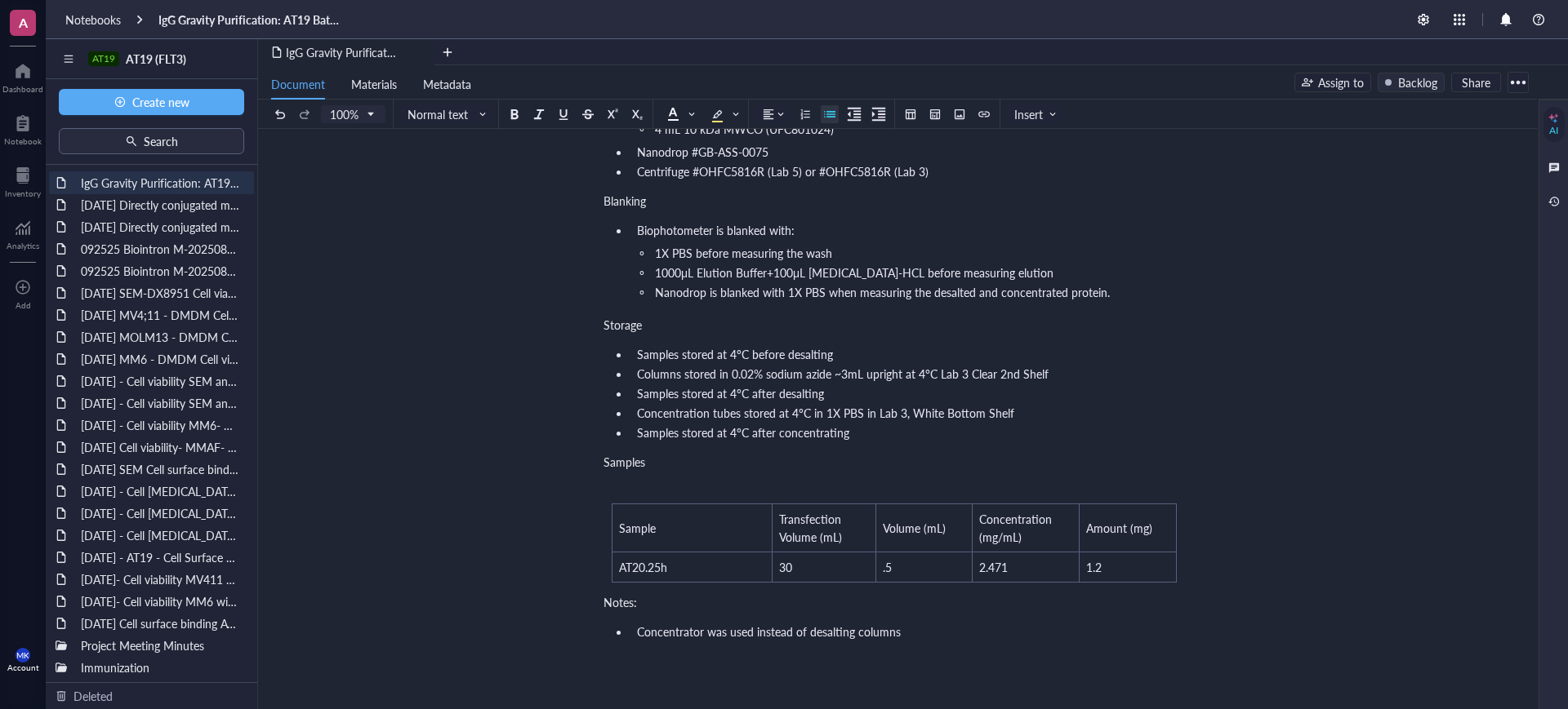
scroll to position [408, 0]
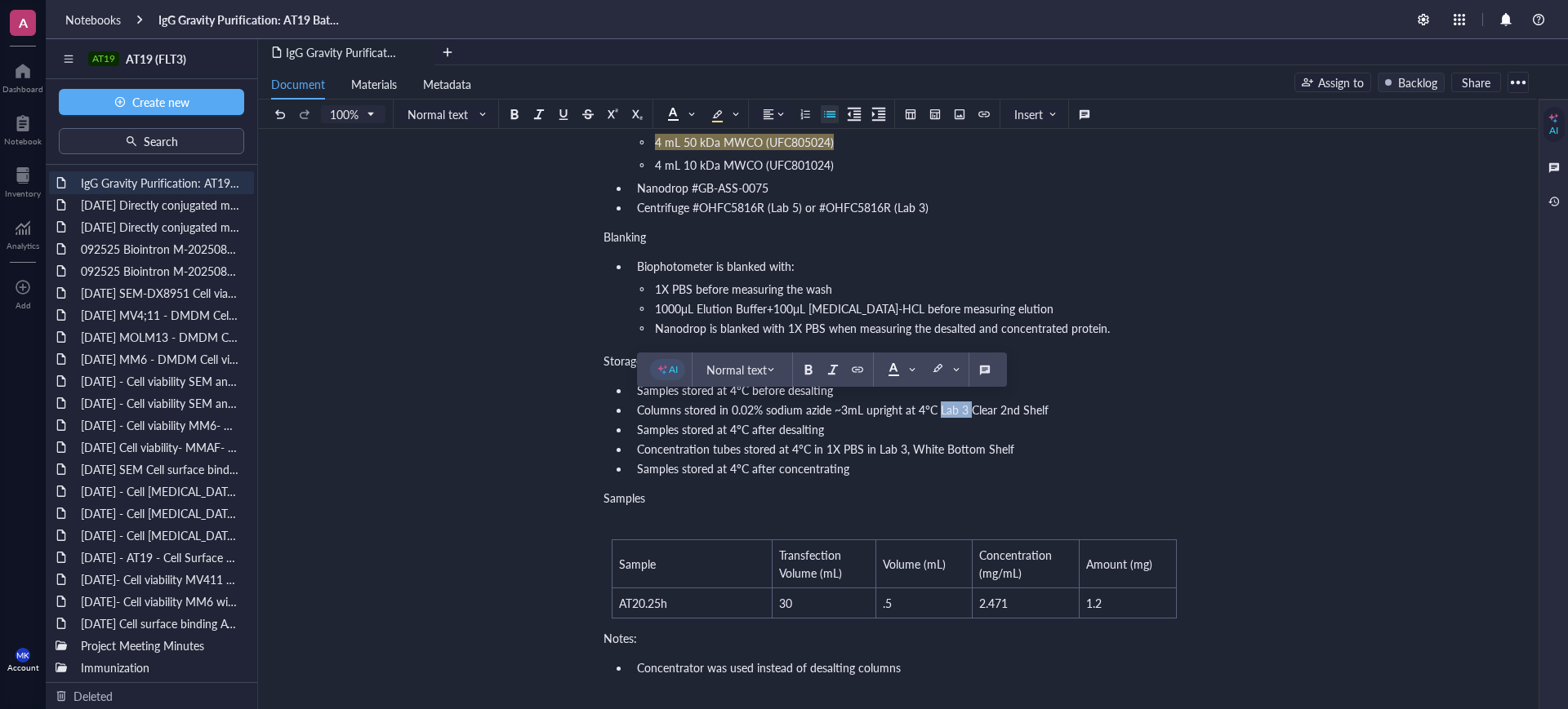
drag, startPoint x: 968, startPoint y: 402, endPoint x: 937, endPoint y: 407, distance: 31.4
click at [937, 407] on span "Columns stored in 0.02% sodium azide ~3mL upright at 4°C Lab 3 Clear 2nd Shelf" at bounding box center [842, 409] width 411 height 16
drag, startPoint x: 1118, startPoint y: 425, endPoint x: 989, endPoint y: 412, distance: 129.7
click at [989, 412] on ul "Samples stored at 4°C before desalting Columns stored in 0.02% sodium azide ~3m…" at bounding box center [894, 429] width 581 height 101
click at [999, 417] on span "Columns stored in 0.02% sodium azide ~3mL upright at 4°C Wood LabClear 2nd Shelf" at bounding box center [853, 409] width 433 height 16
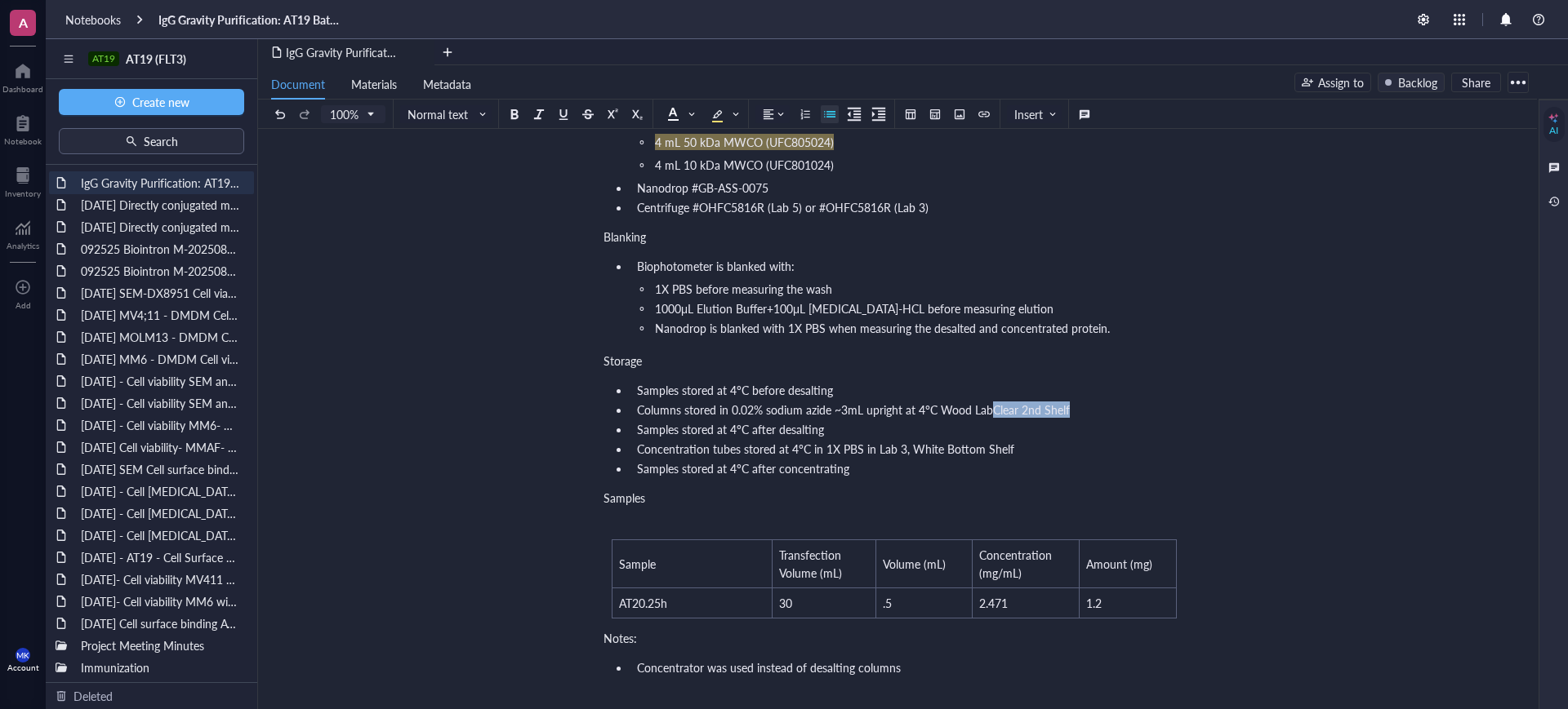
drag, startPoint x: 1074, startPoint y: 410, endPoint x: 992, endPoint y: 412, distance: 82.0
click at [992, 412] on li "Columns stored in 0.02% sodium azide ~3mL upright at 4°C Wood LabClear 2nd Shelf" at bounding box center [907, 409] width 554 height 16
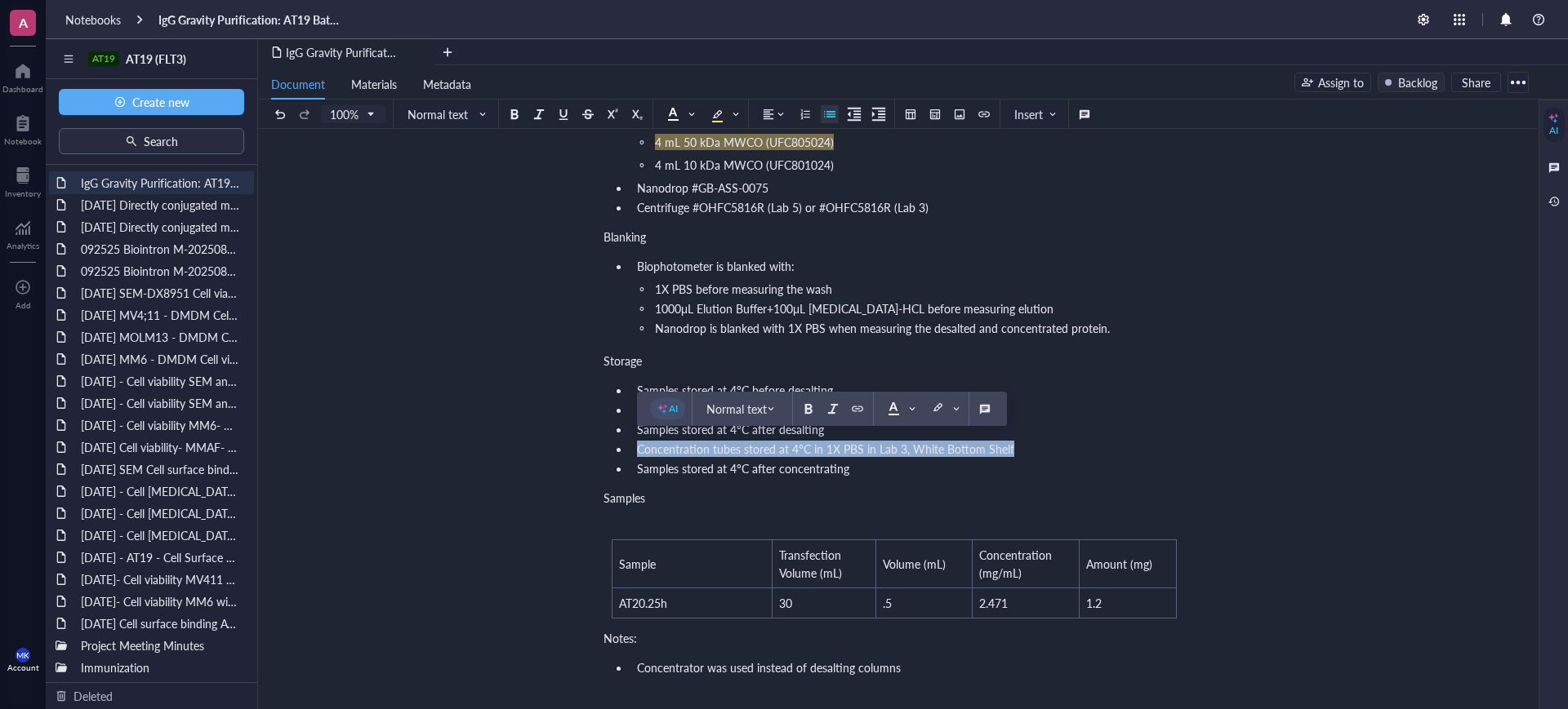
drag, startPoint x: 1020, startPoint y: 451, endPoint x: 631, endPoint y: 454, distance: 389.0
click at [631, 454] on li "Concentration tubes stored at 4°C in 1X PBS in Lab 3, White Bottom Shelf" at bounding box center [907, 449] width 554 height 16
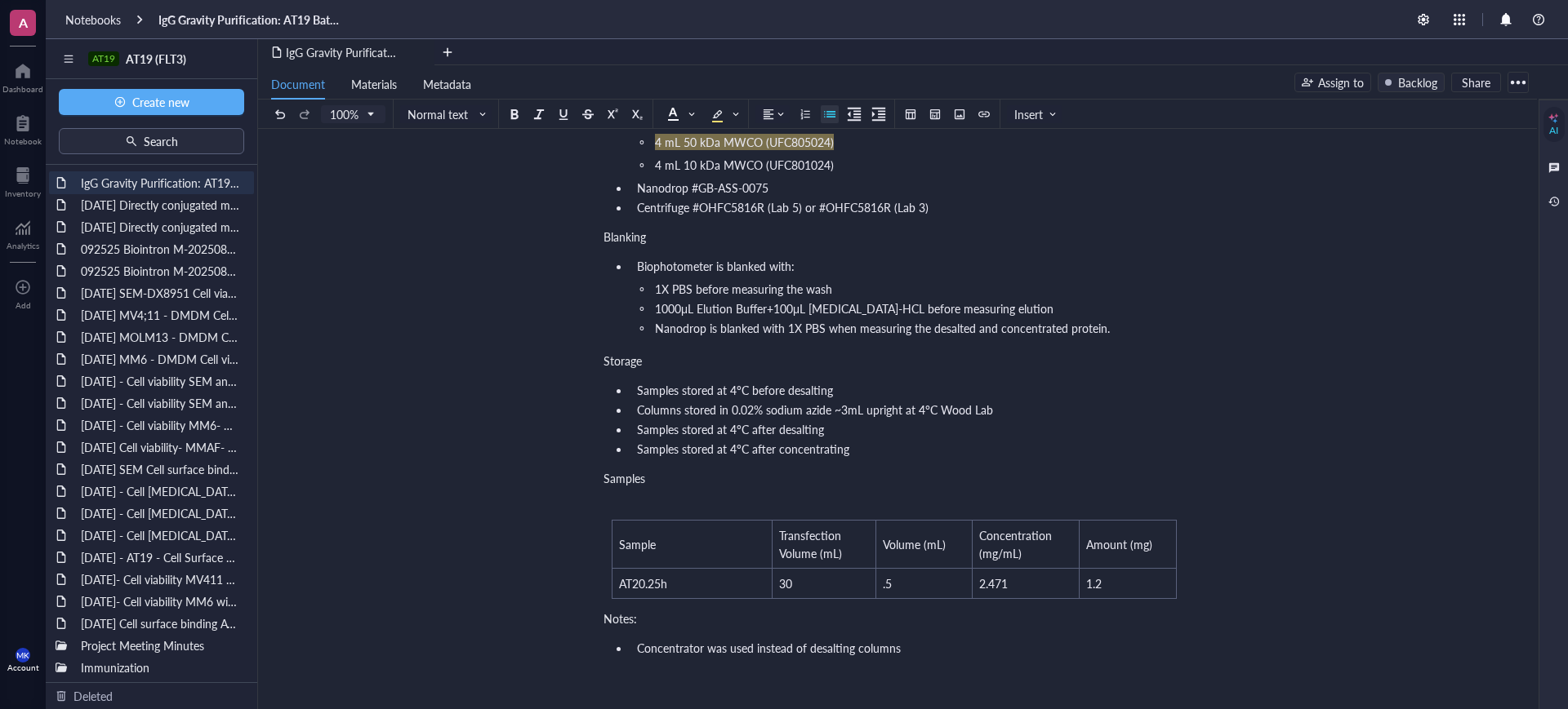
click at [892, 457] on li "Samples stored at 4°C after concentrating" at bounding box center [907, 449] width 554 height 16
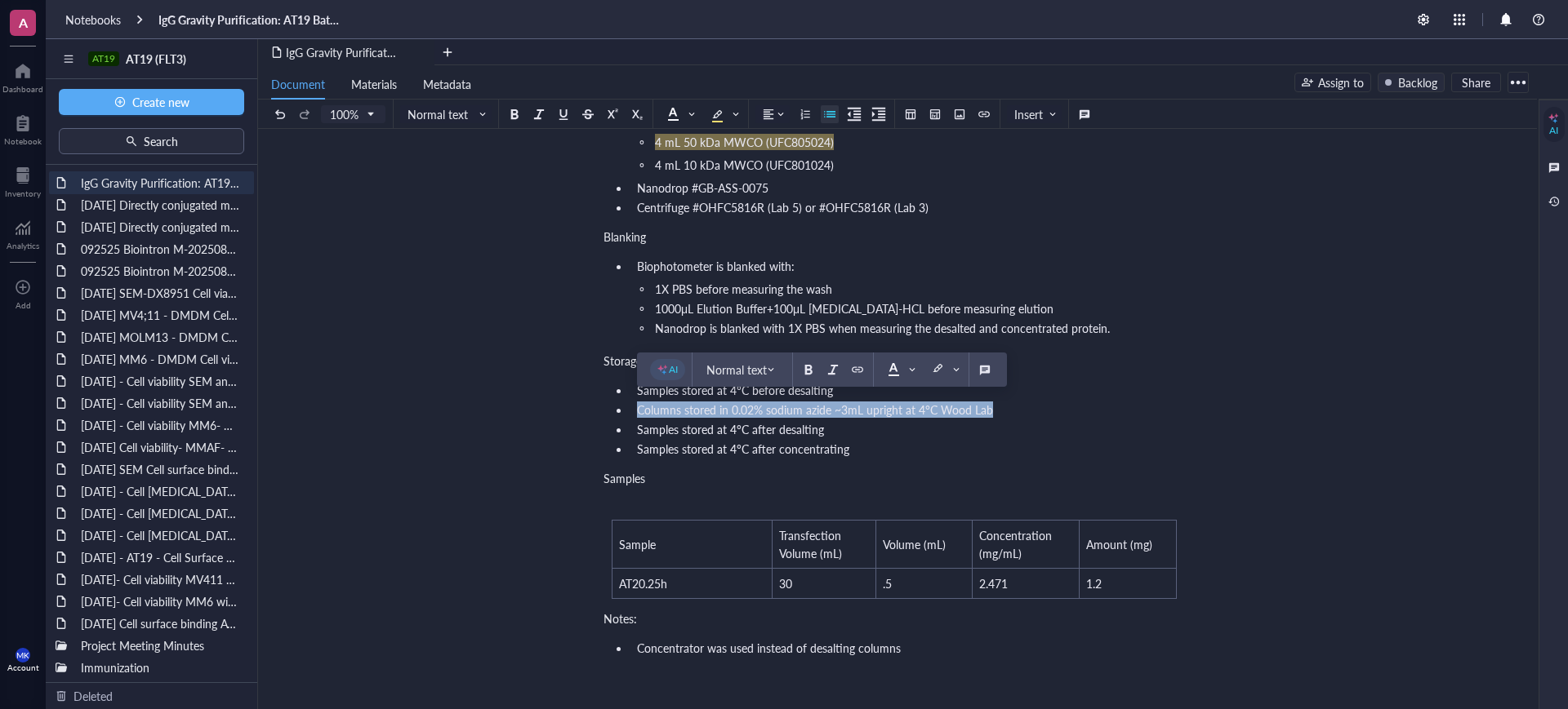
drag, startPoint x: 941, startPoint y: 410, endPoint x: 615, endPoint y: 414, distance: 326.0
click at [615, 414] on ul "Samples stored at 4°C before desalting Columns stored in 0.02% sodium azide ~3m…" at bounding box center [894, 420] width 581 height 82
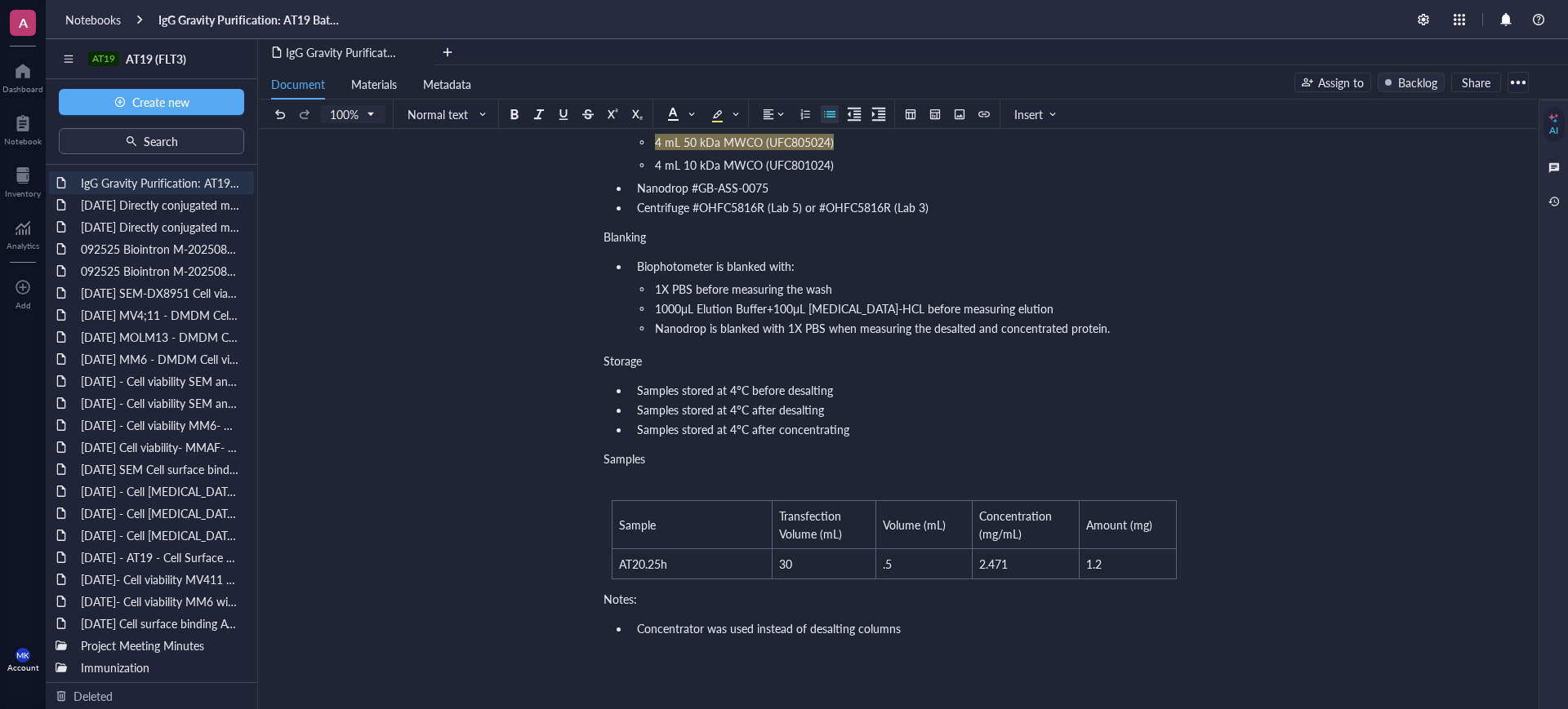
click at [857, 431] on li "Samples stored at 4°C after concentrating" at bounding box center [907, 429] width 554 height 16
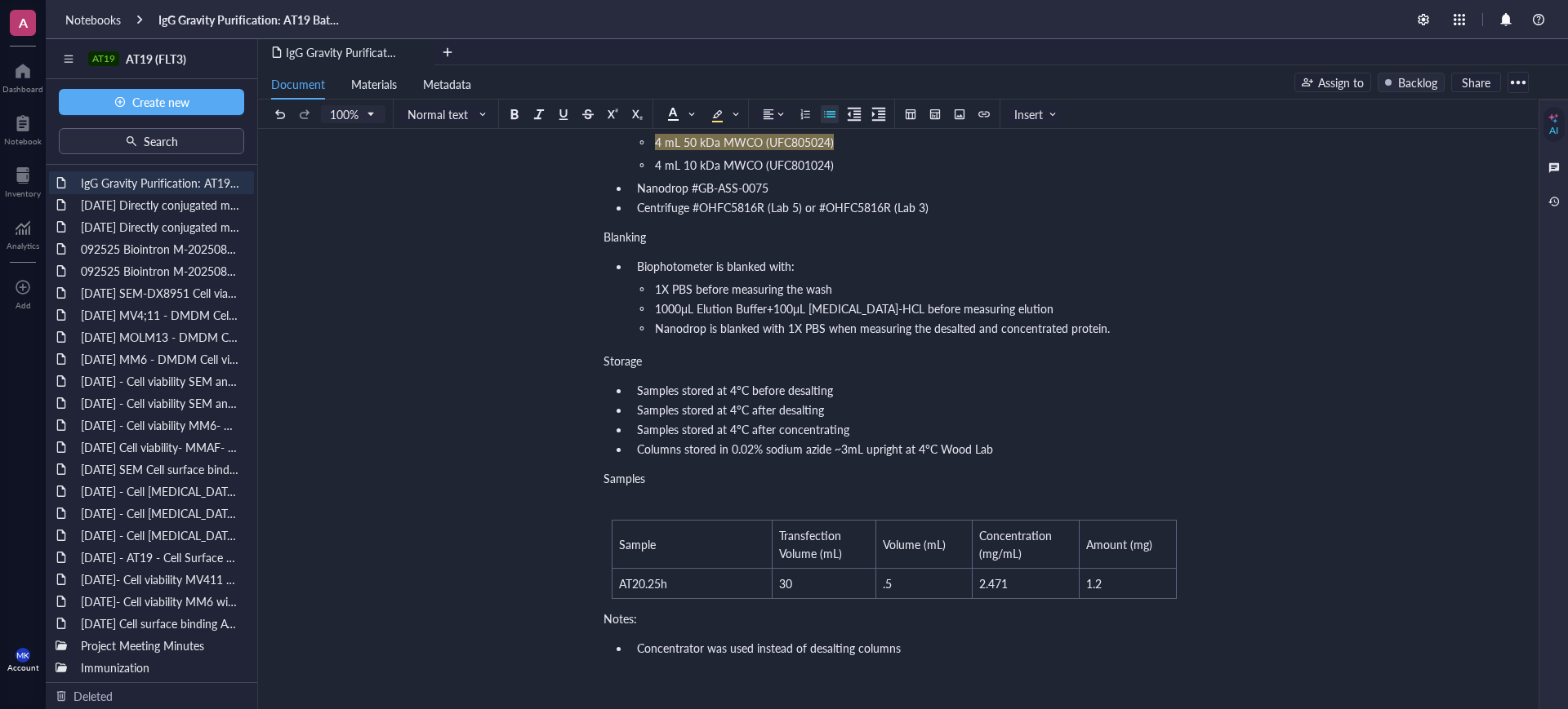
click at [1169, 399] on ul "Samples stored at 4°C before desalting Samples stored at 4°C after desalting Sa…" at bounding box center [894, 420] width 581 height 82
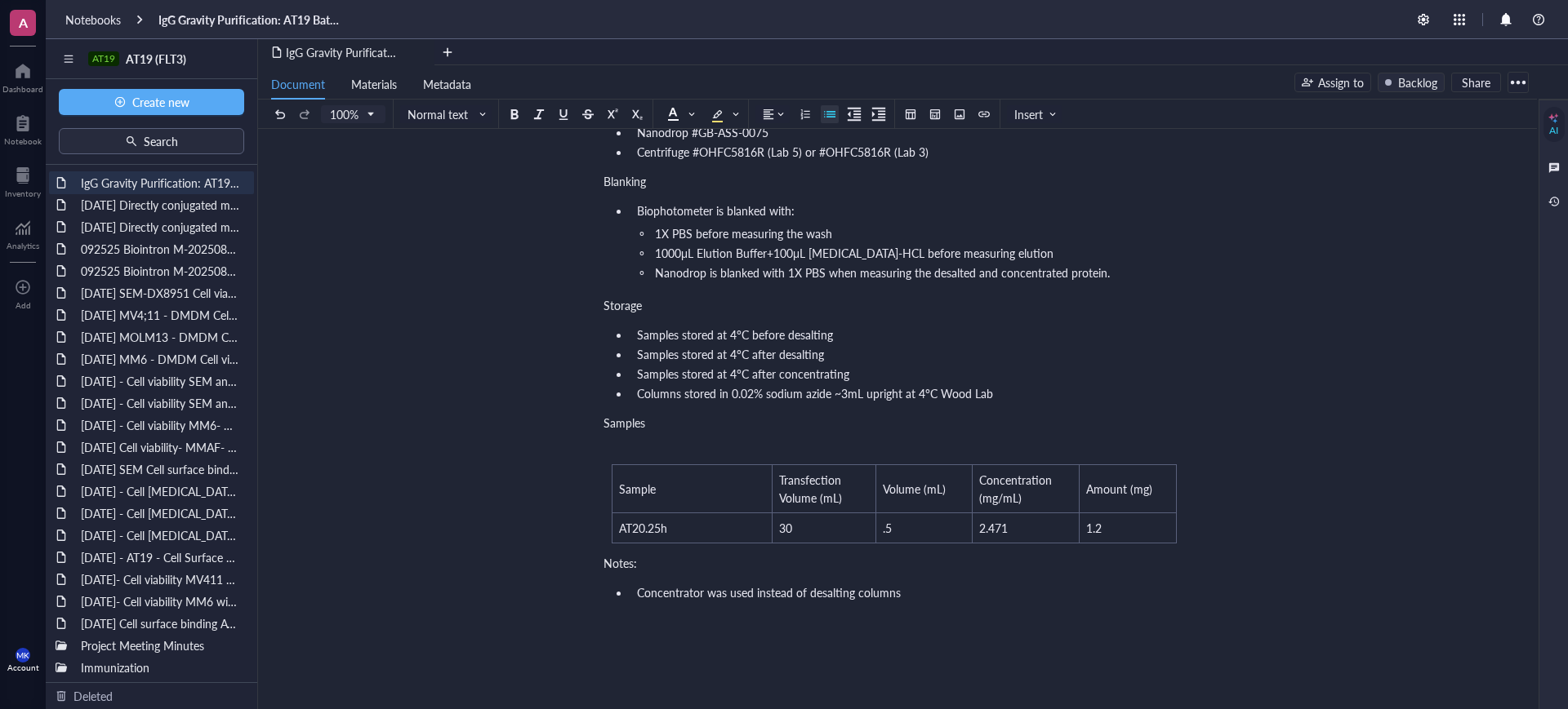
scroll to position [510, 0]
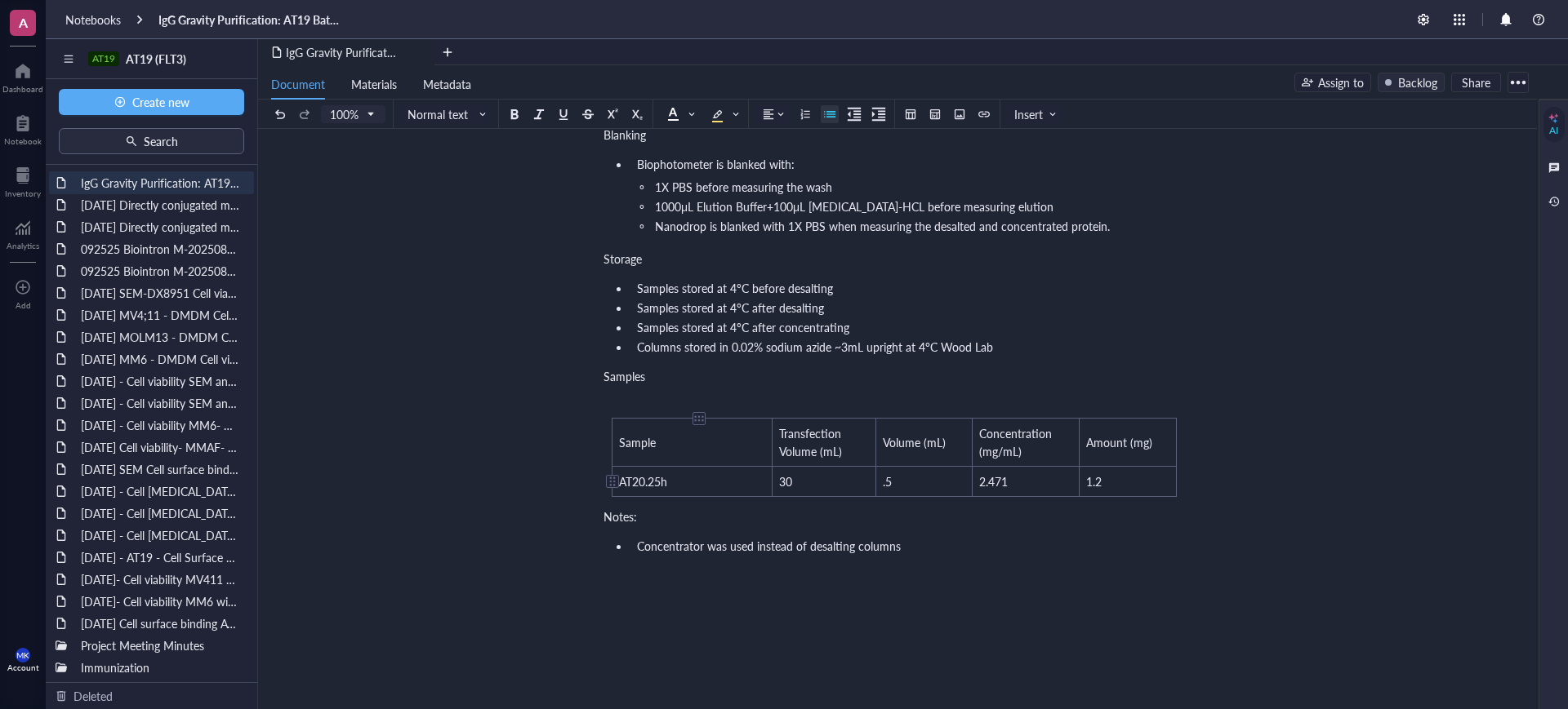
click at [683, 477] on td "AT20.25h" at bounding box center [692, 482] width 160 height 30
click at [923, 479] on td ".5" at bounding box center [923, 482] width 97 height 30
click at [1012, 481] on td "2.471" at bounding box center [1025, 482] width 106 height 30
drag, startPoint x: 1021, startPoint y: 481, endPoint x: 982, endPoint y: 480, distance: 39.0
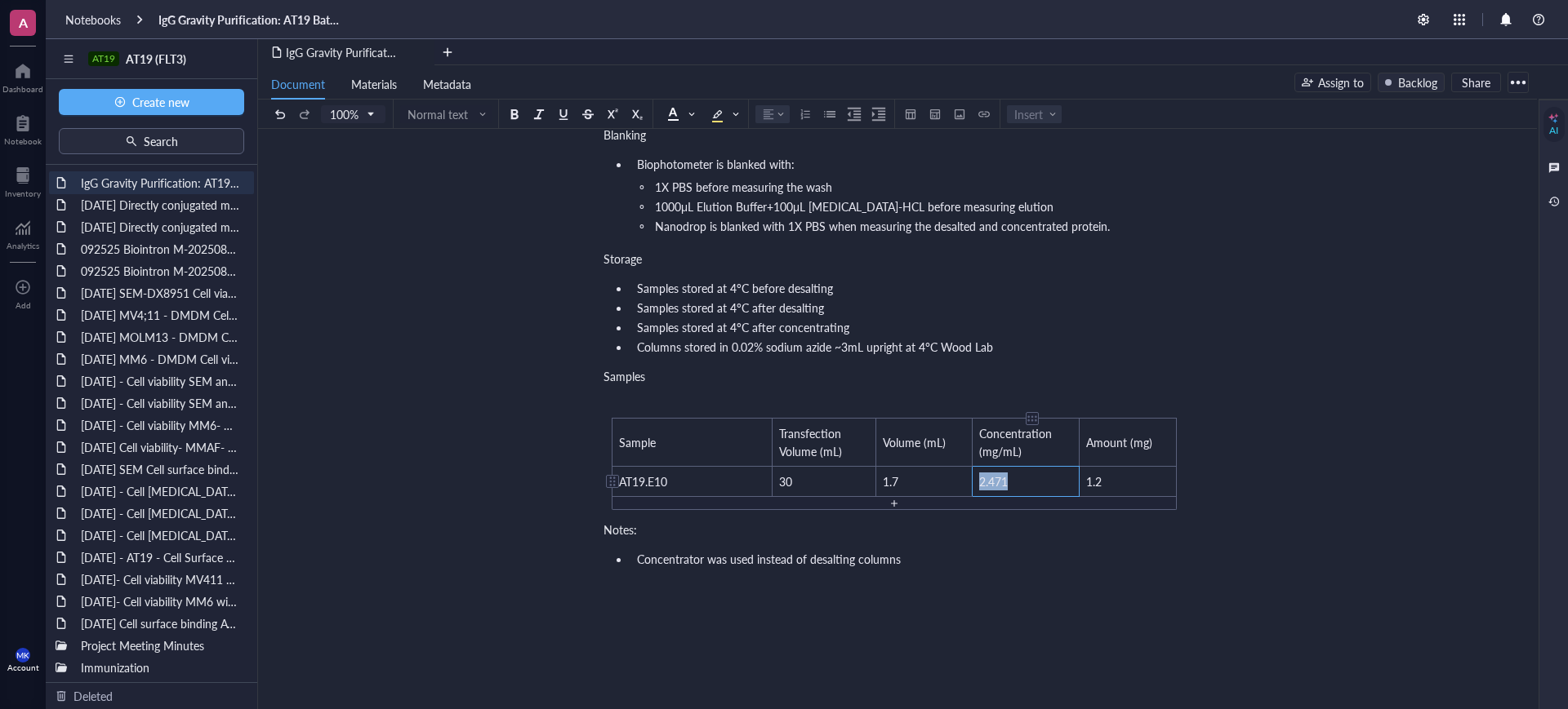
click at [982, 480] on td "2.471" at bounding box center [1025, 482] width 106 height 30
click at [1106, 488] on td "1.2" at bounding box center [1127, 482] width 97 height 30
click at [984, 483] on span "2.471" at bounding box center [984, 481] width 28 height 16
drag, startPoint x: 1011, startPoint y: 480, endPoint x: 978, endPoint y: 484, distance: 33.2
click at [978, 484] on td "2.471" at bounding box center [1025, 482] width 106 height 30
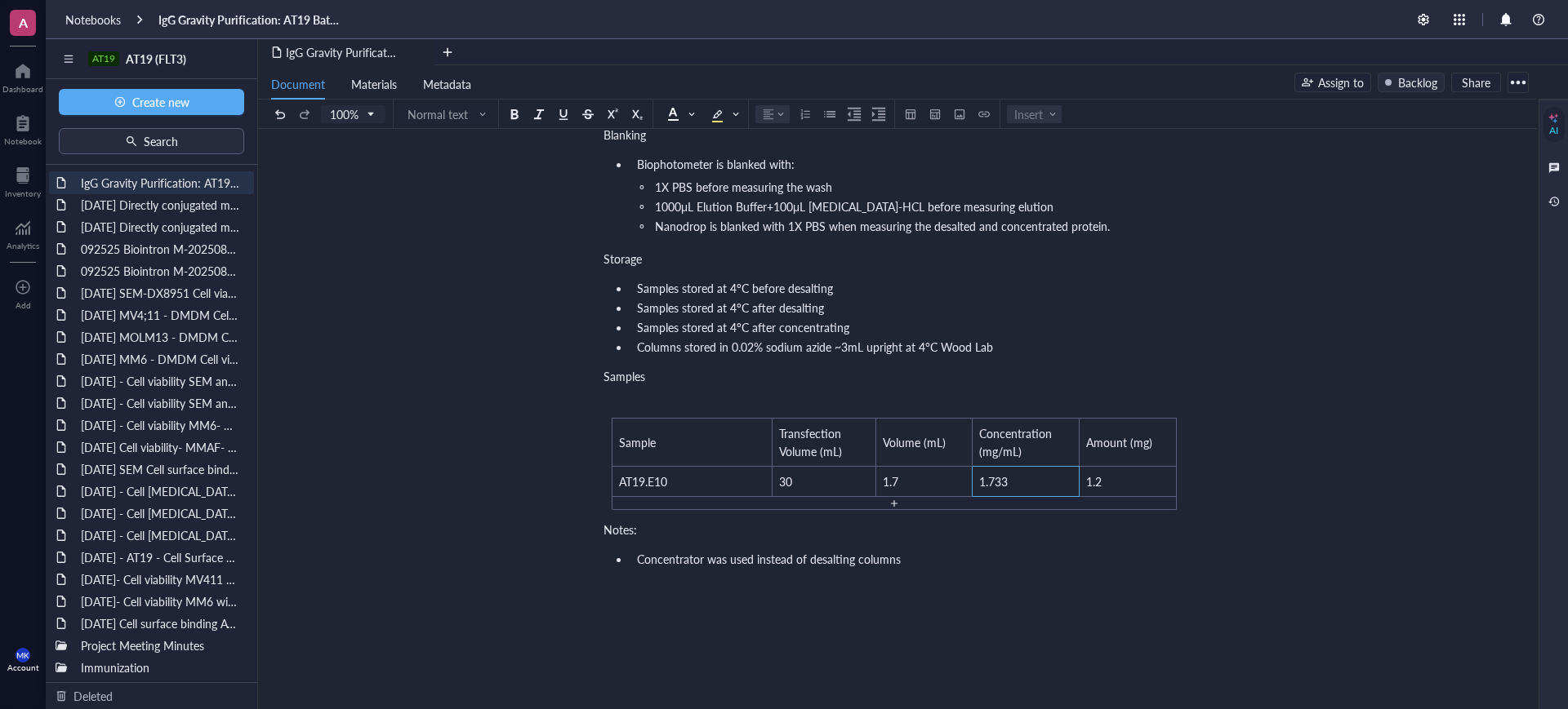
click at [1157, 550] on ul "Concentrator was used instead of desalting columns" at bounding box center [894, 559] width 581 height 23
drag, startPoint x: 962, startPoint y: 476, endPoint x: 898, endPoint y: 482, distance: 64.3
click at [898, 482] on tr "AT19.E10 30 1.7 1.733 1.2" at bounding box center [894, 482] width 565 height 30
click at [1108, 479] on td "1.2" at bounding box center [1127, 482] width 97 height 30
click at [1440, 468] on div "IgG Gravity Purification: AT19 Batch #092725 IgG Gravity Purification: AT19 Bat…" at bounding box center [894, 269] width 1272 height 1222
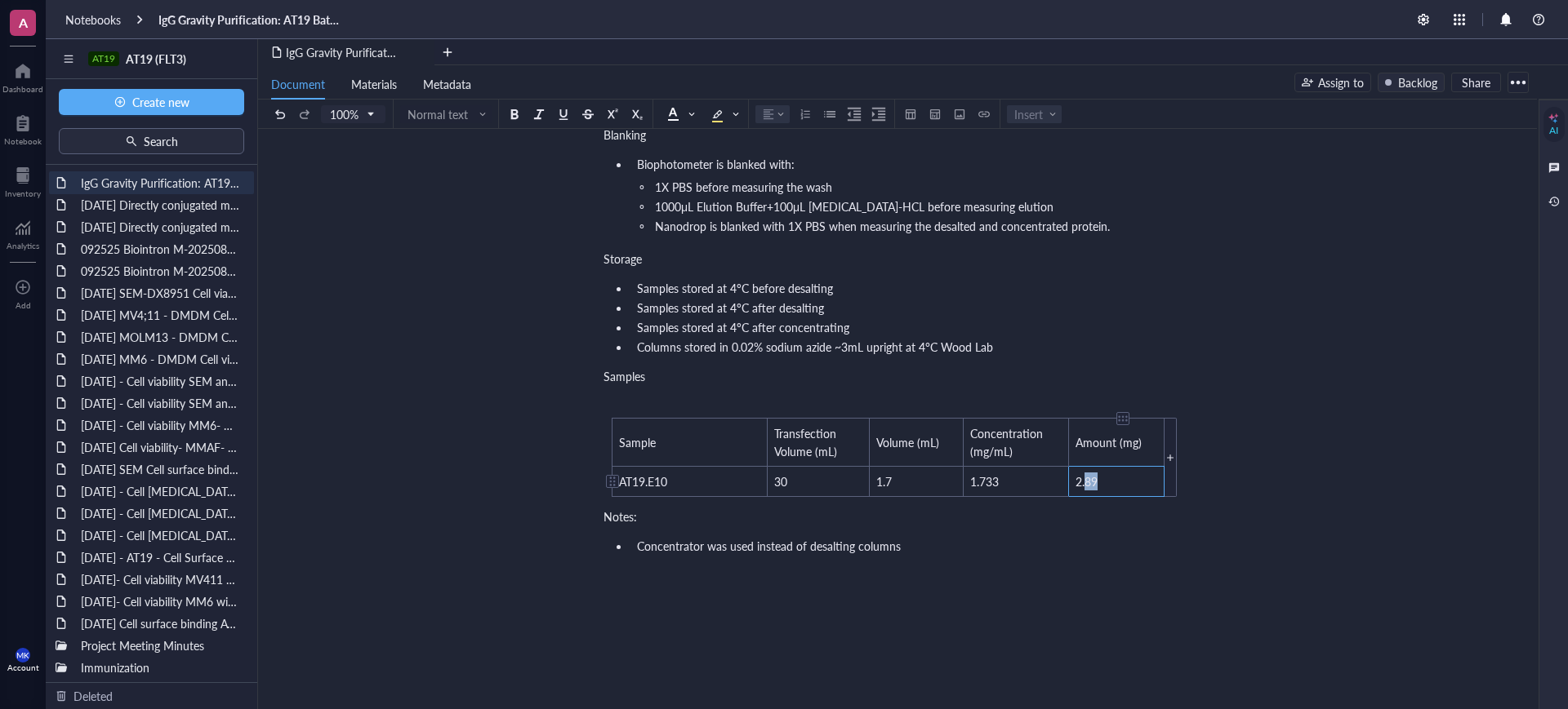
drag, startPoint x: 1096, startPoint y: 486, endPoint x: 1088, endPoint y: 486, distance: 8.0
click at [1088, 486] on span "2.89" at bounding box center [1087, 481] width 22 height 16
click at [1237, 478] on div "IgG Gravity Purification: AT19 Batch #092725 IgG Gravity Purification: AT19 Bat…" at bounding box center [894, 269] width 1272 height 1222
click at [910, 477] on td "1.7" at bounding box center [915, 482] width 94 height 30
click at [1470, 529] on div "IgG Gravity Purification: AT19 Batch #092725 IgG Gravity Purification: AT19 Bat…" at bounding box center [894, 276] width 1272 height 1235
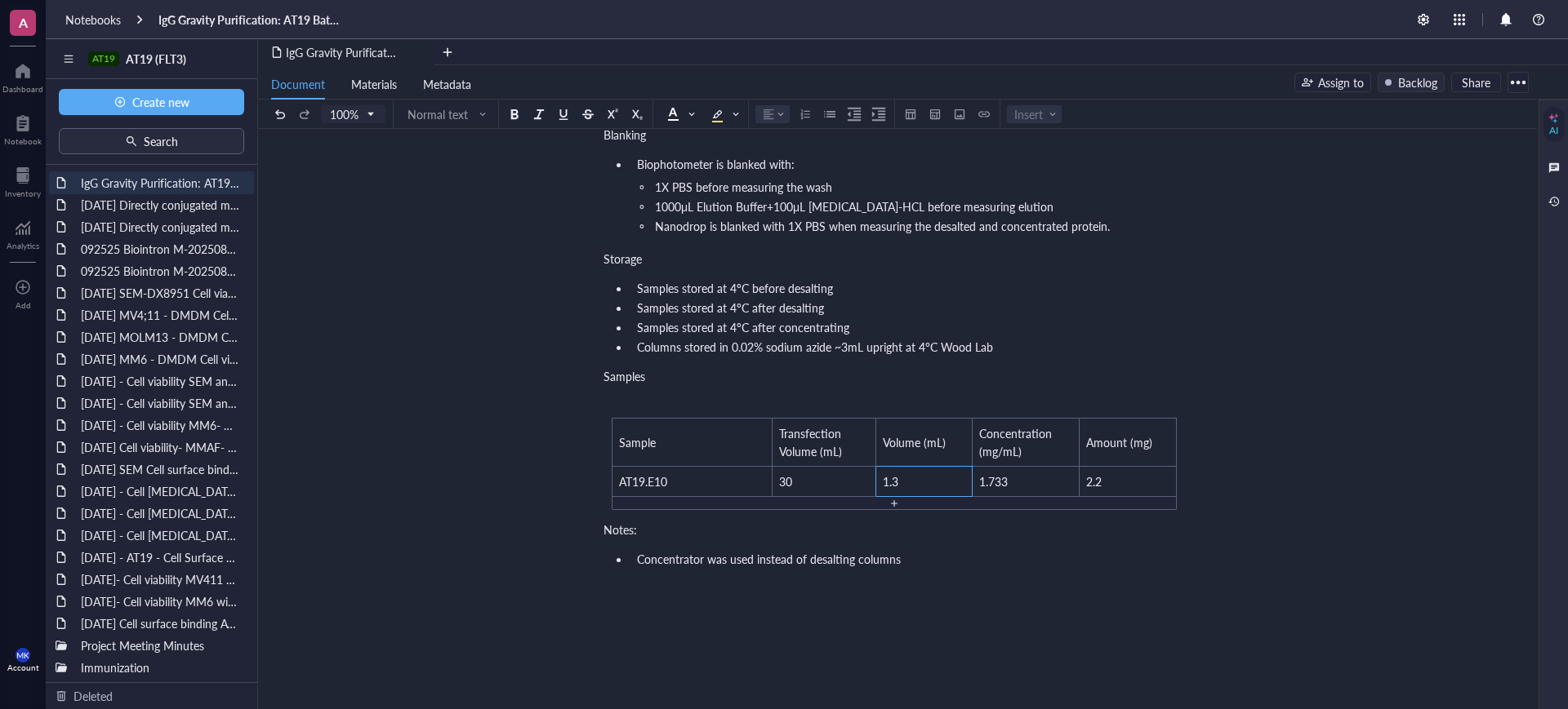
click at [1418, 488] on div "IgG Gravity Purification: AT19 Batch #092725 IgG Gravity Purification: AT19 Bat…" at bounding box center [894, 276] width 1272 height 1235
click at [1351, 405] on div "IgG Gravity Purification: AT19 Batch #092725 IgG Gravity Purification: AT19 Bat…" at bounding box center [894, 276] width 1272 height 1235
click at [845, 575] on div "[MEDICAL_DATA]-free Purification Buffers and Reagents [PERSON_NAME]™ Protein G …" at bounding box center [894, 306] width 581 height 1175
click at [869, 561] on span "Concentrator was used instead of desalting columns" at bounding box center [769, 558] width 264 height 16
click at [979, 561] on li "Concentrator was used instead of desalting columns" at bounding box center [907, 558] width 554 height 16
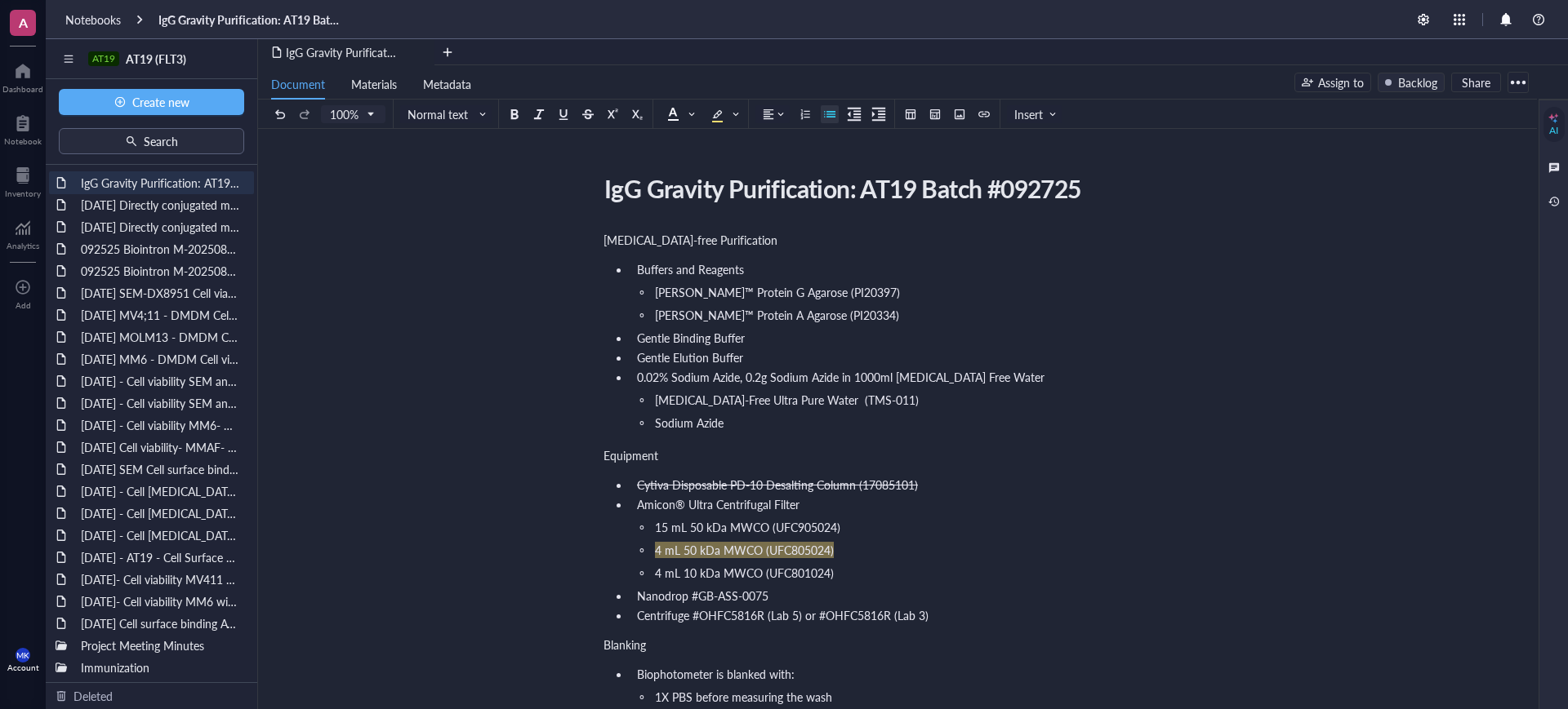
scroll to position [665, 0]
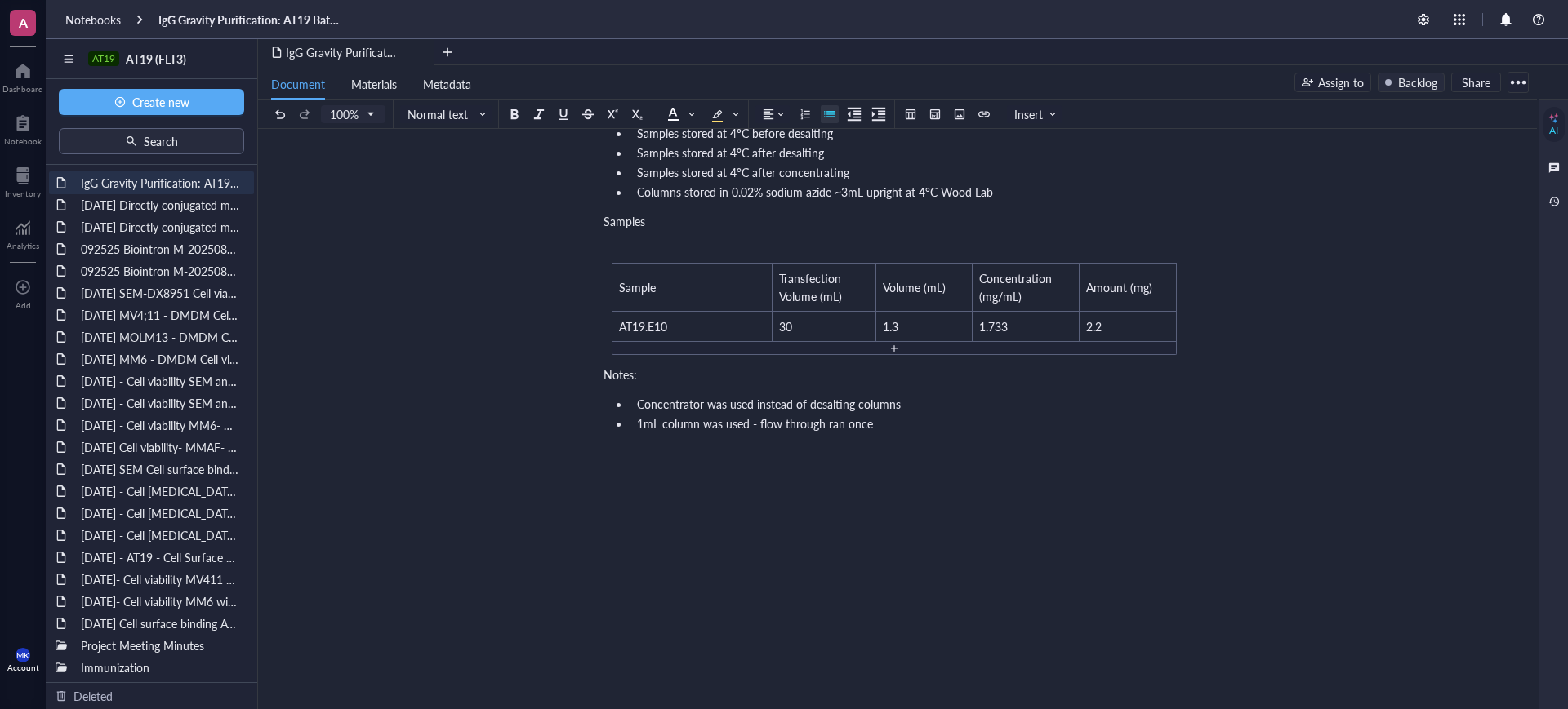
click at [959, 395] on li "Concentrator was used instead of desalting columns" at bounding box center [907, 403] width 554 height 16
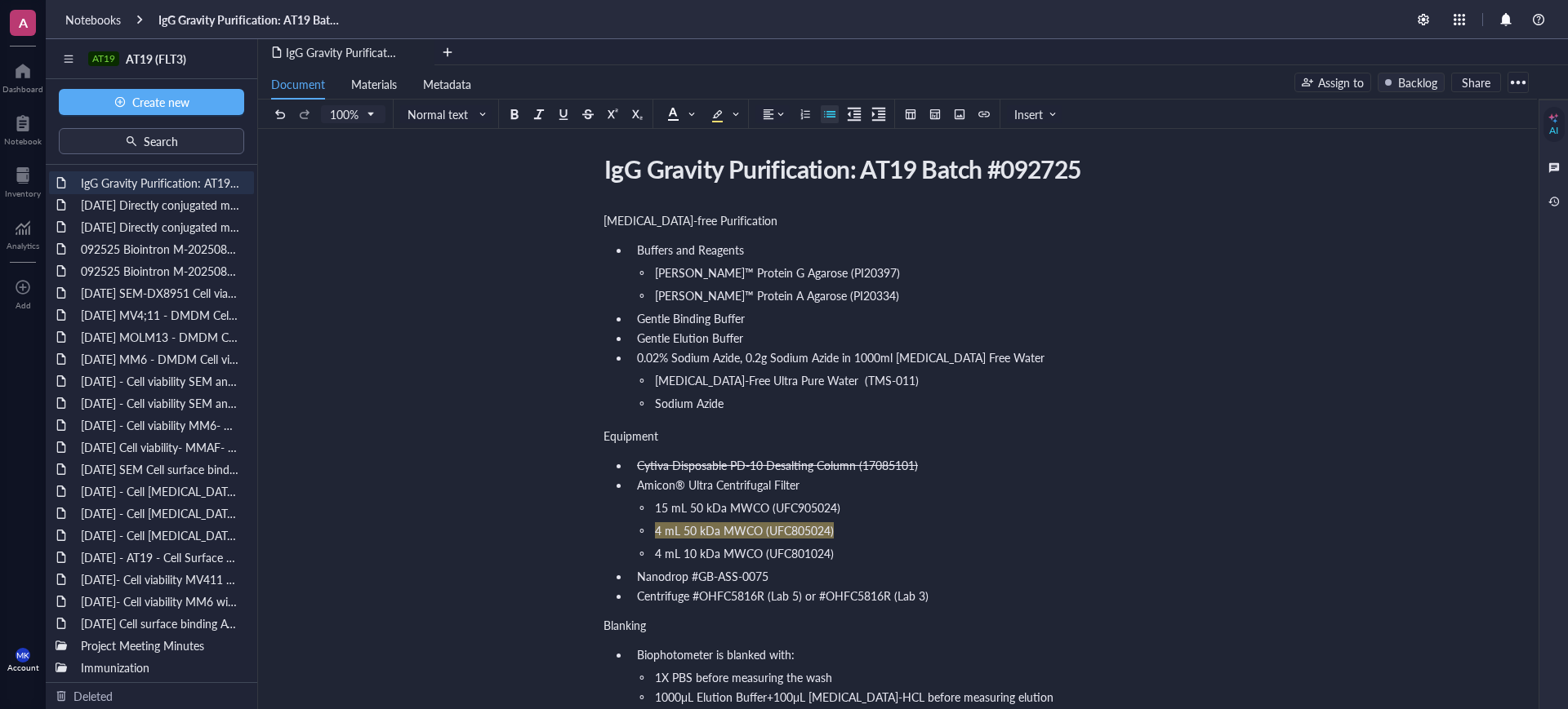
scroll to position [0, 0]
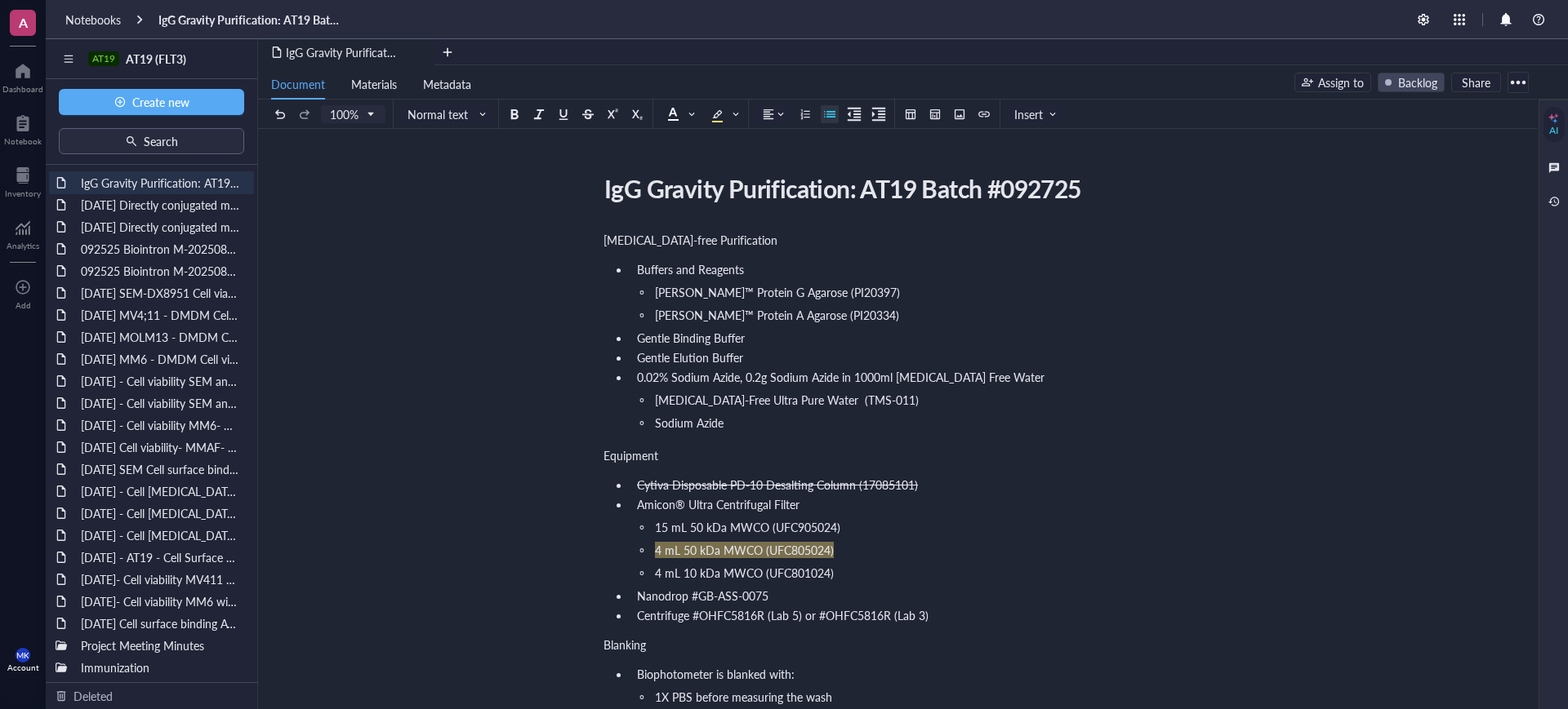
click at [1414, 73] on div "Backlog" at bounding box center [1417, 82] width 39 height 18
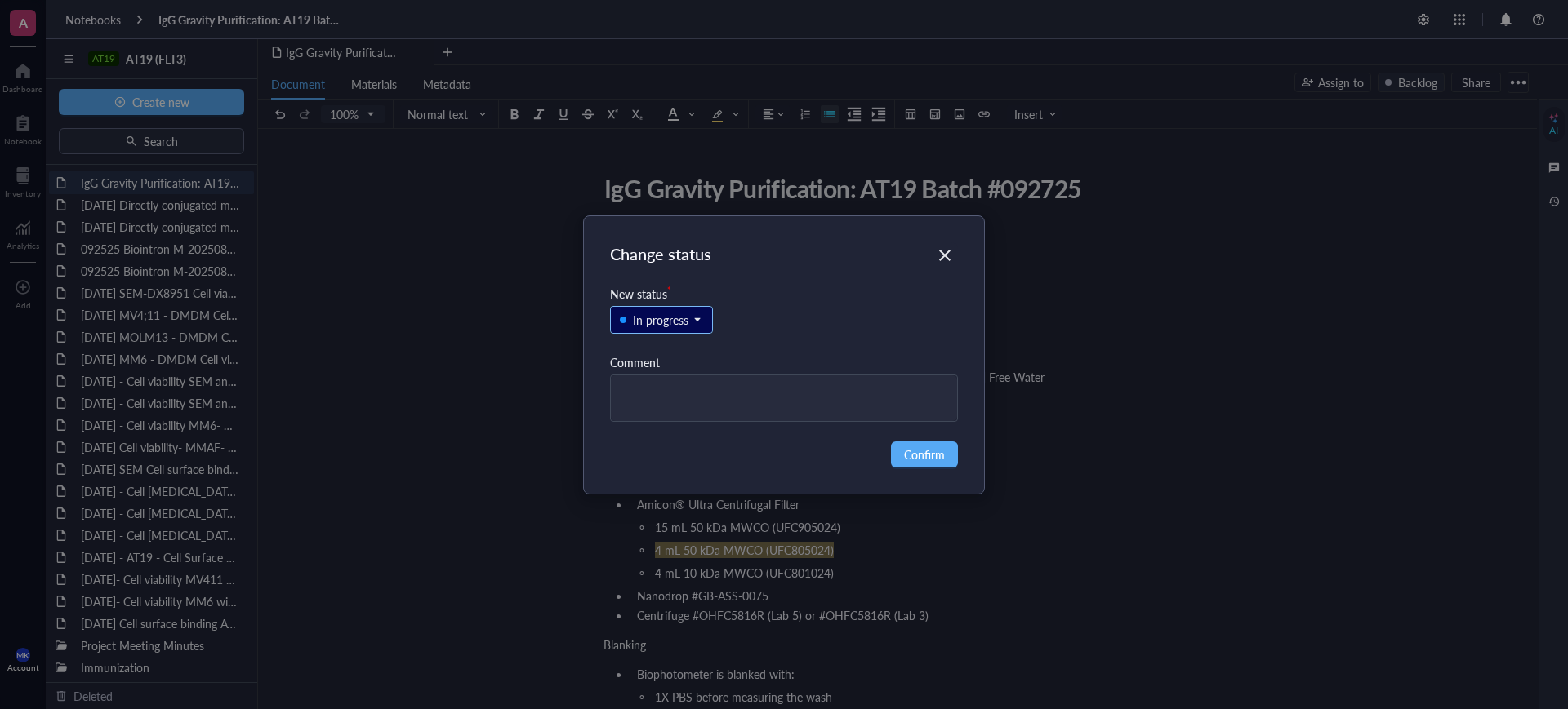
click at [640, 316] on div "In progress" at bounding box center [660, 320] width 55 height 18
click at [671, 407] on div "In review" at bounding box center [656, 401] width 46 height 18
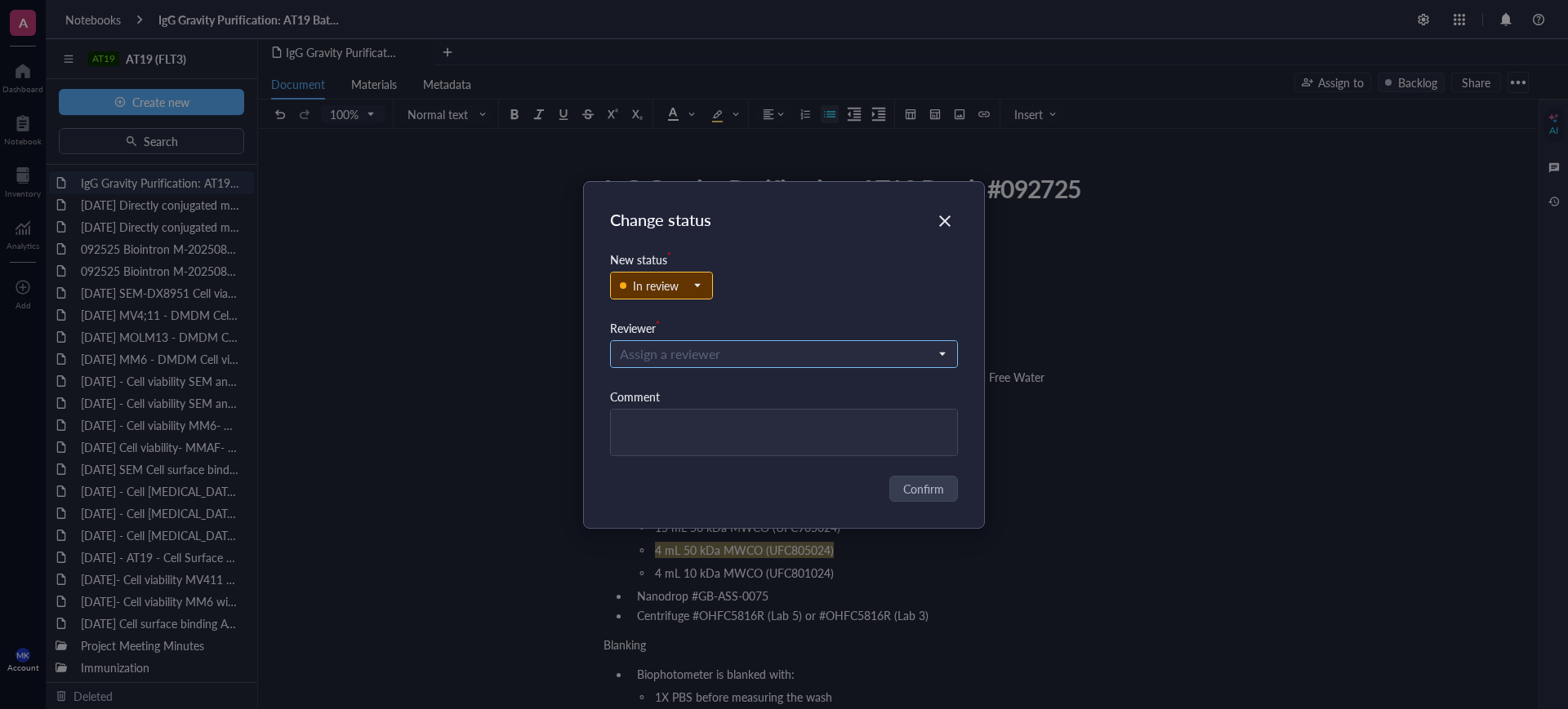
click at [690, 349] on input "search" at bounding box center [777, 354] width 315 height 24
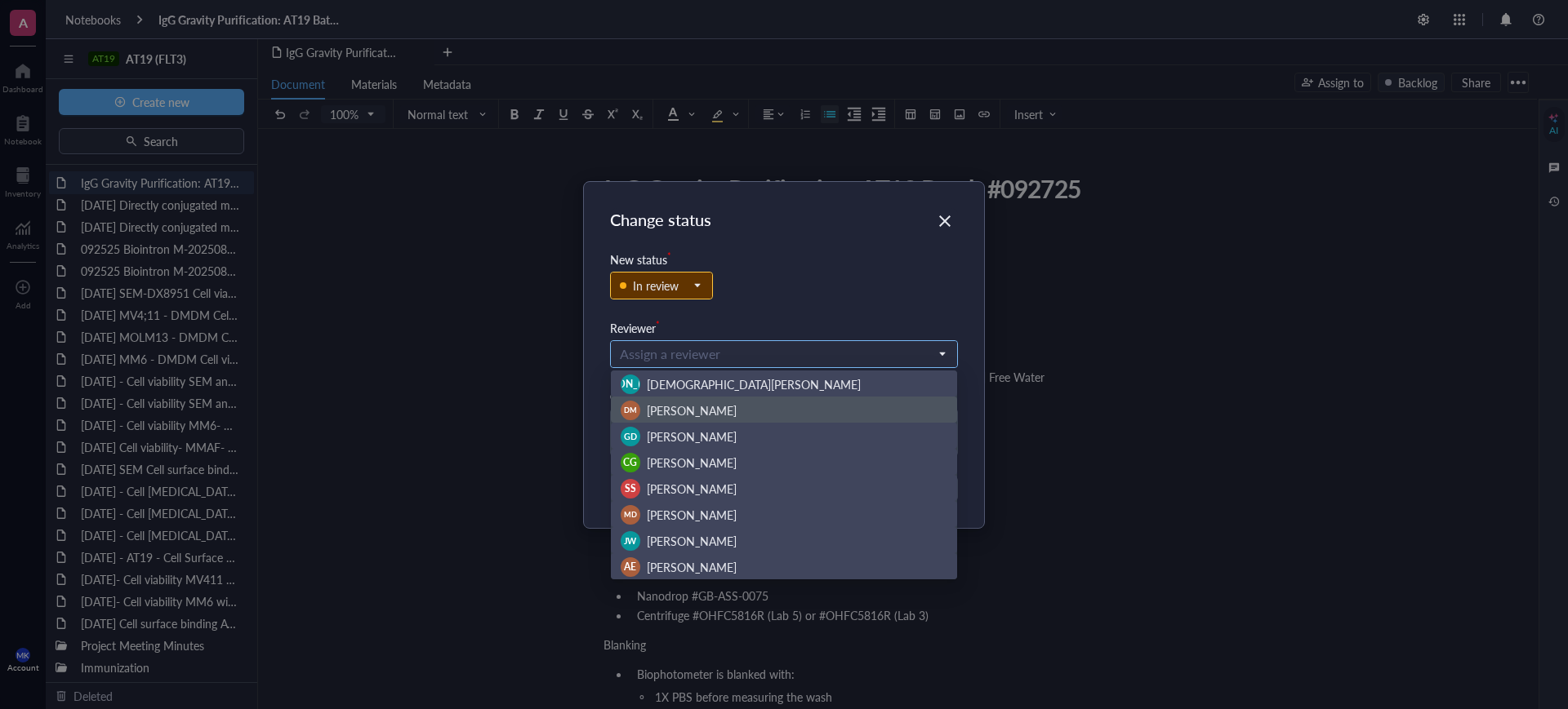
scroll to position [157, 0]
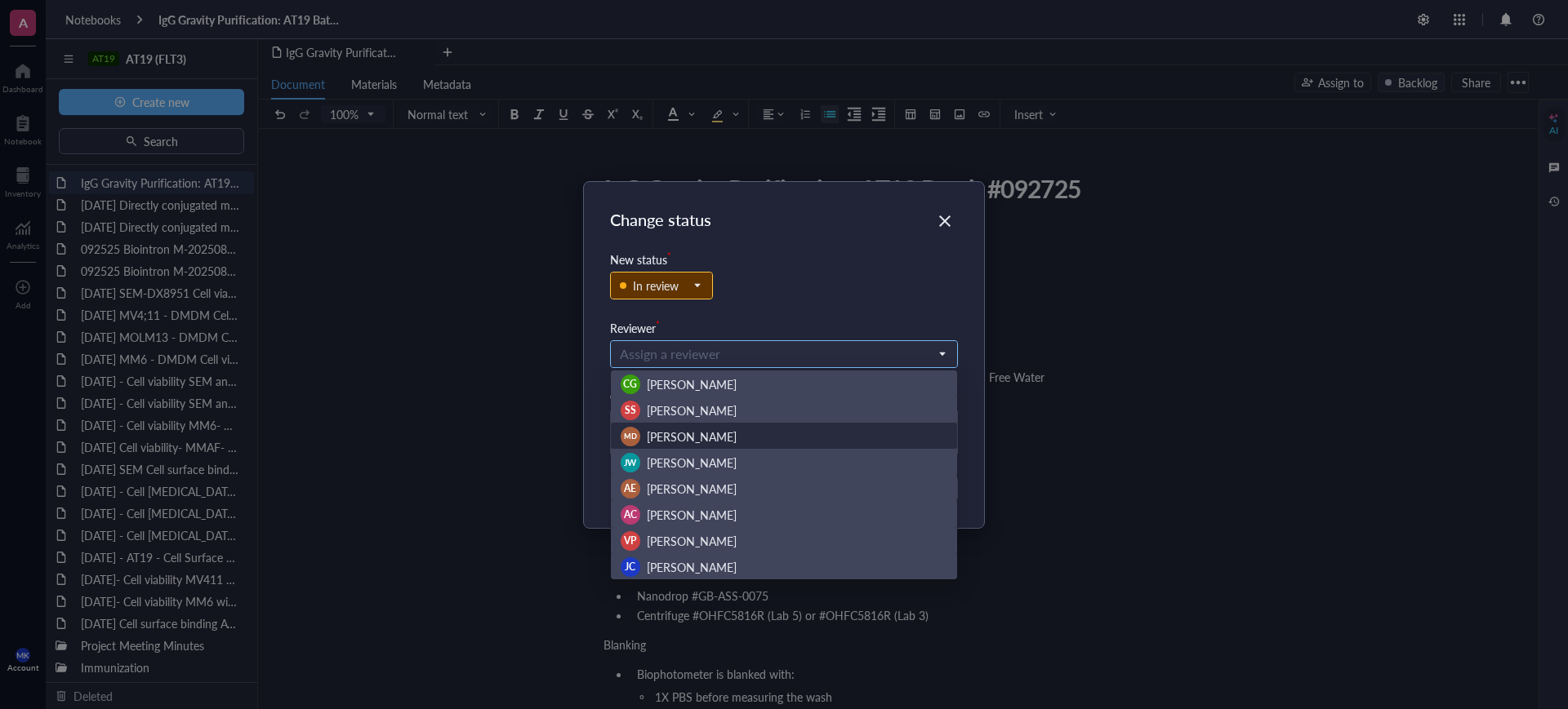
click at [736, 441] on div "MD [PERSON_NAME]" at bounding box center [784, 436] width 328 height 20
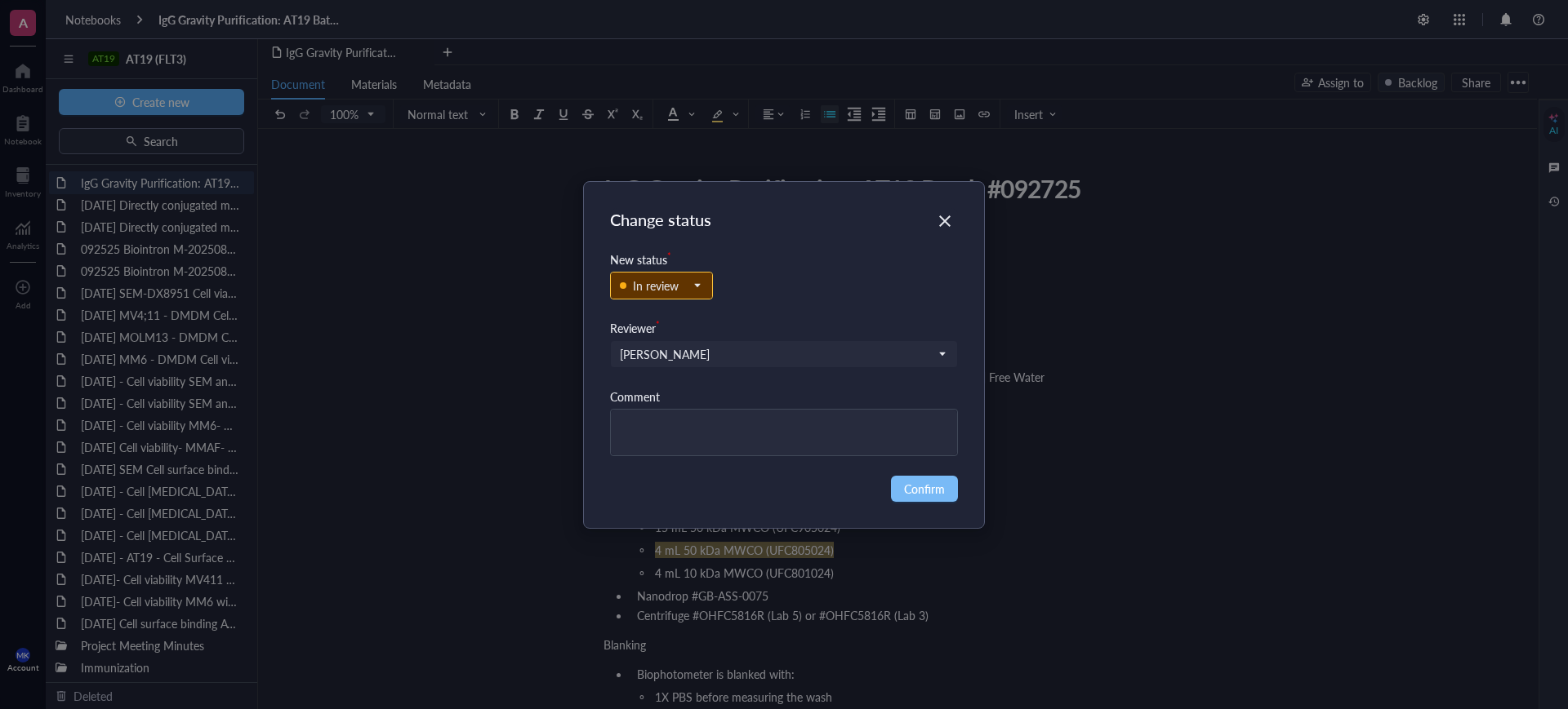
click at [928, 483] on span "Confirm" at bounding box center [924, 488] width 41 height 18
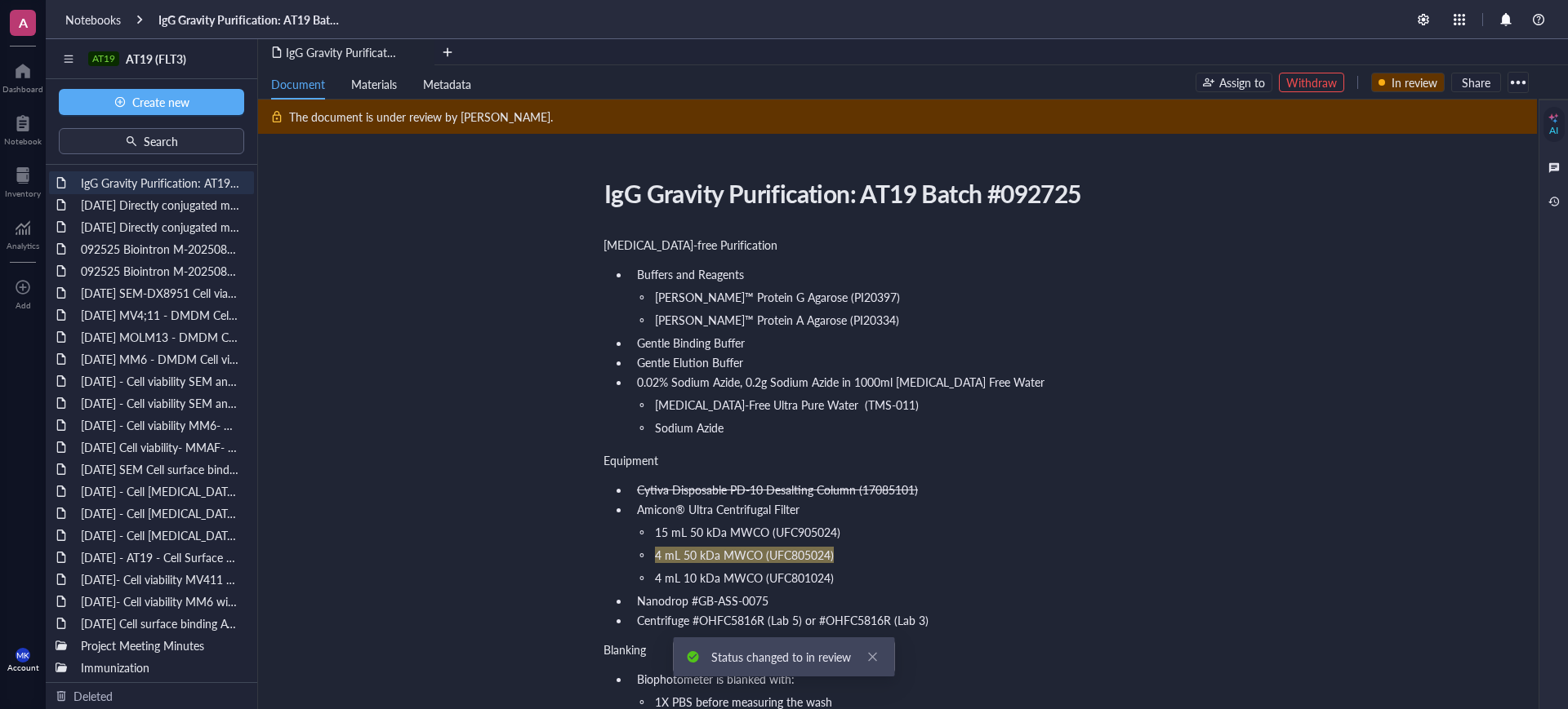
click at [1182, 364] on li "Gentle Elution Buffer" at bounding box center [907, 362] width 554 height 16
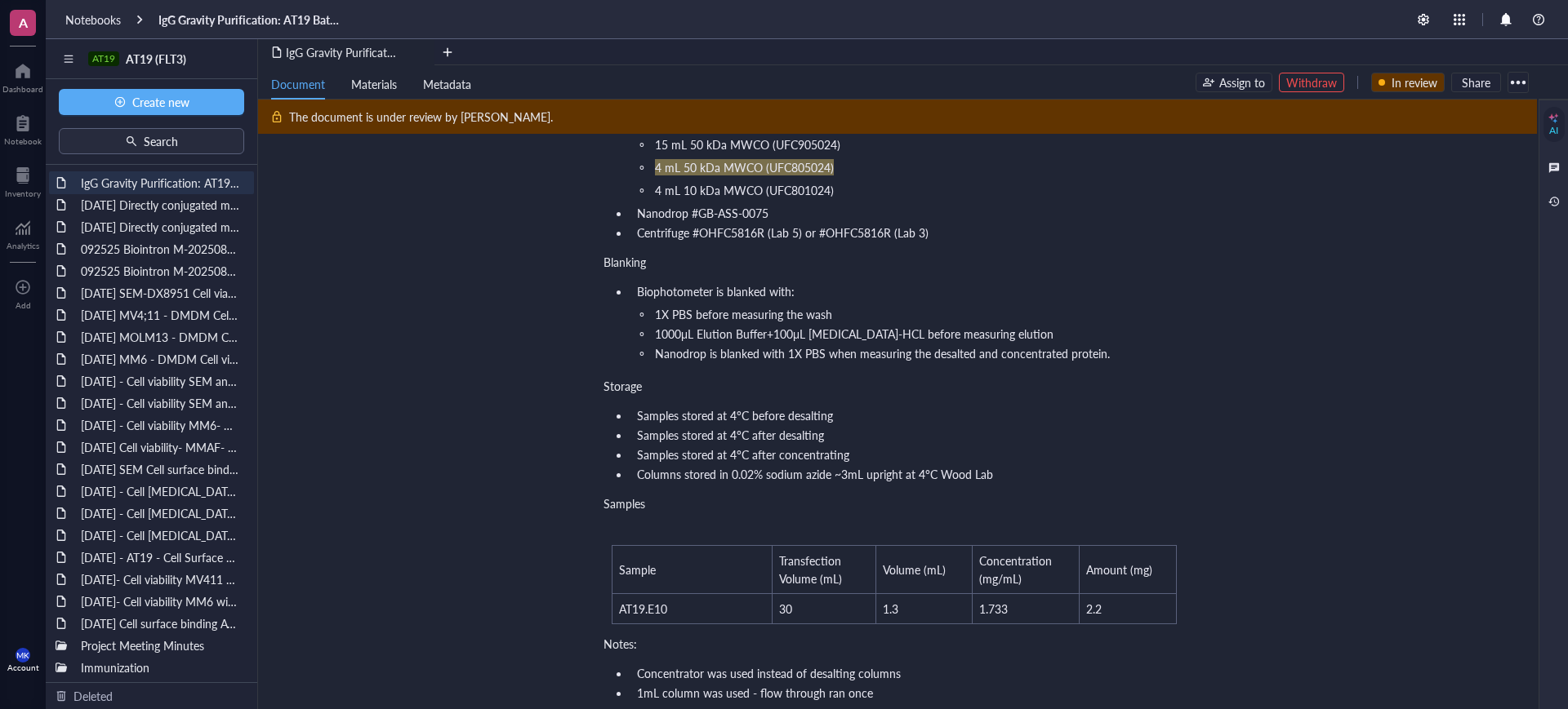
scroll to position [408, 0]
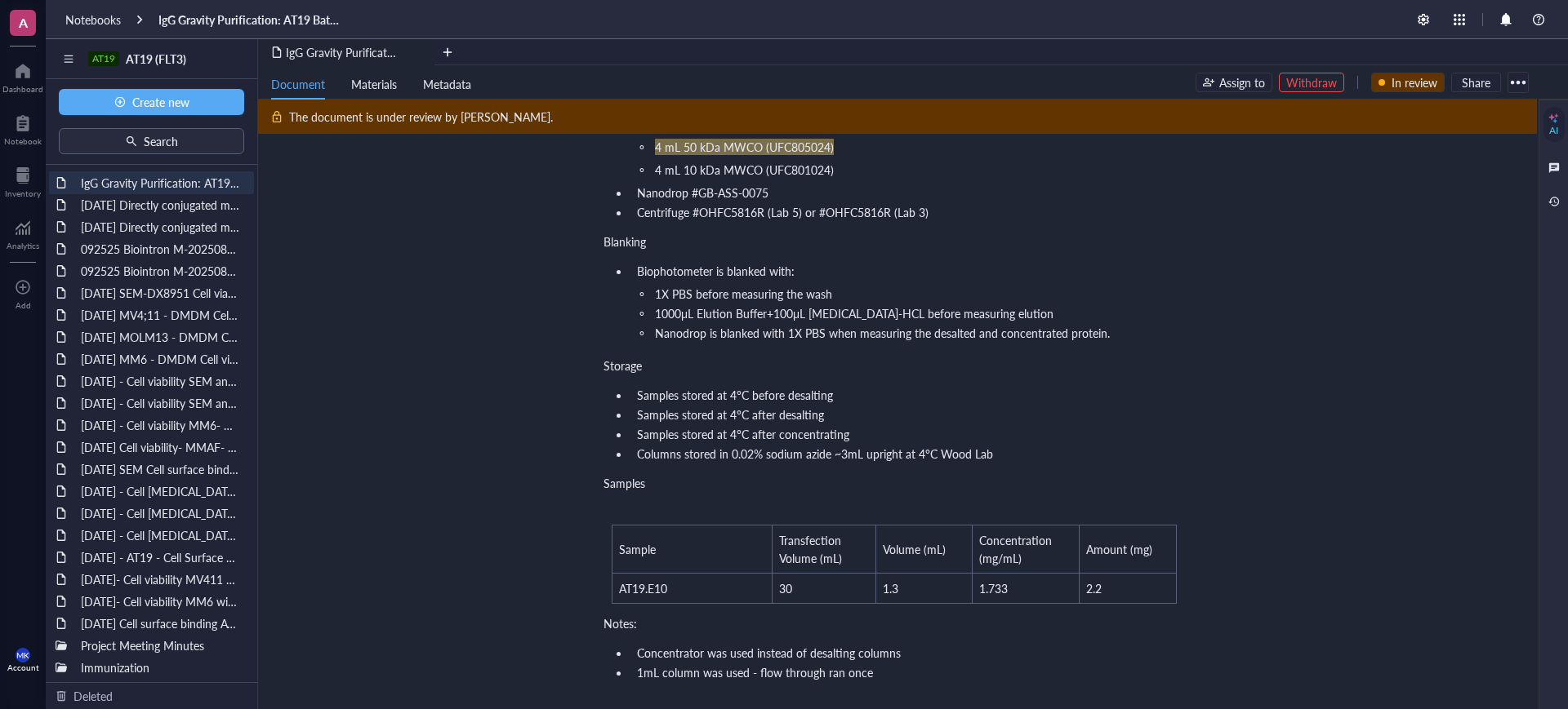
click at [1334, 92] on div "Document Materials Metadata Assign to Withdraw In review Share" at bounding box center [896, 83] width 1278 height 34
click at [1325, 73] on div "Withdraw" at bounding box center [1311, 82] width 51 height 18
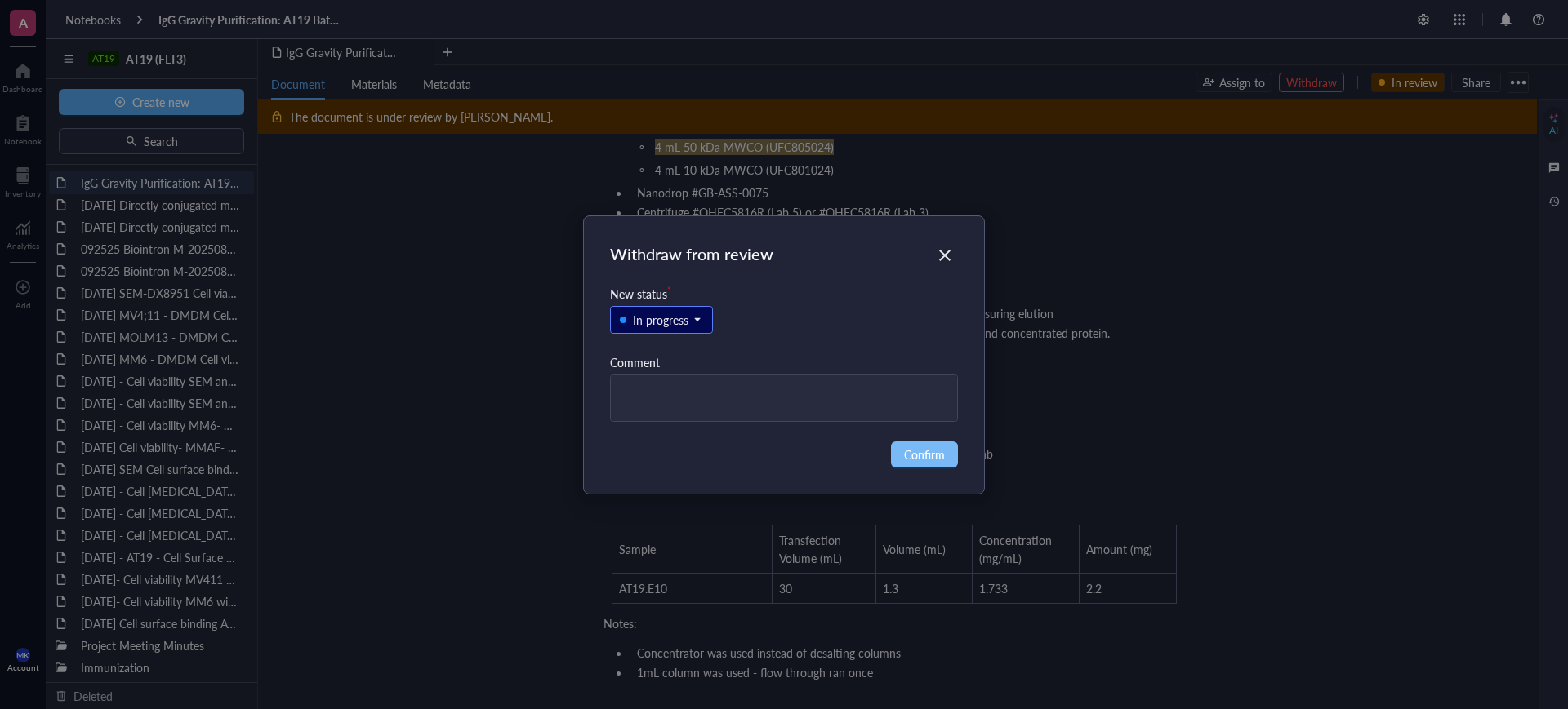
click at [943, 449] on span "Confirm" at bounding box center [924, 454] width 41 height 18
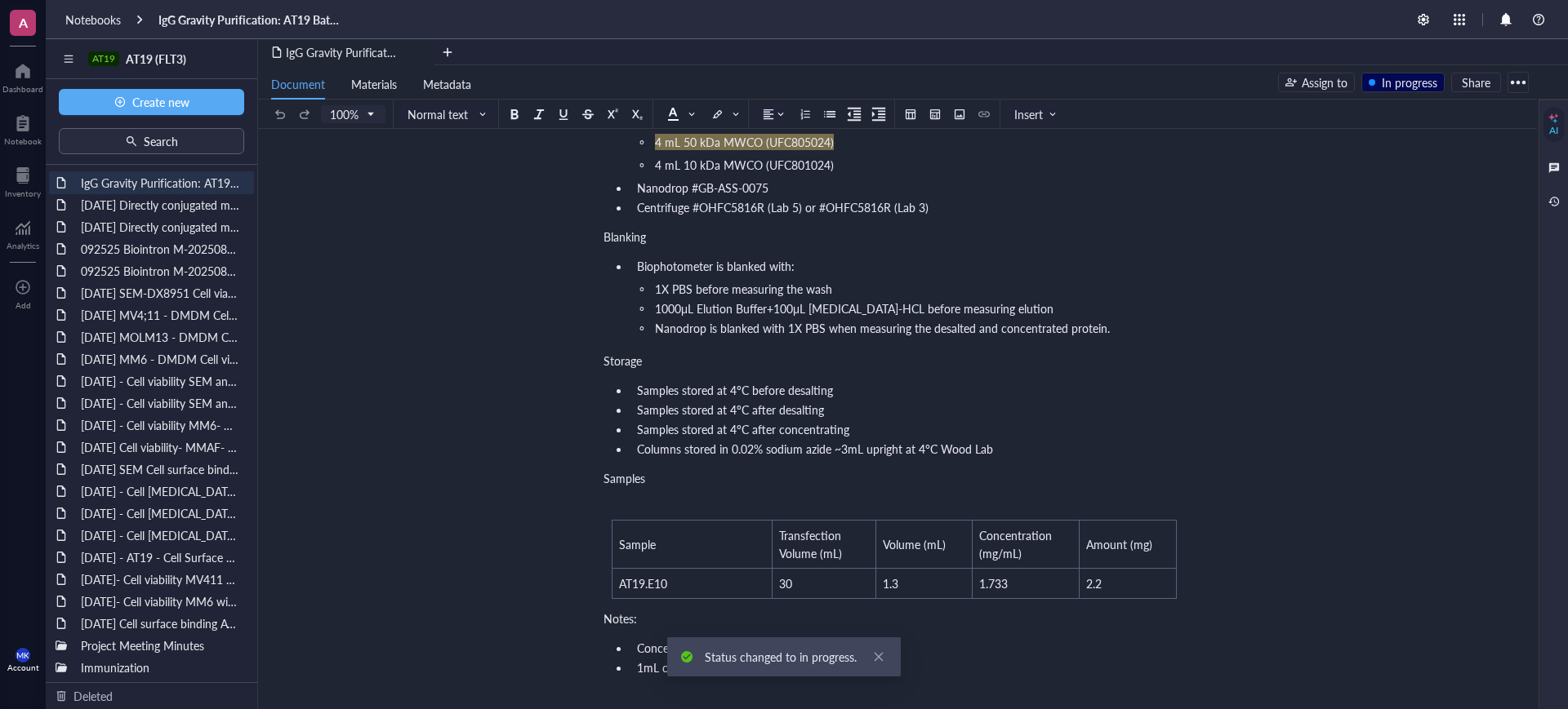
click at [872, 415] on li "Samples stored at 4°C after desalting" at bounding box center [907, 409] width 554 height 16
click at [840, 336] on ul "Biophotometer is blanked with: 1X PBS before measuring the wash 1000μL Elution …" at bounding box center [894, 299] width 581 height 88
click at [764, 305] on span "1000μL Elution Buffer+100μL [MEDICAL_DATA]-HCL before measuring elution" at bounding box center [854, 308] width 398 height 16
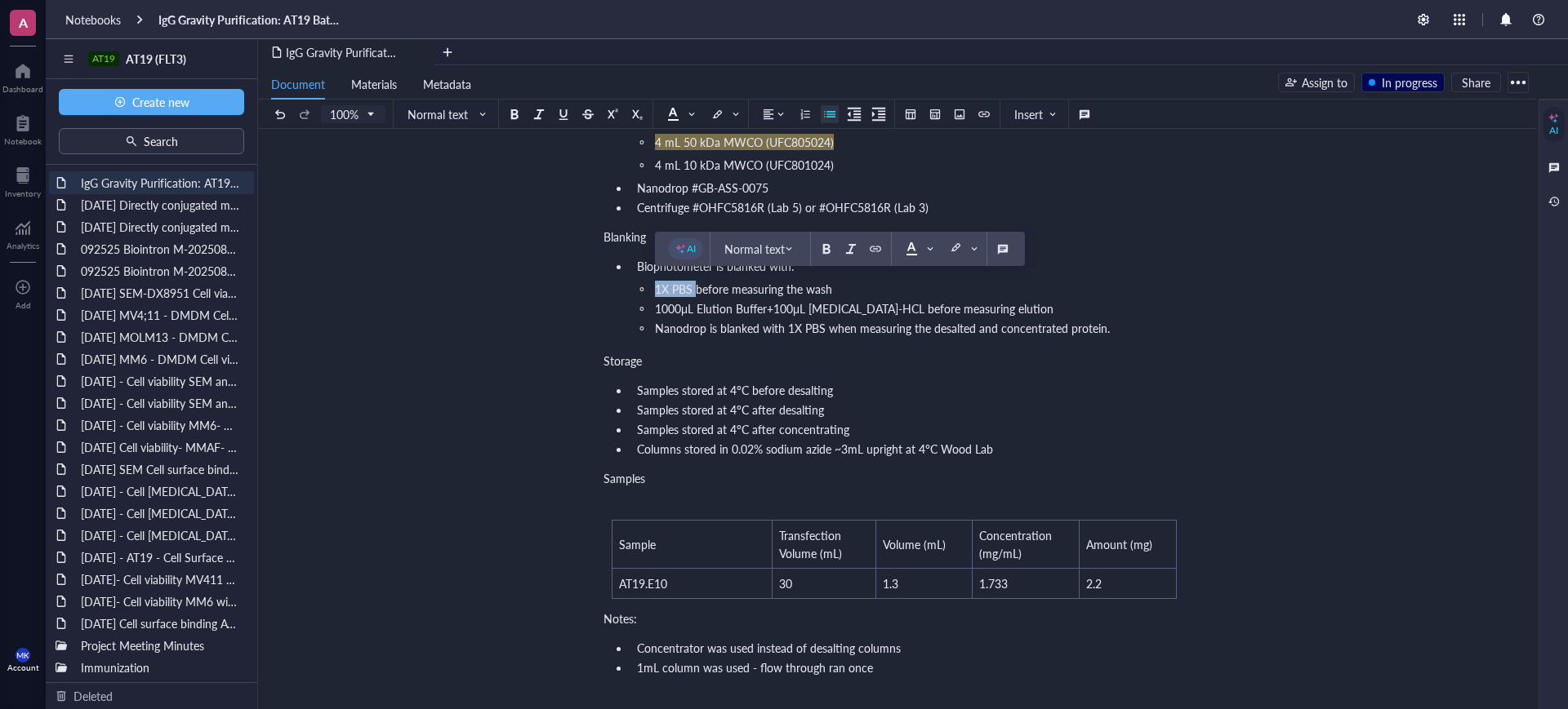
drag, startPoint x: 695, startPoint y: 286, endPoint x: 655, endPoint y: 285, distance: 40.0
click at [655, 285] on span "1X PBS before measuring the wash" at bounding box center [744, 289] width 178 height 16
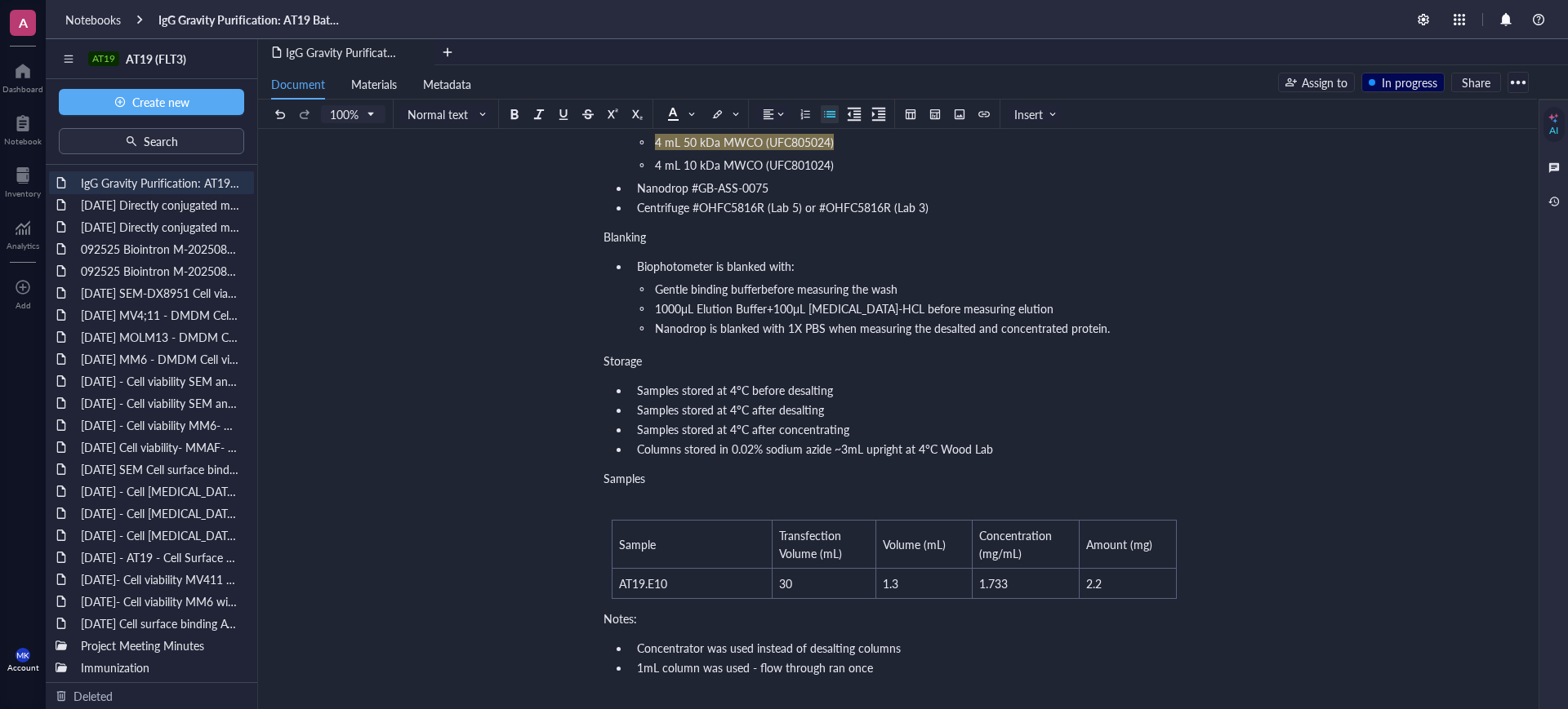
click at [659, 271] on span "Biophotometer is blanked with:" at bounding box center [715, 265] width 158 height 16
click at [734, 288] on span "Gentle binding bufferbefore measuring the wash" at bounding box center [776, 289] width 242 height 16
click at [842, 308] on span "1000μL Elution Buffer+100μL [MEDICAL_DATA]-HCL before measuring elution" at bounding box center [854, 308] width 398 height 16
drag, startPoint x: 984, startPoint y: 306, endPoint x: 968, endPoint y: 304, distance: 16.1
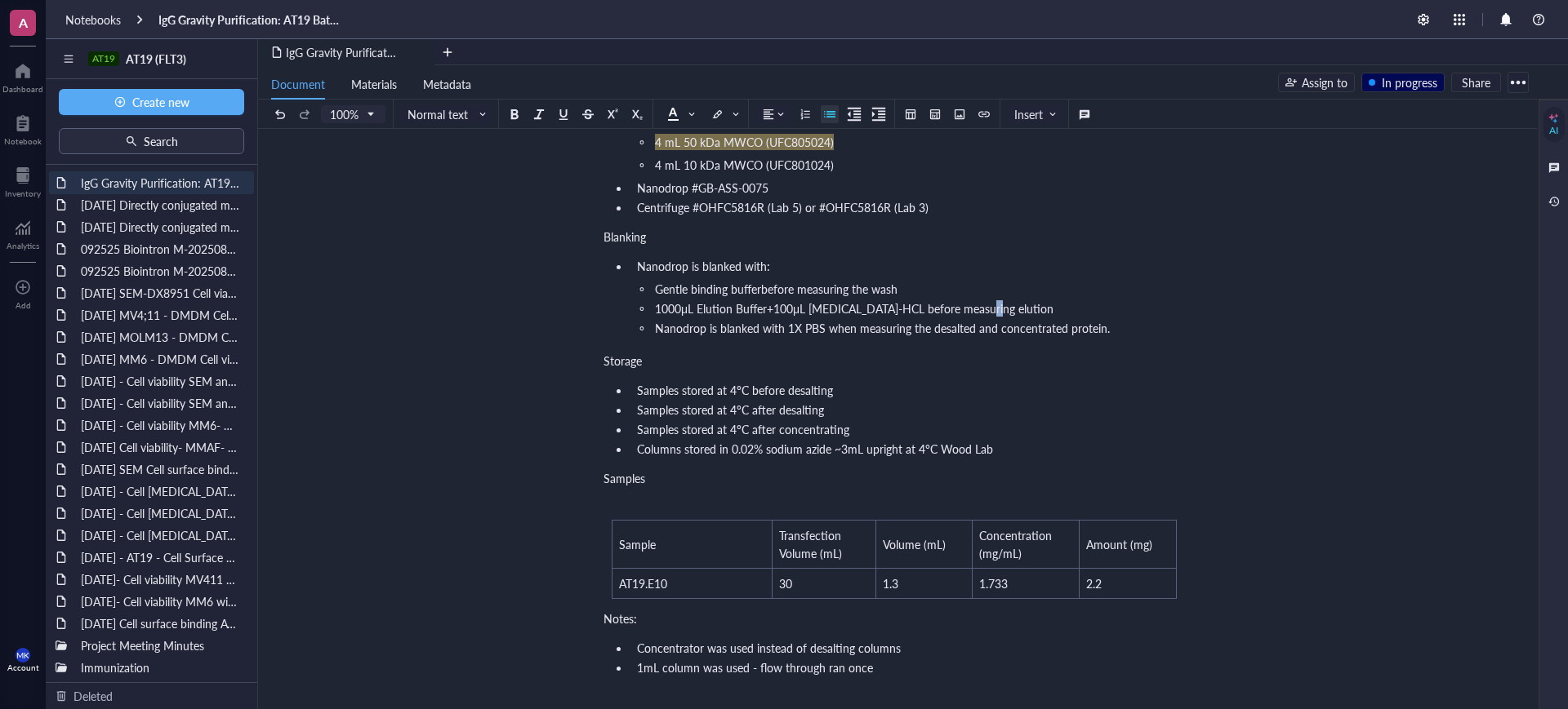
click at [968, 304] on li "1000μL Elution Buffer+100μL [MEDICAL_DATA]-HCL before measuring elution" at bounding box center [921, 308] width 528 height 16
click at [719, 309] on span "1000μL Elution Buffer+100μL [MEDICAL_DATA]-HCL before measuring elution" at bounding box center [854, 308] width 398 height 16
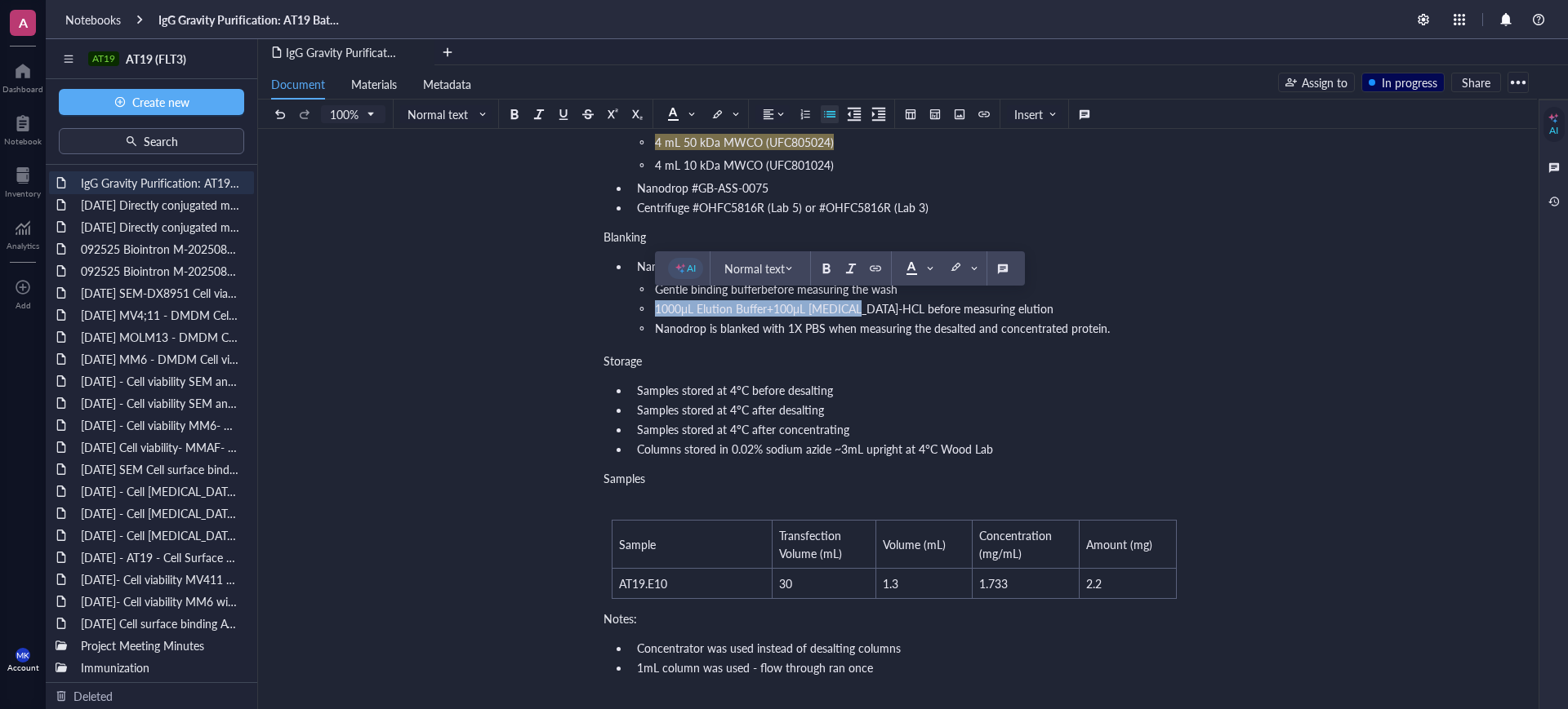
drag, startPoint x: 654, startPoint y: 308, endPoint x: 852, endPoint y: 307, distance: 198.0
click at [852, 307] on ul "Gentle binding bufferbefore measuring the wash 1000μL Elution Buffer+100μL [MED…" at bounding box center [894, 308] width 581 height 55
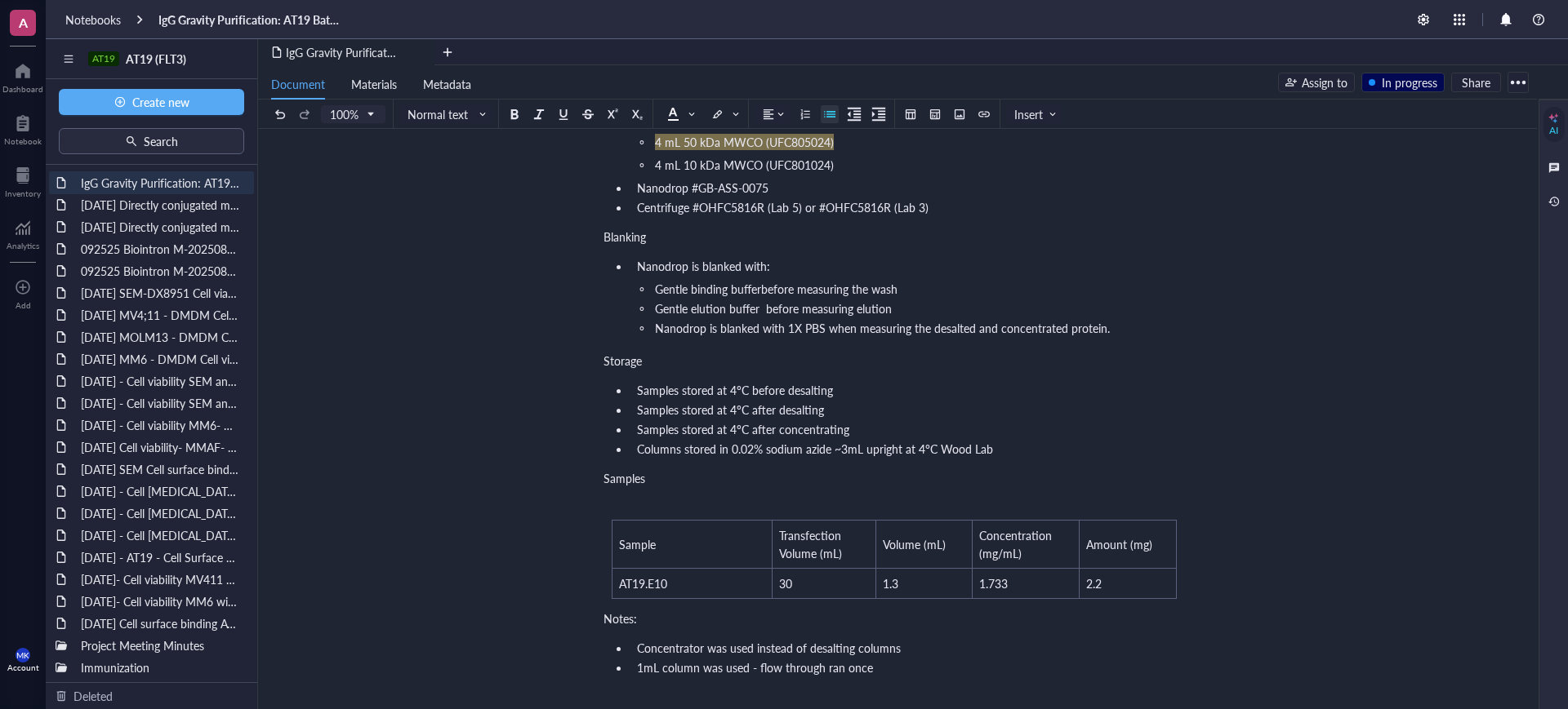
click at [760, 286] on span "Gentle binding bufferbefore measuring the wash" at bounding box center [776, 289] width 242 height 16
drag, startPoint x: 953, startPoint y: 320, endPoint x: 806, endPoint y: 336, distance: 147.9
click at [952, 320] on span "Nanodrop is blanked with 1X PBS when measuring the desalted and concentrated pr…" at bounding box center [883, 327] width 455 height 16
click at [790, 336] on ul "Nanodrop is blanked with: Gentle binding buffer before measuring the wash Gentl…" at bounding box center [894, 299] width 581 height 88
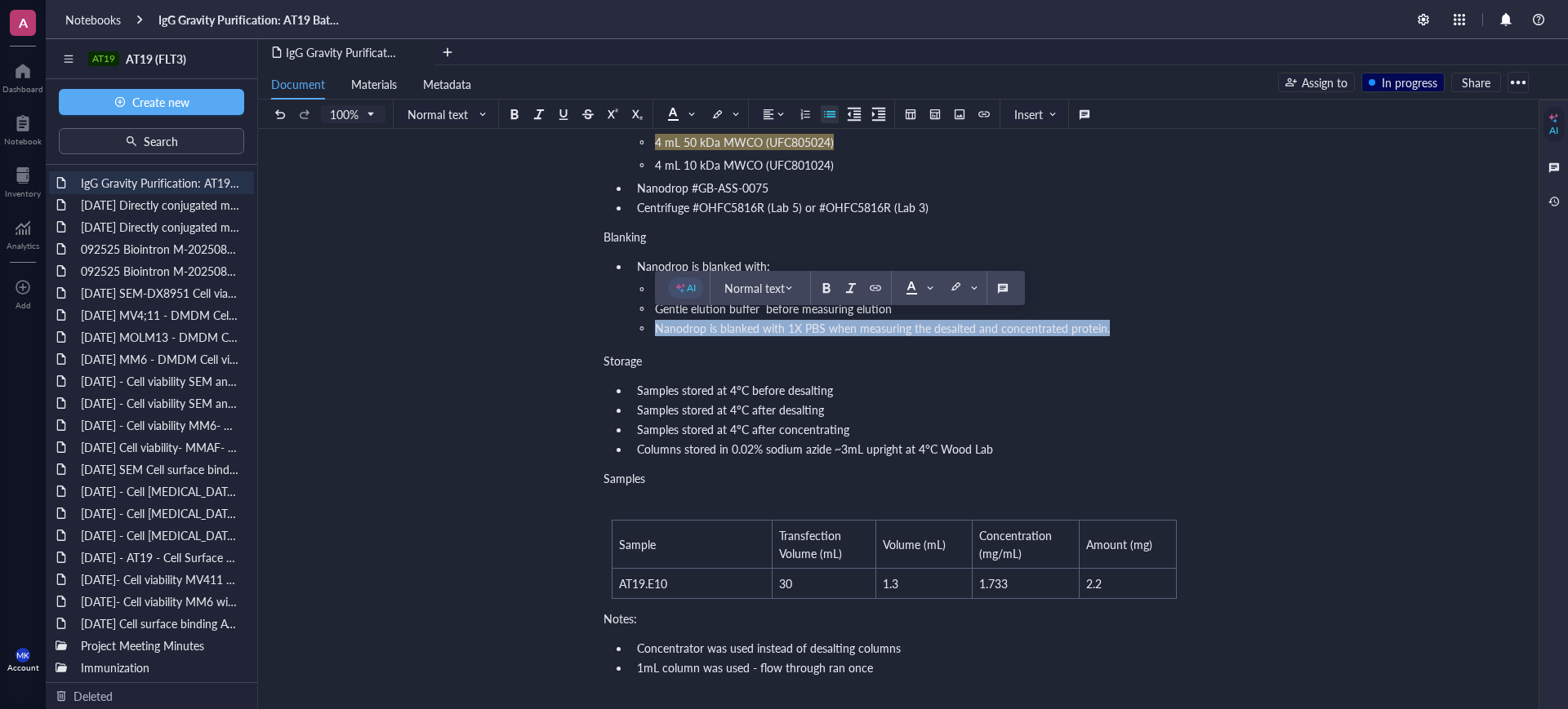
drag, startPoint x: 1117, startPoint y: 326, endPoint x: 652, endPoint y: 345, distance: 465.4
click at [652, 345] on div "[MEDICAL_DATA]-free Purification Buffers and Reagents [PERSON_NAME]™ Protein G …" at bounding box center [894, 412] width 581 height 1182
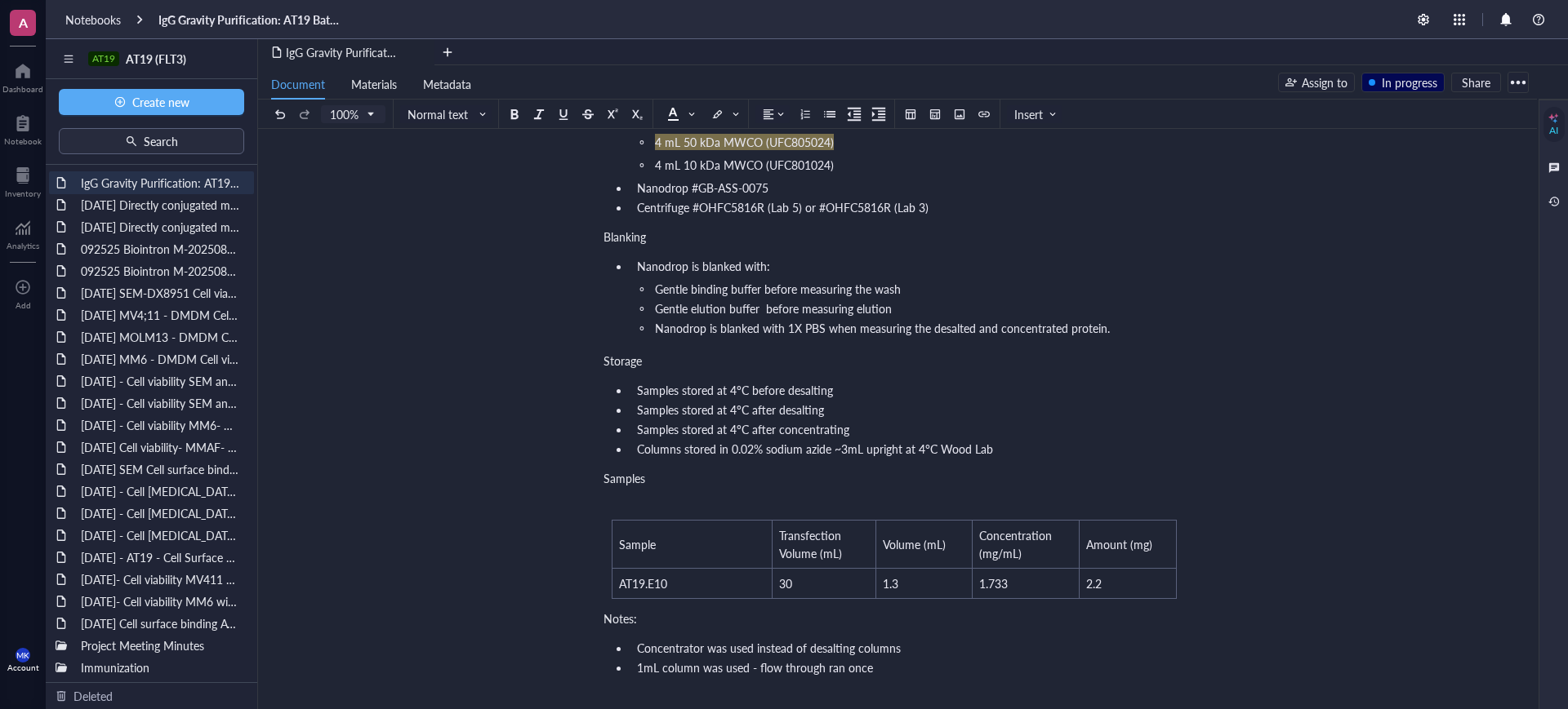
click at [796, 355] on div "Storage" at bounding box center [894, 360] width 581 height 16
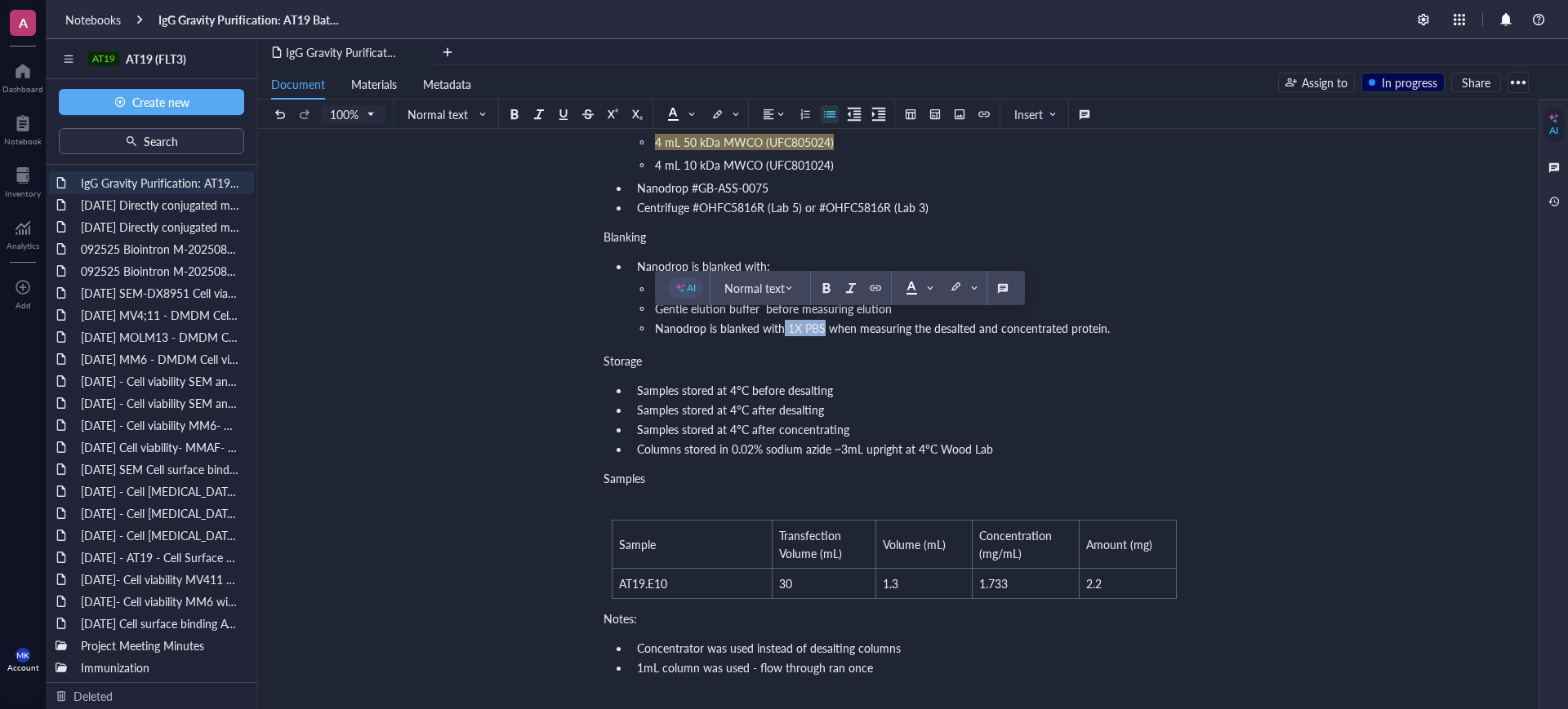
drag, startPoint x: 784, startPoint y: 327, endPoint x: 821, endPoint y: 326, distance: 37.0
click at [821, 326] on span "Nanodrop is blanked with 1X PBS when measuring the desalted and concentrated pr…" at bounding box center [883, 327] width 455 height 16
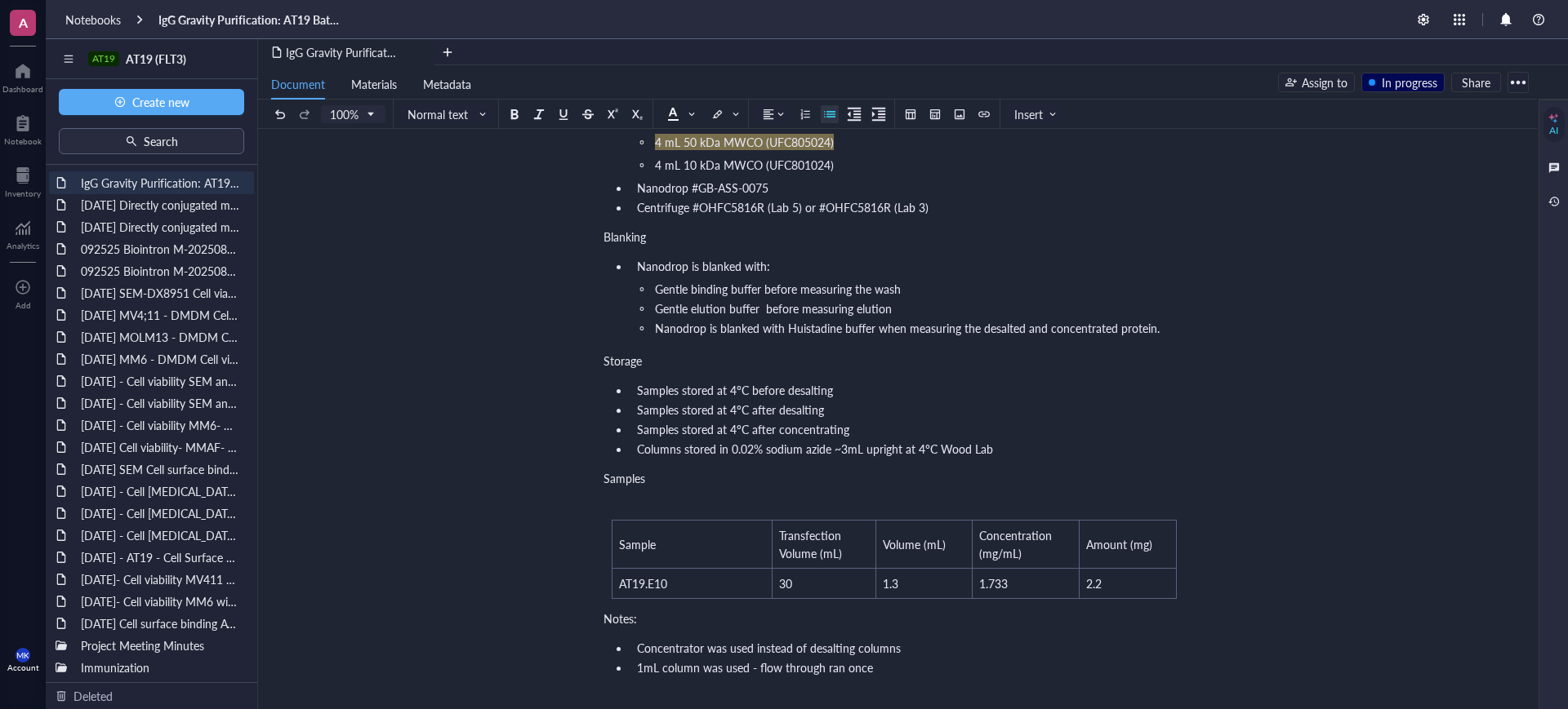
click at [814, 327] on span "Nanodrop is blanked with Huistadine buffer when measuring the desalted and conc…" at bounding box center [907, 327] width 504 height 16
click at [976, 352] on div "Storage" at bounding box center [894, 360] width 581 height 16
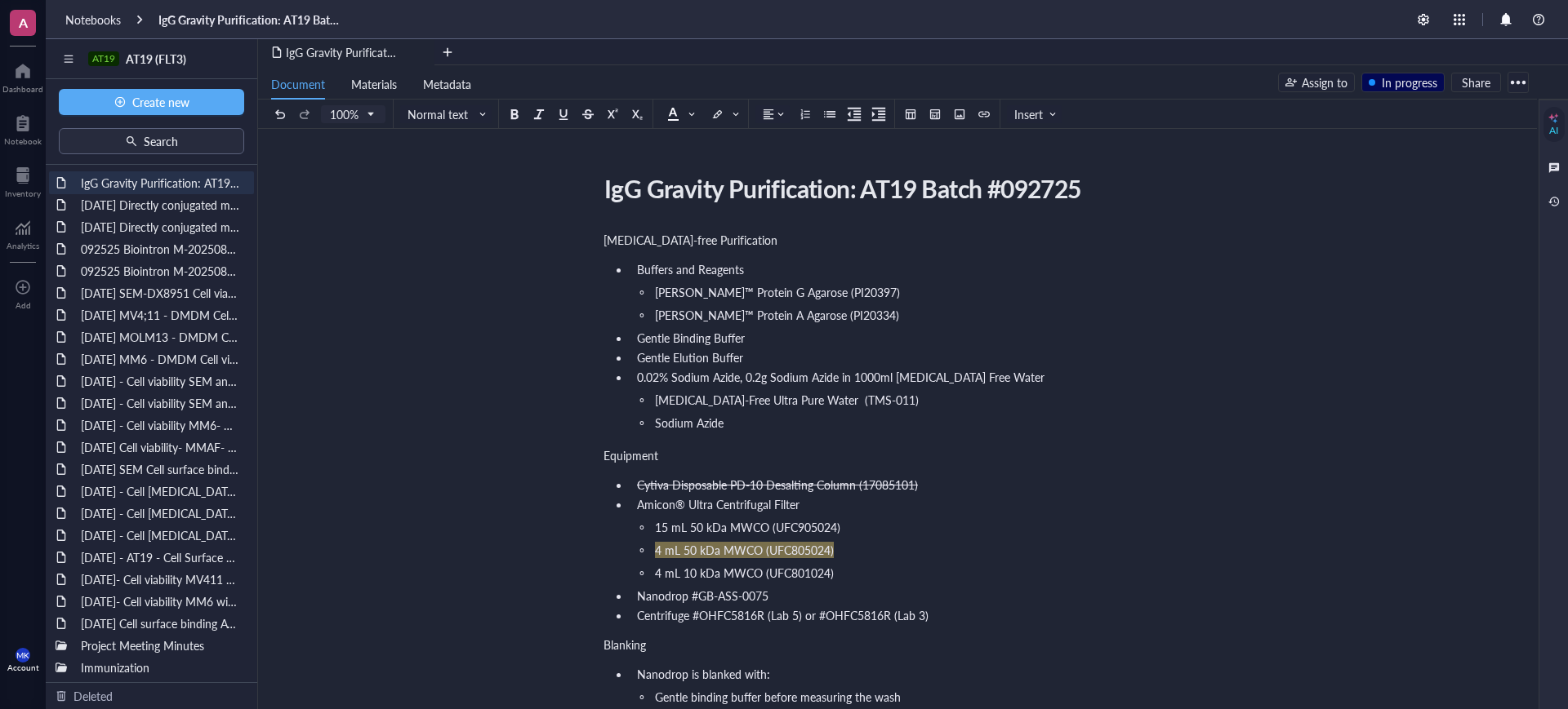
scroll to position [102, 0]
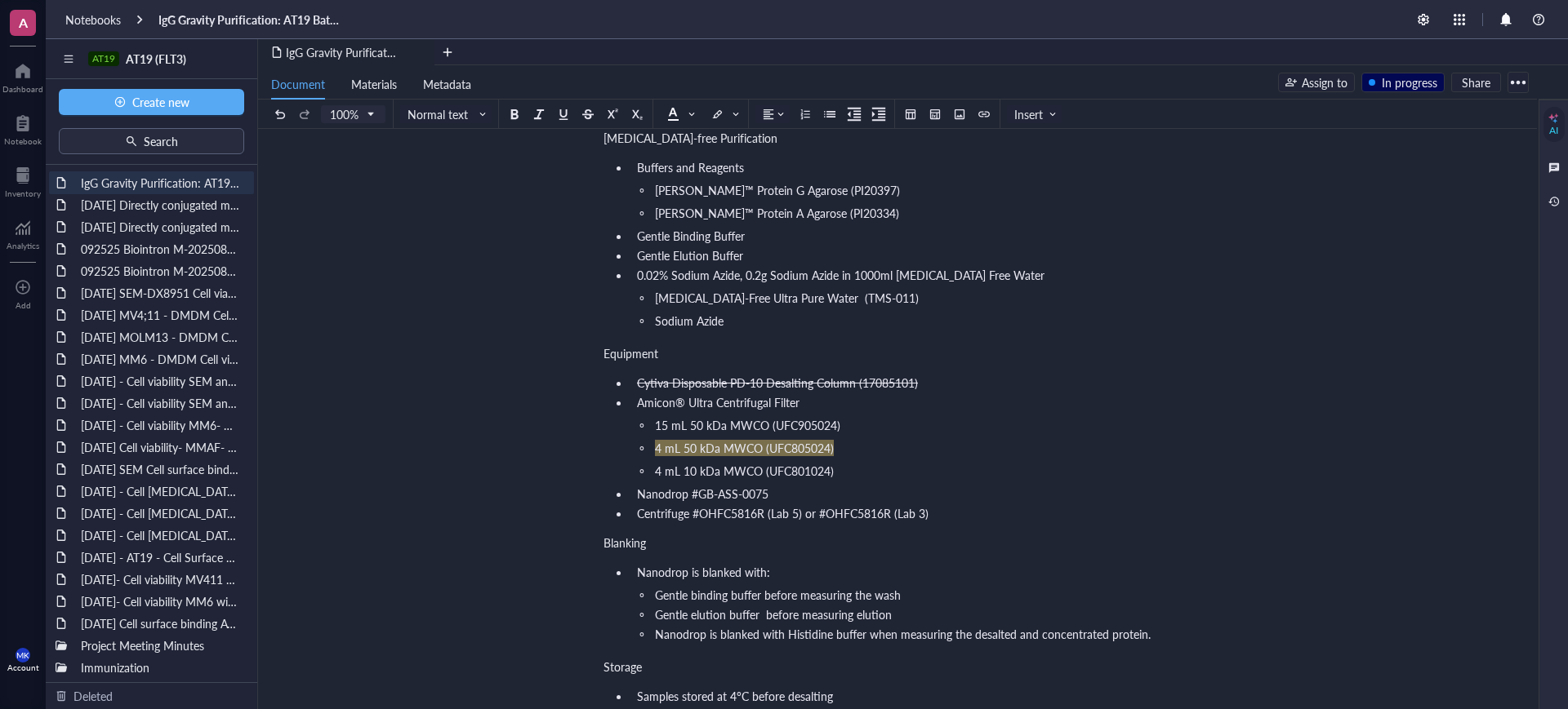
click at [792, 255] on li "Gentle Elution Buffer" at bounding box center [907, 255] width 554 height 16
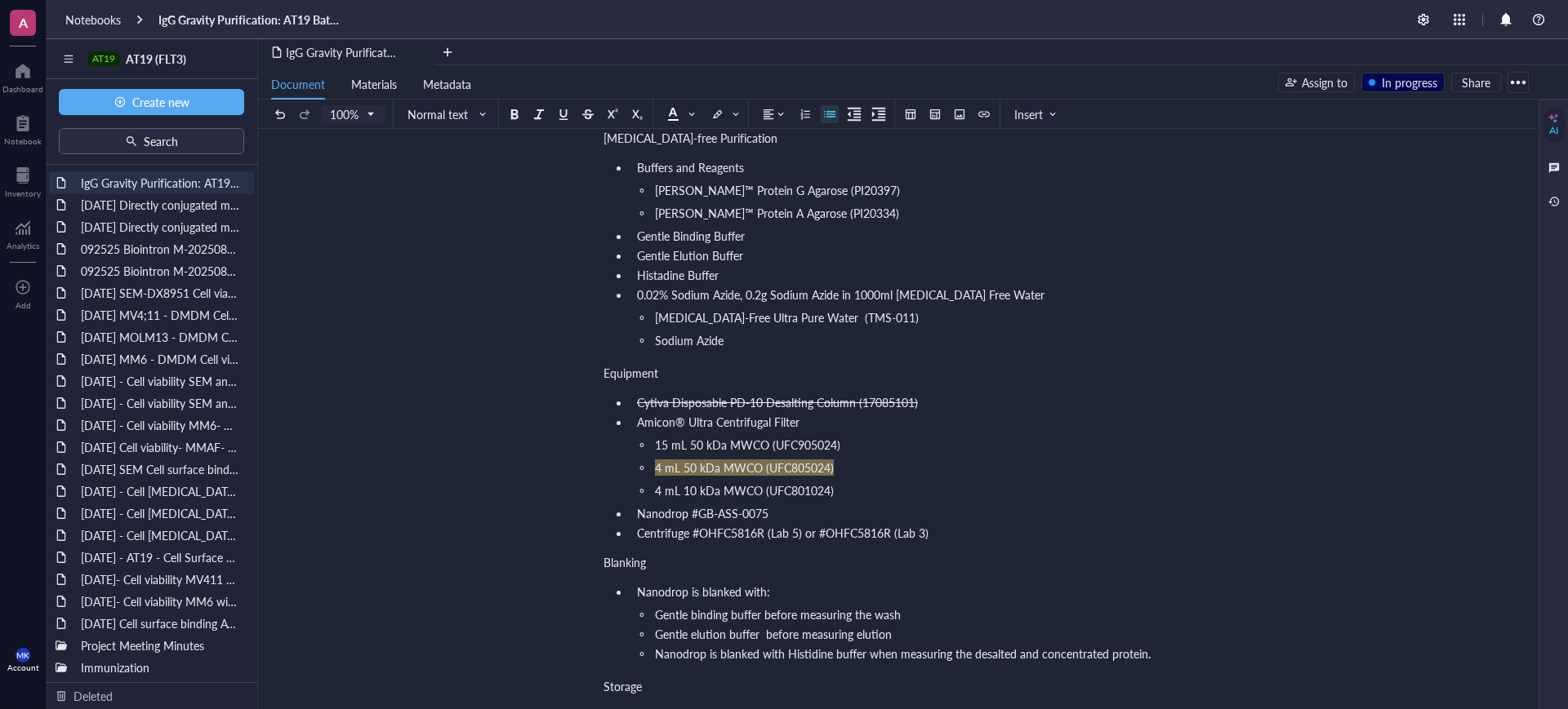
click at [648, 273] on span "Histadine Buffer" at bounding box center [678, 275] width 82 height 16
drag, startPoint x: 668, startPoint y: 261, endPoint x: 659, endPoint y: 276, distance: 17.5
click at [659, 276] on span "Histadine Buffer" at bounding box center [678, 275] width 82 height 16
click at [990, 322] on li "[MEDICAL_DATA]-Free Ultra Pure Water (TMS-011)" at bounding box center [921, 317] width 528 height 16
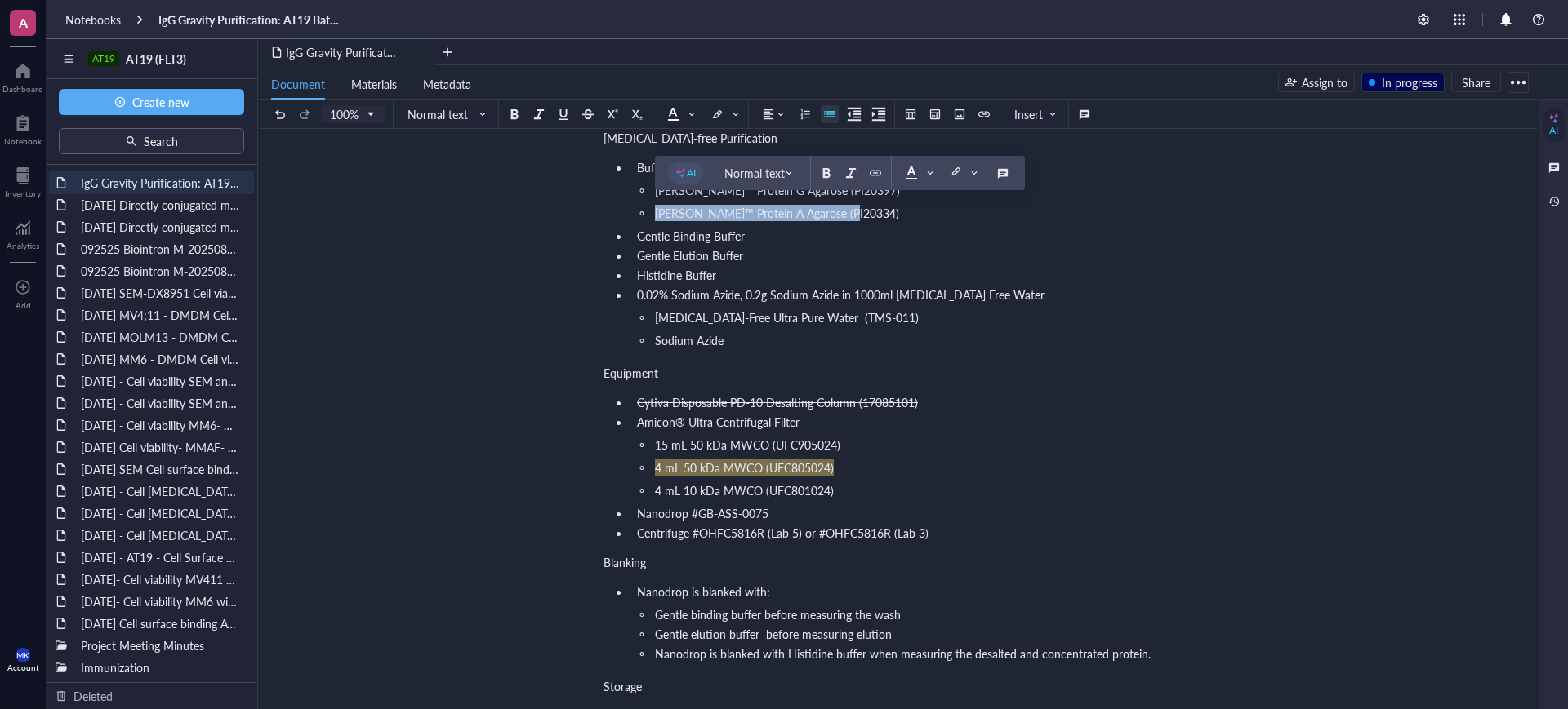
drag, startPoint x: 848, startPoint y: 208, endPoint x: 648, endPoint y: 208, distance: 200.0
click at [657, 208] on li "[PERSON_NAME]™ Protein A Agarose (PI20334)" at bounding box center [921, 213] width 528 height 16
click at [734, 123] on span at bounding box center [726, 114] width 29 height 24
click at [749, 137] on div at bounding box center [742, 139] width 11 height 11
click at [1205, 330] on div "IgG Gravity Purification: AT19 Batch #092725 IgG Gravity Purification: AT19 Bat…" at bounding box center [894, 697] width 1272 height 1261
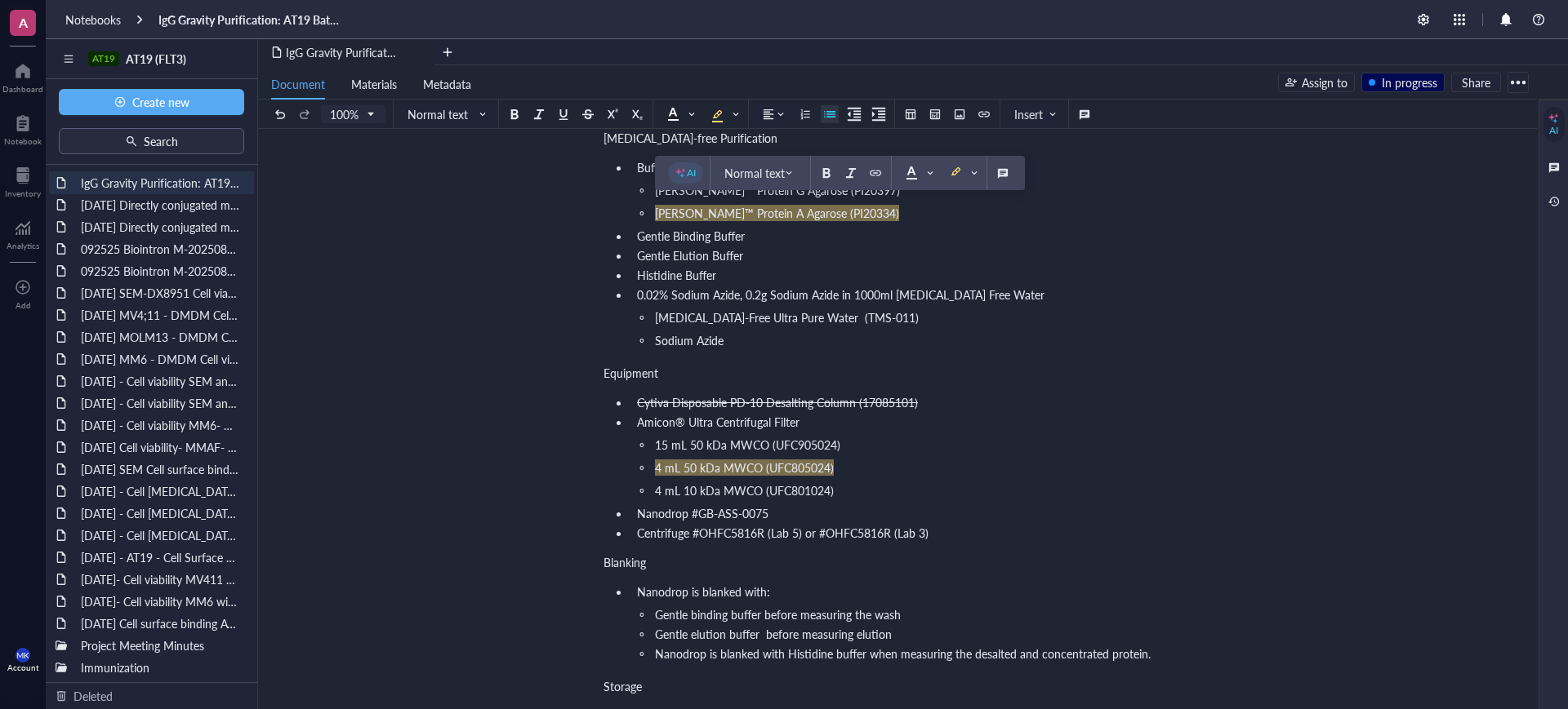
click at [1169, 302] on li "0.02% Sodium Azide, 0.2g Sodium Azide in 1000ml [MEDICAL_DATA] Free Water" at bounding box center [907, 294] width 554 height 16
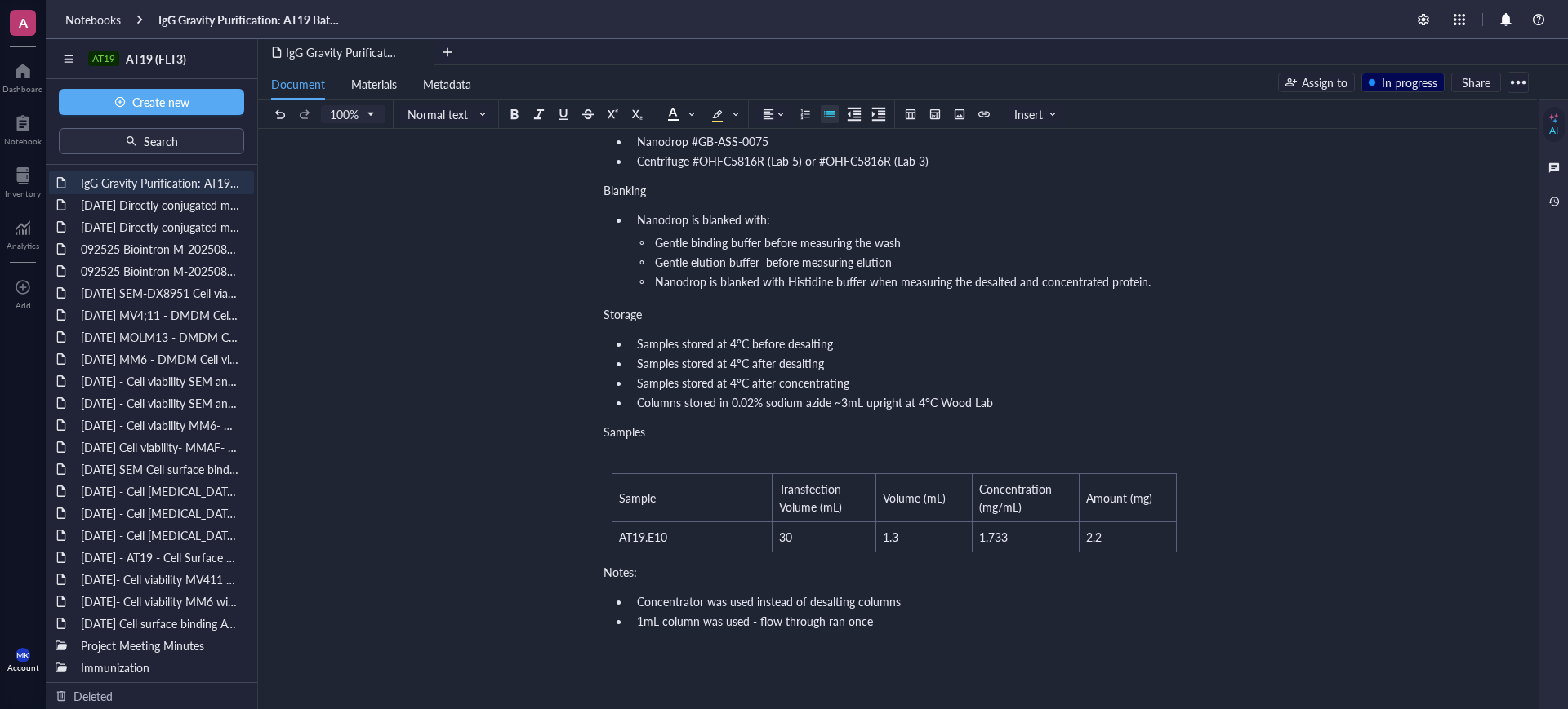
scroll to position [510, 0]
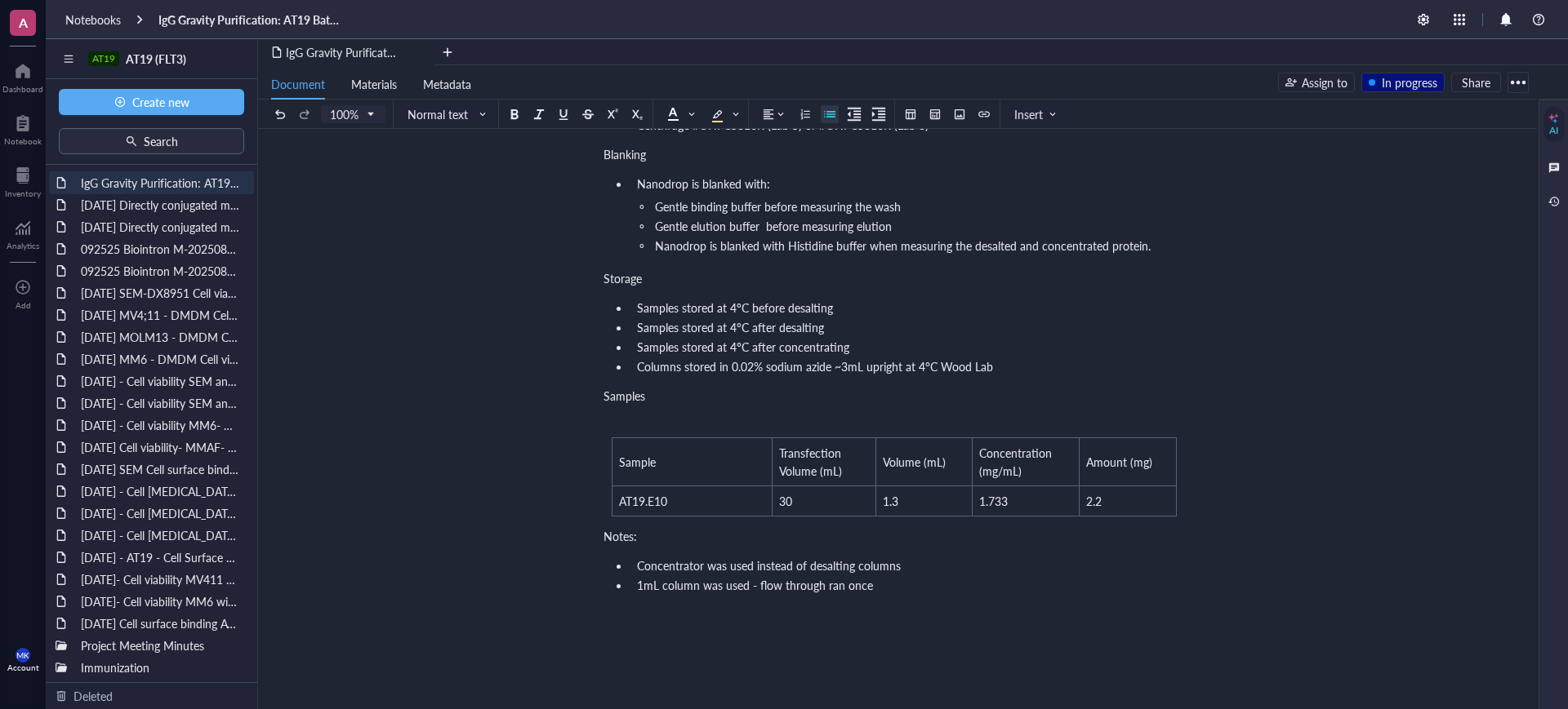
click at [1391, 85] on div "In progress" at bounding box center [1409, 82] width 55 height 18
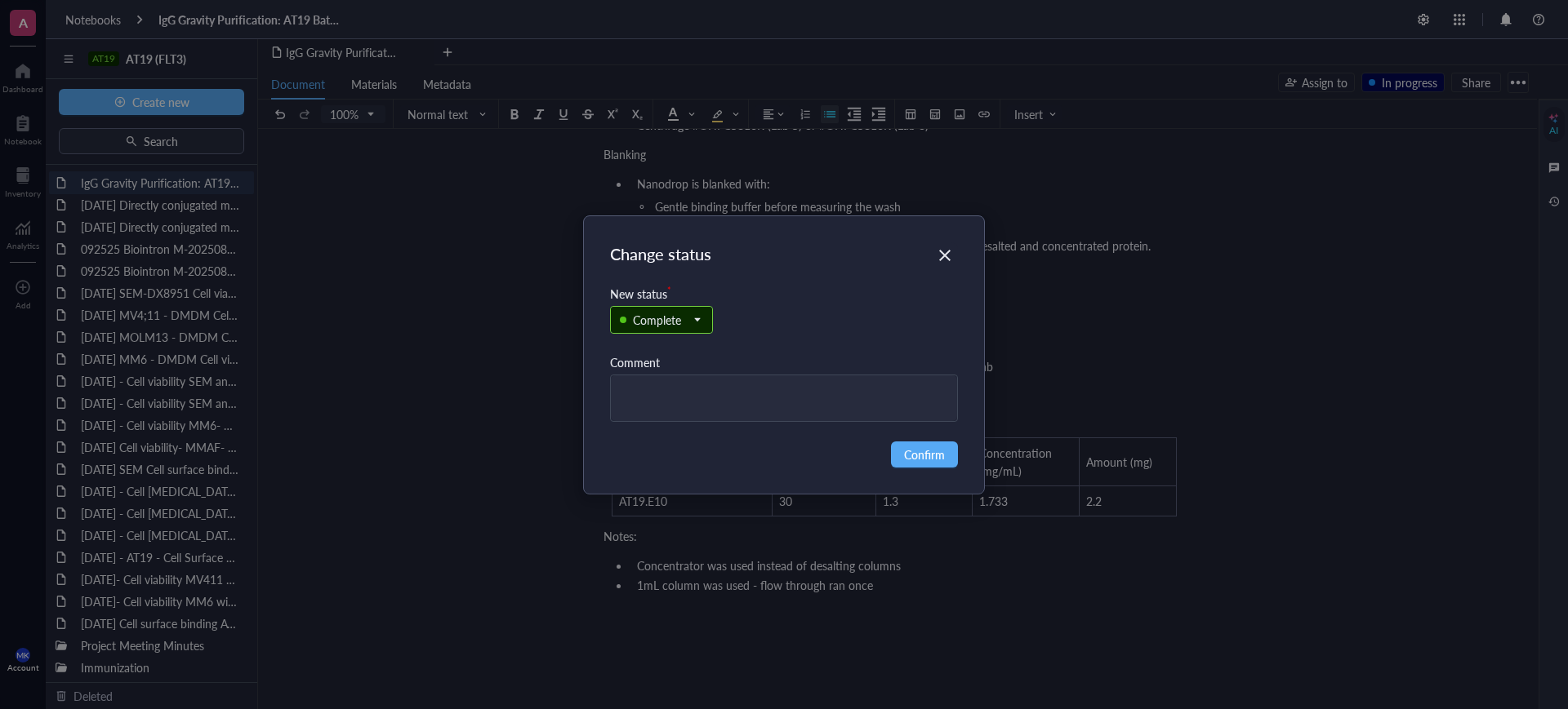
click at [714, 315] on div "Complete" at bounding box center [784, 327] width 348 height 51
click at [704, 318] on div "Complete" at bounding box center [661, 320] width 101 height 26
click at [678, 395] on div "In review" at bounding box center [656, 401] width 46 height 18
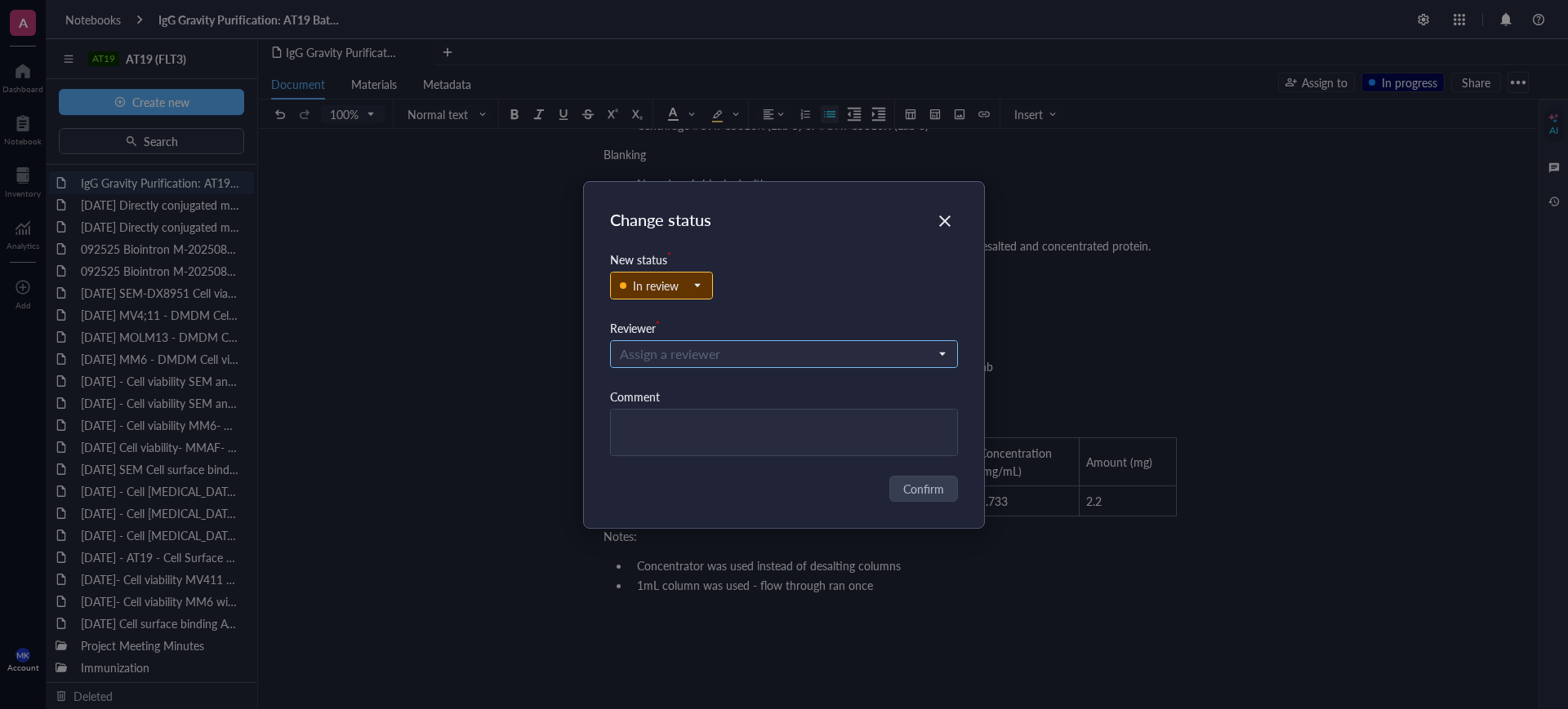
click at [853, 362] on input "search" at bounding box center [777, 354] width 315 height 24
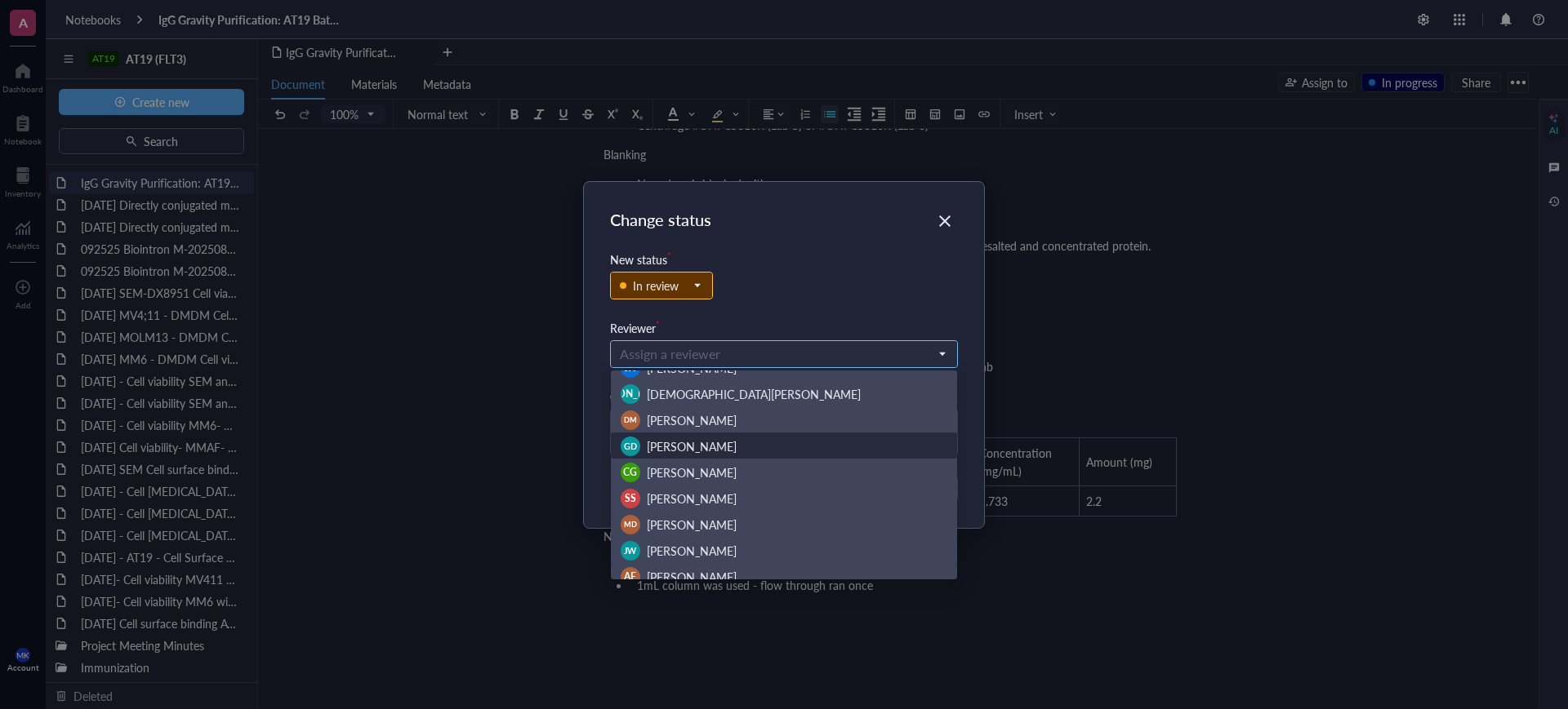
scroll to position [102, 0]
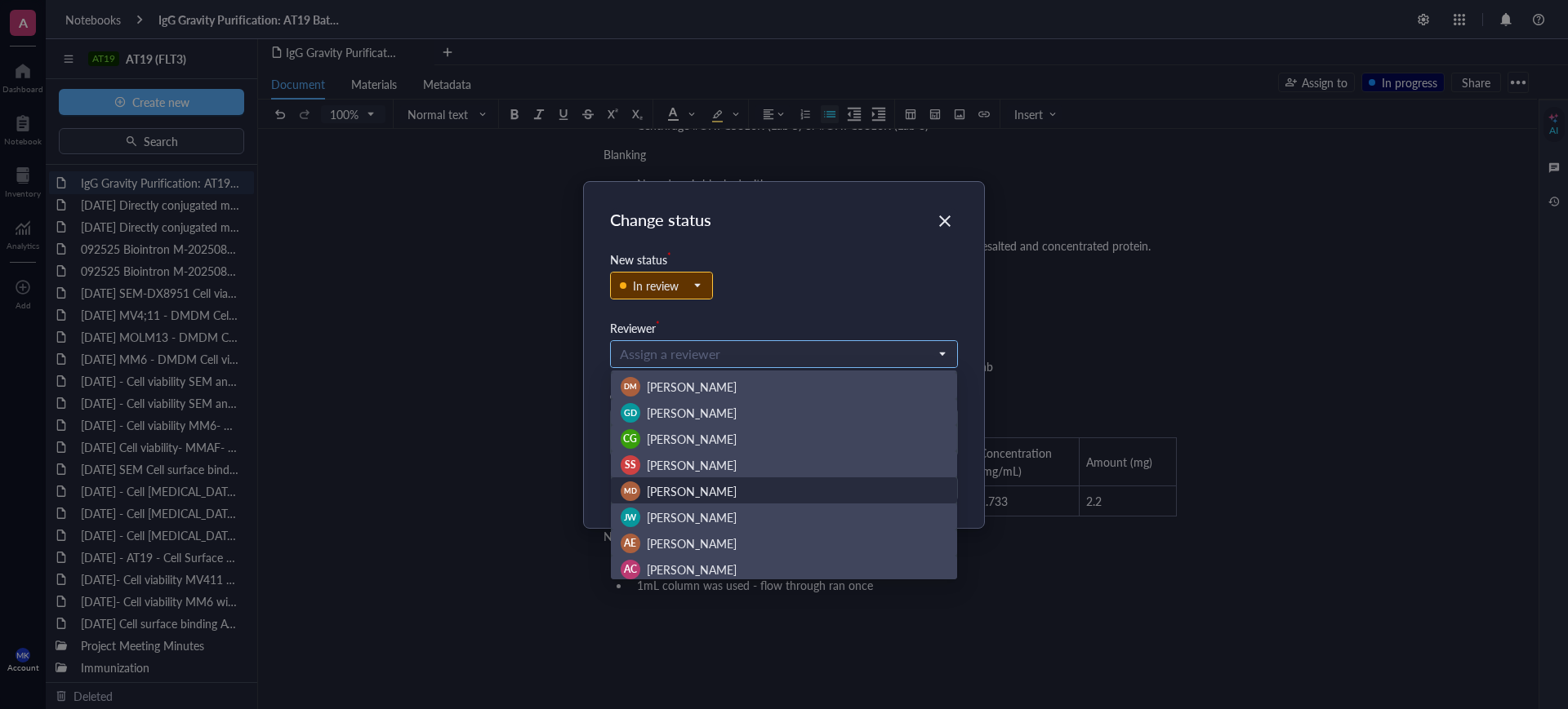
click at [739, 488] on div "MD [PERSON_NAME]" at bounding box center [784, 491] width 328 height 20
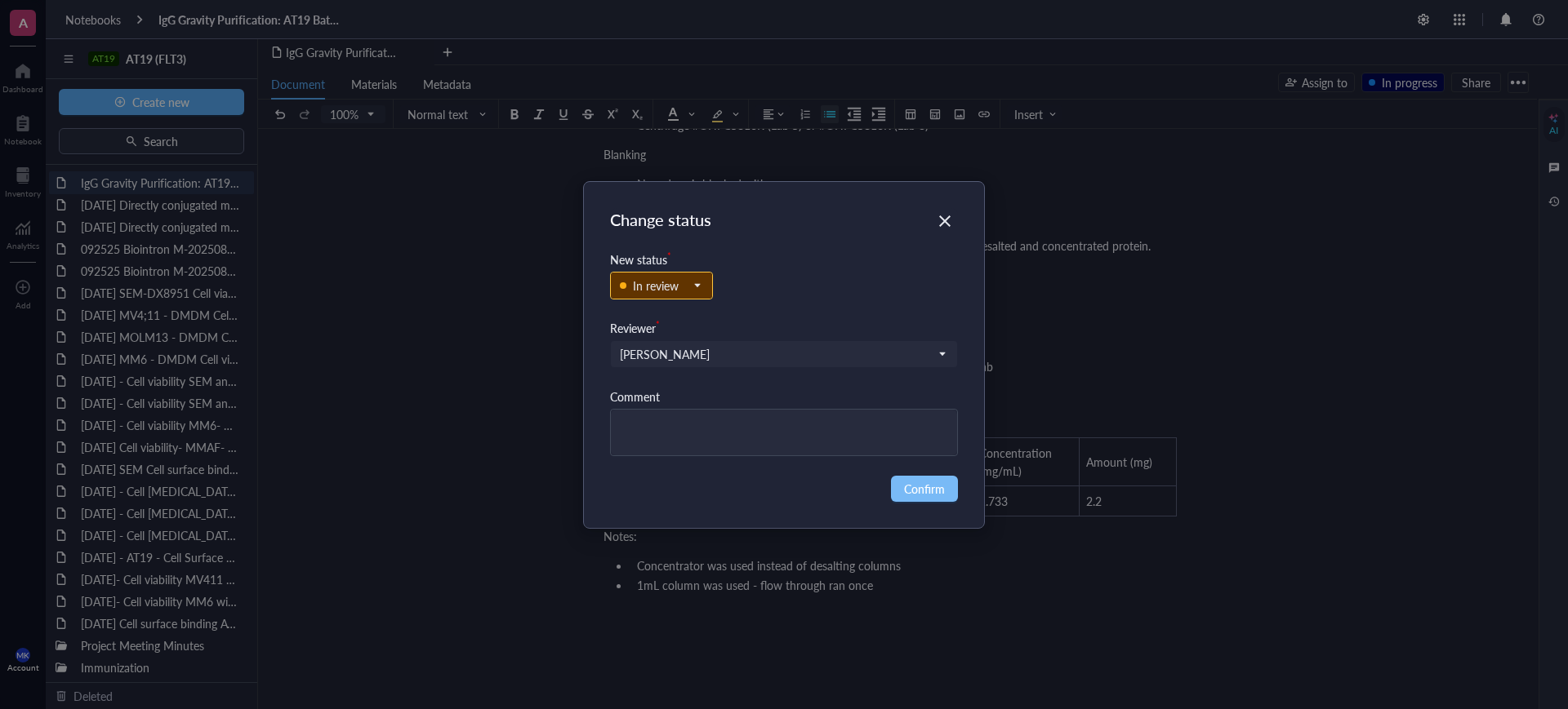
click at [944, 494] on span "Confirm" at bounding box center [924, 488] width 41 height 18
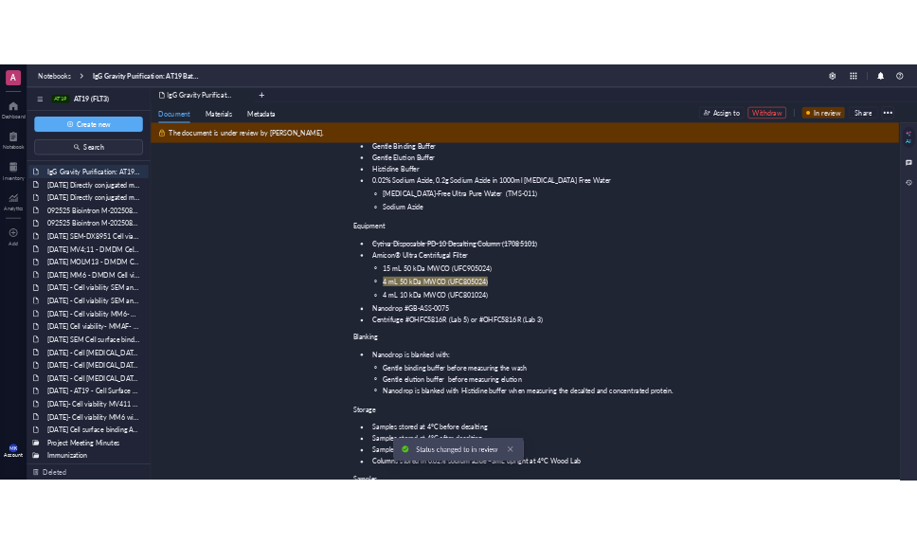
scroll to position [0, 0]
